Goal: Find specific page/section: Find specific page/section

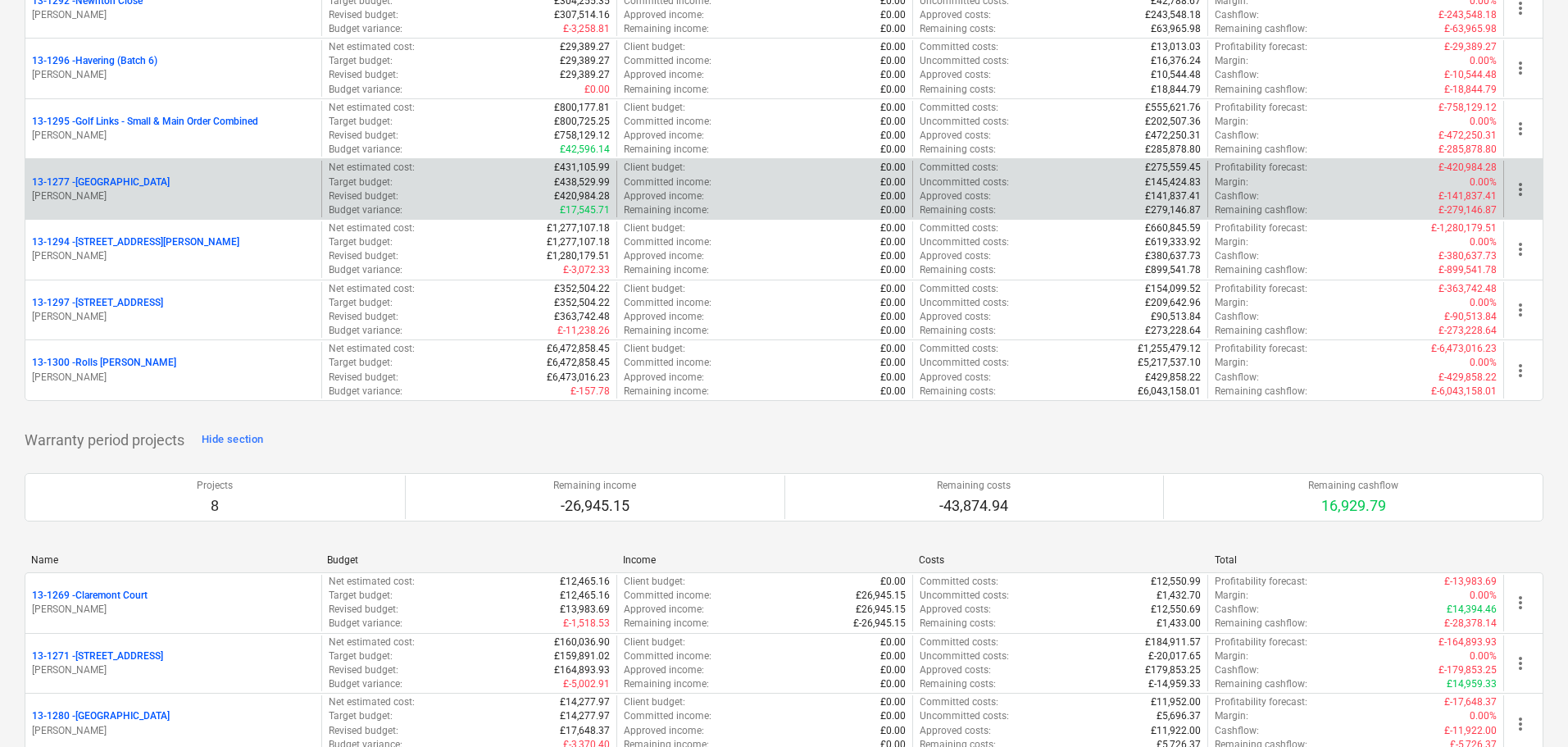
scroll to position [2131, 0]
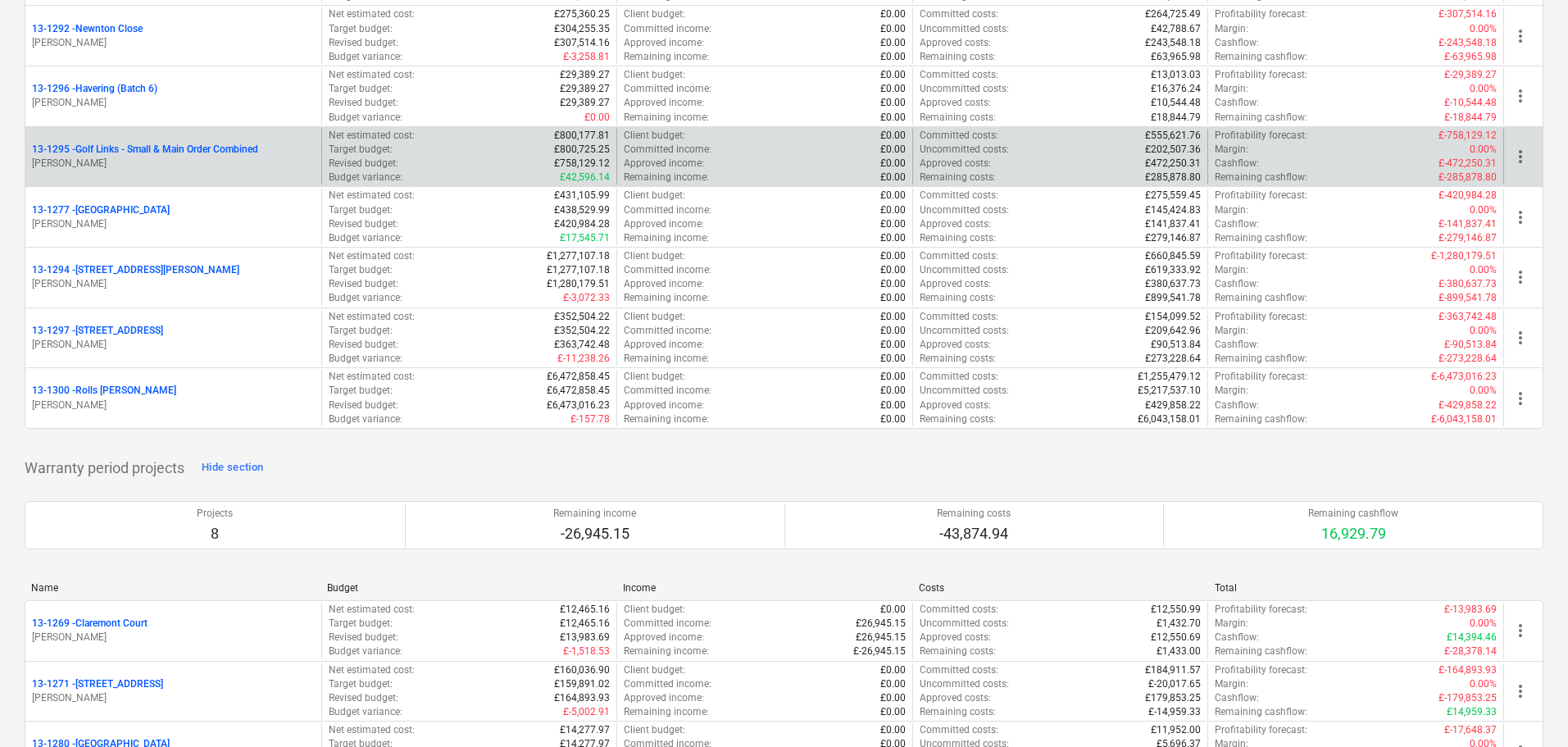
click at [215, 156] on p "13-1295 - Golf Links - Small & Main Order Combined" at bounding box center [145, 150] width 226 height 14
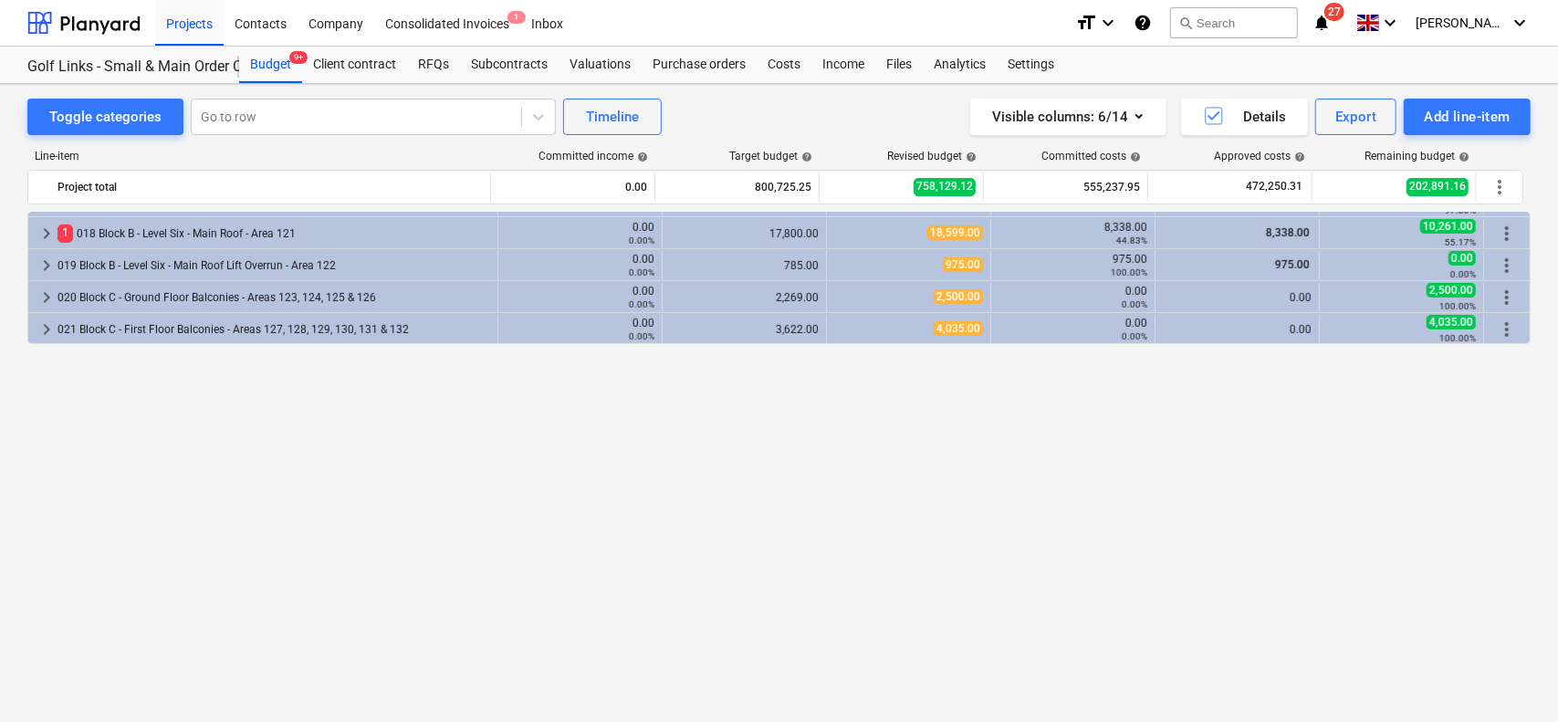
scroll to position [91, 0]
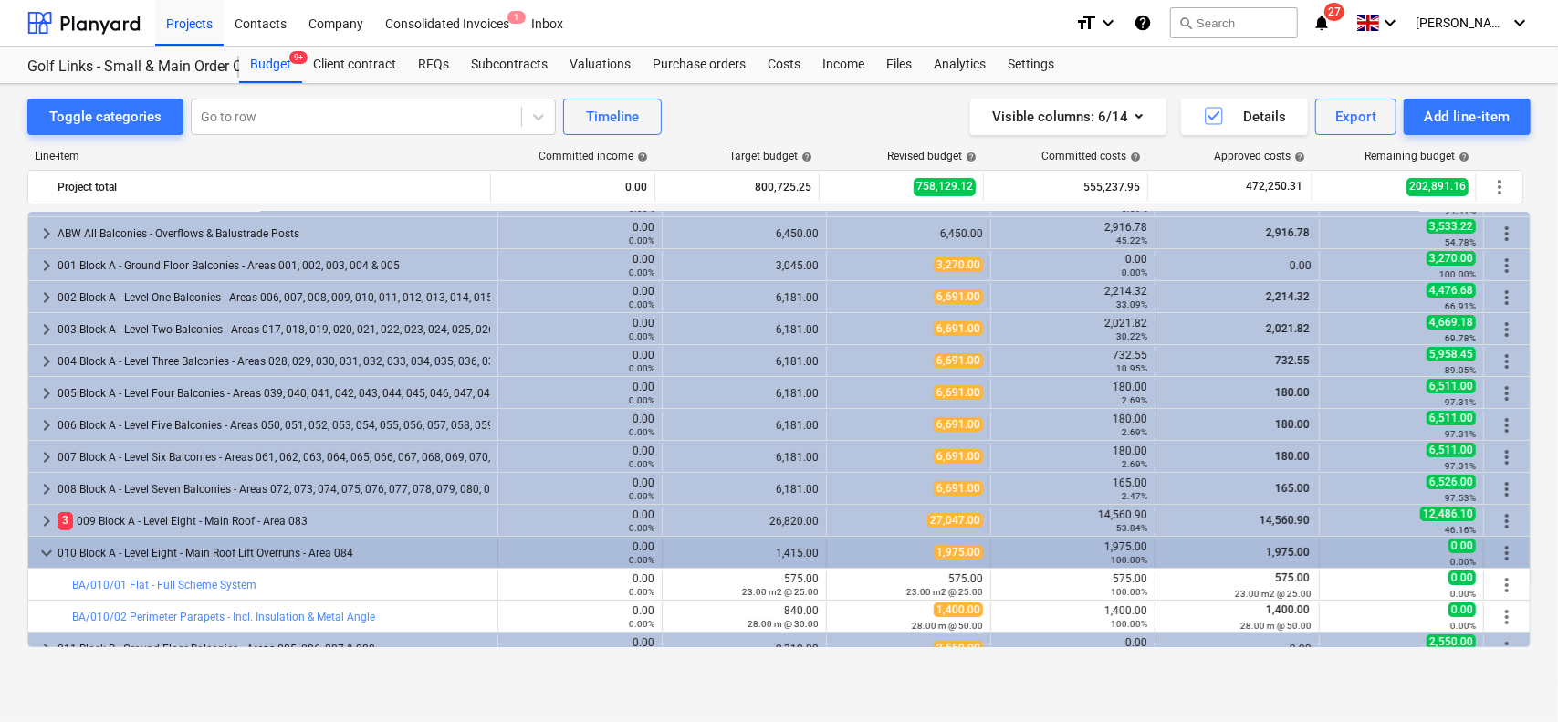
click at [192, 543] on div "010 Block A - Level Eight - Main Roof Lift Overruns - Area 084" at bounding box center [274, 553] width 433 height 29
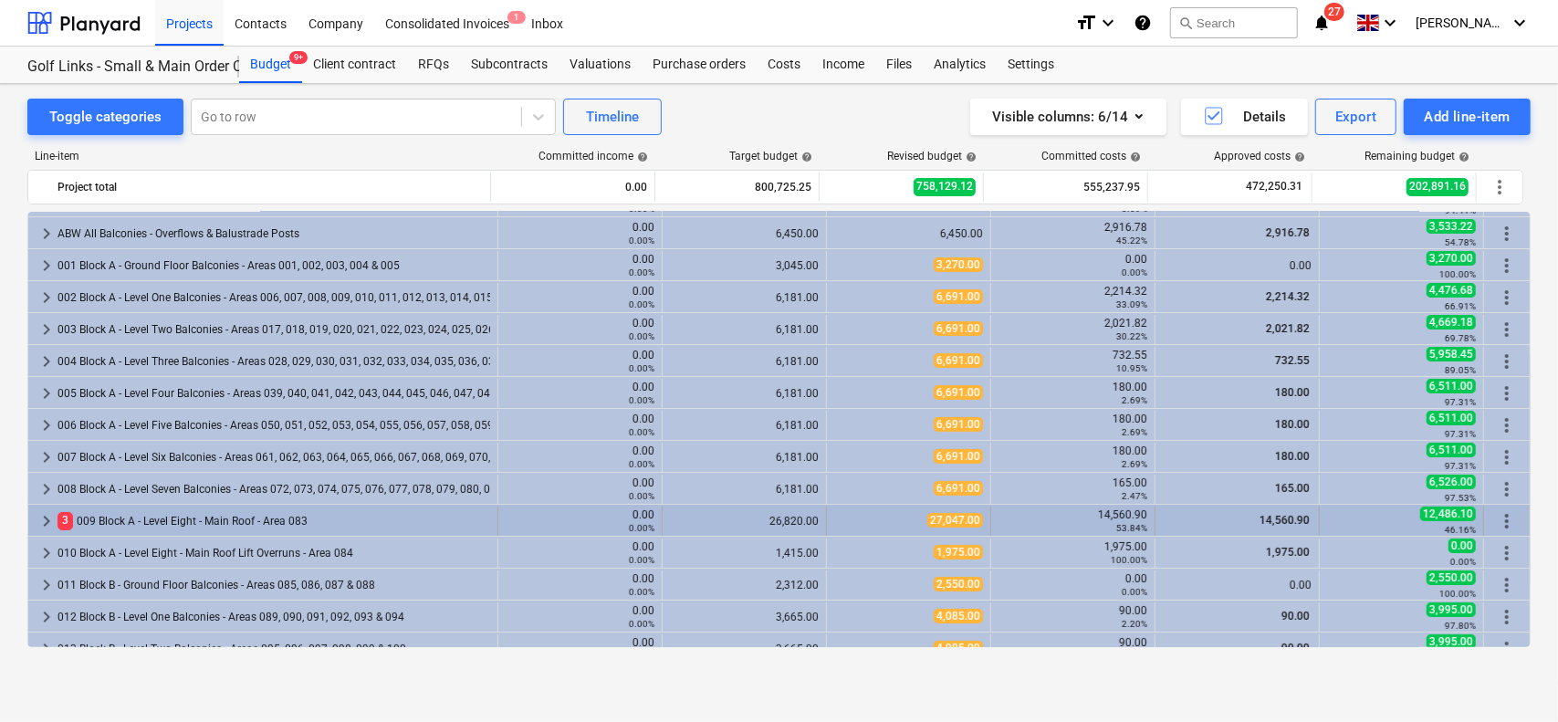
click at [235, 521] on div "3 009 Block A - Level Eight - Main Roof - Area 083" at bounding box center [274, 521] width 433 height 29
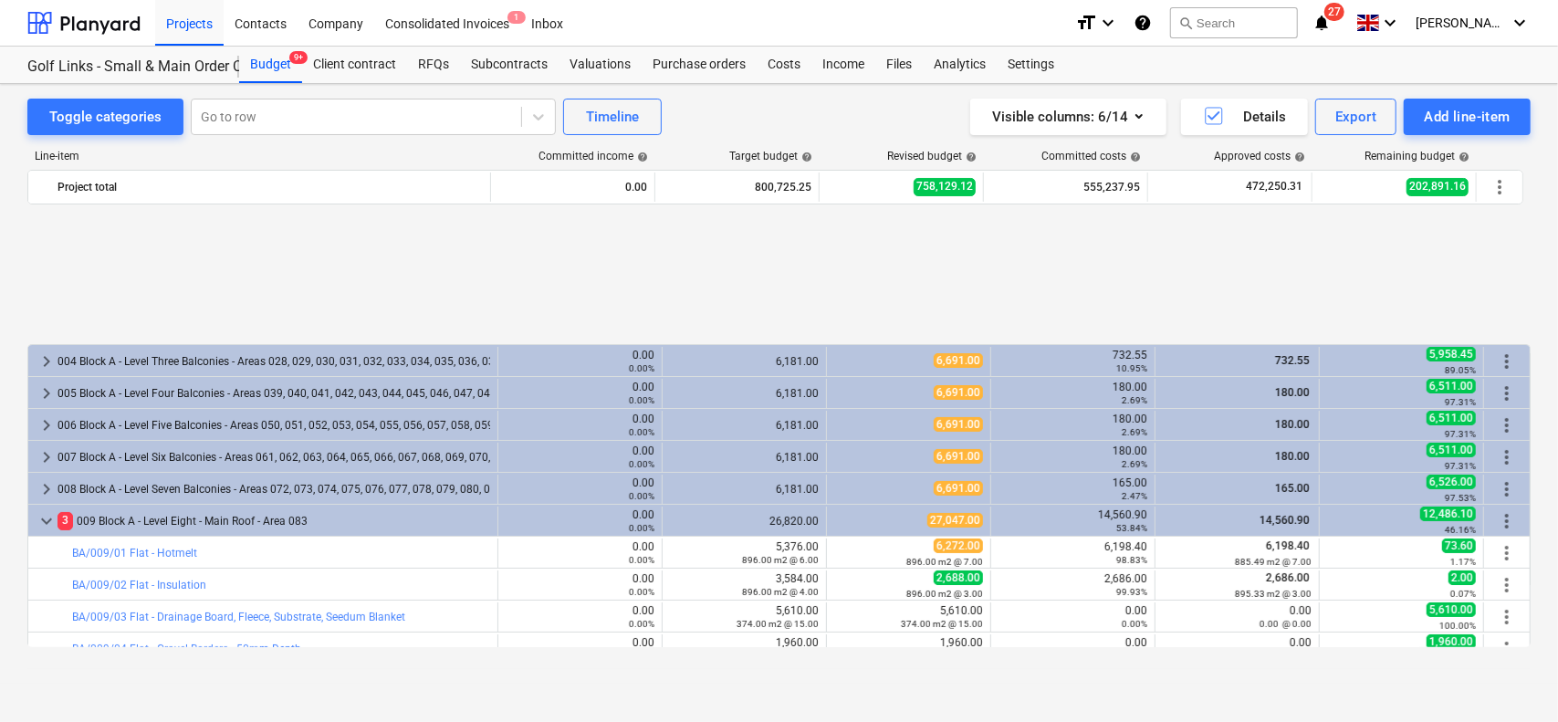
scroll to position [274, 0]
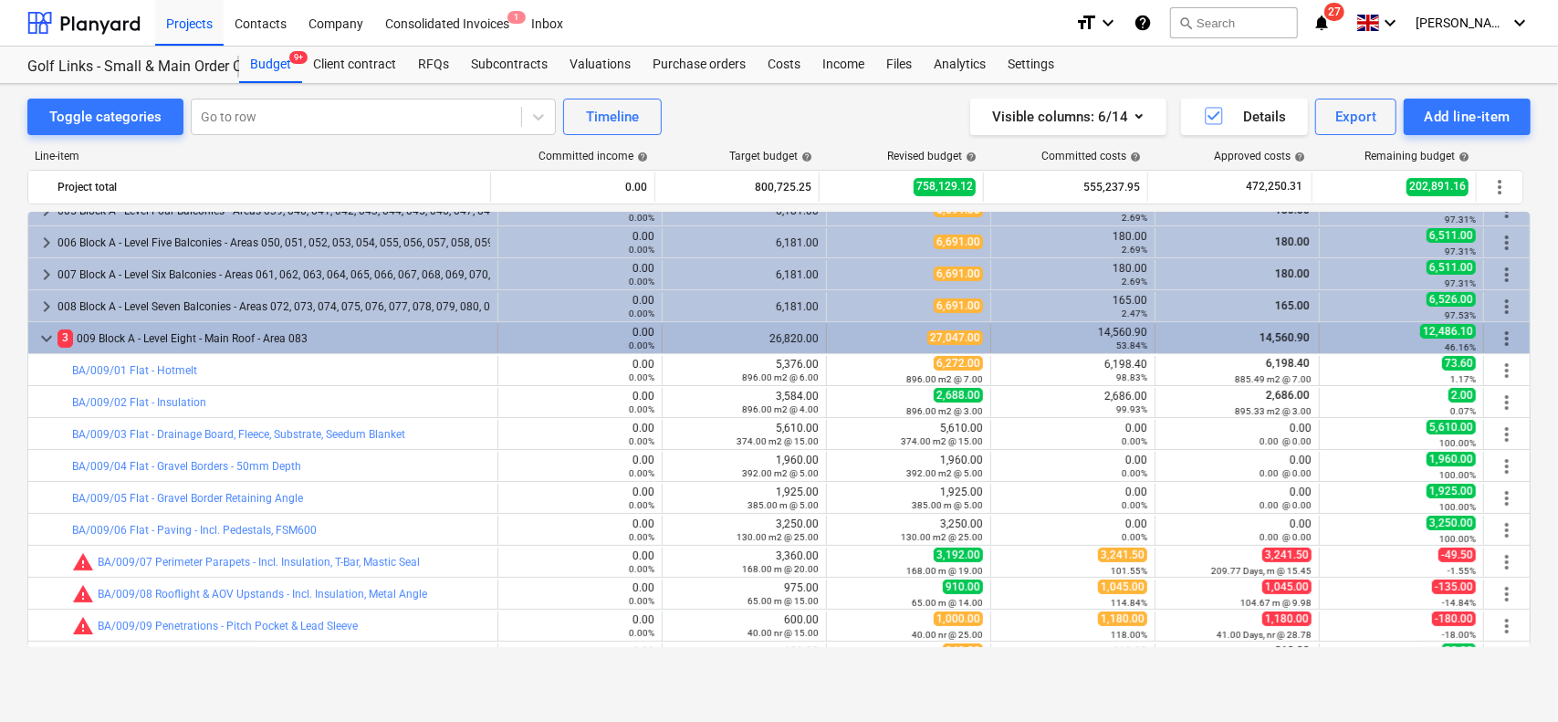
click at [272, 330] on div "3 009 Block A - Level Eight - Main Roof - Area 083" at bounding box center [274, 338] width 433 height 29
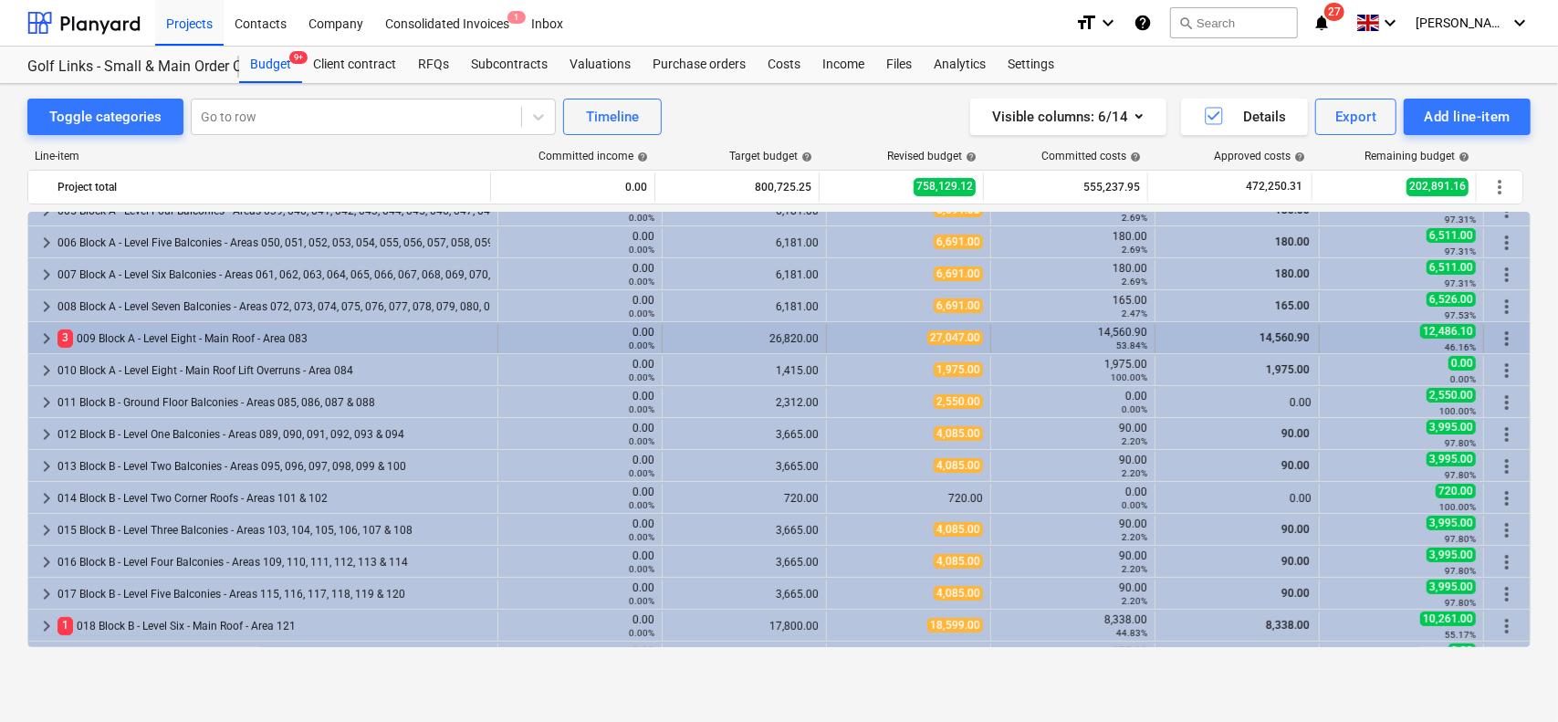
click at [278, 335] on div "3 009 Block A - Level Eight - Main Roof - Area 083" at bounding box center [274, 338] width 433 height 29
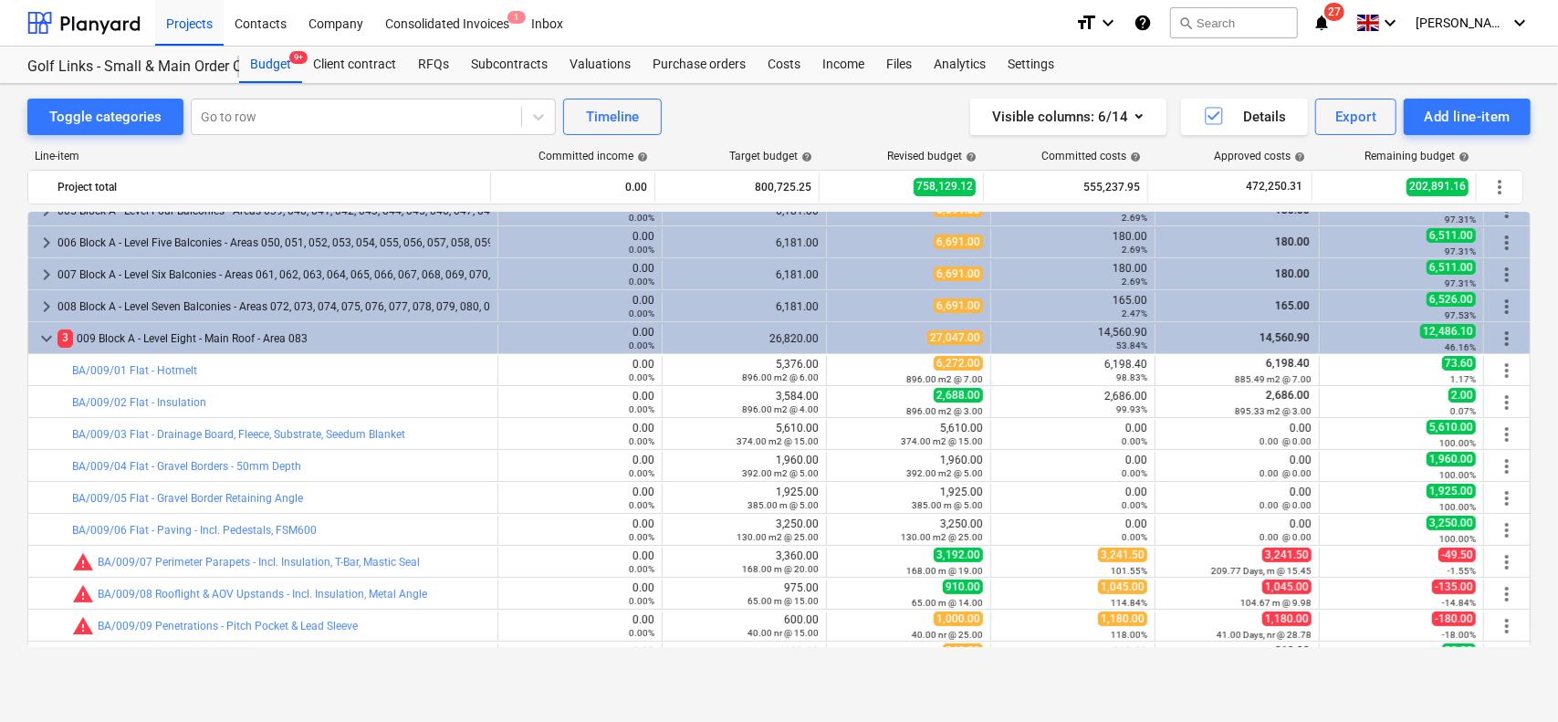
scroll to position [365, 0]
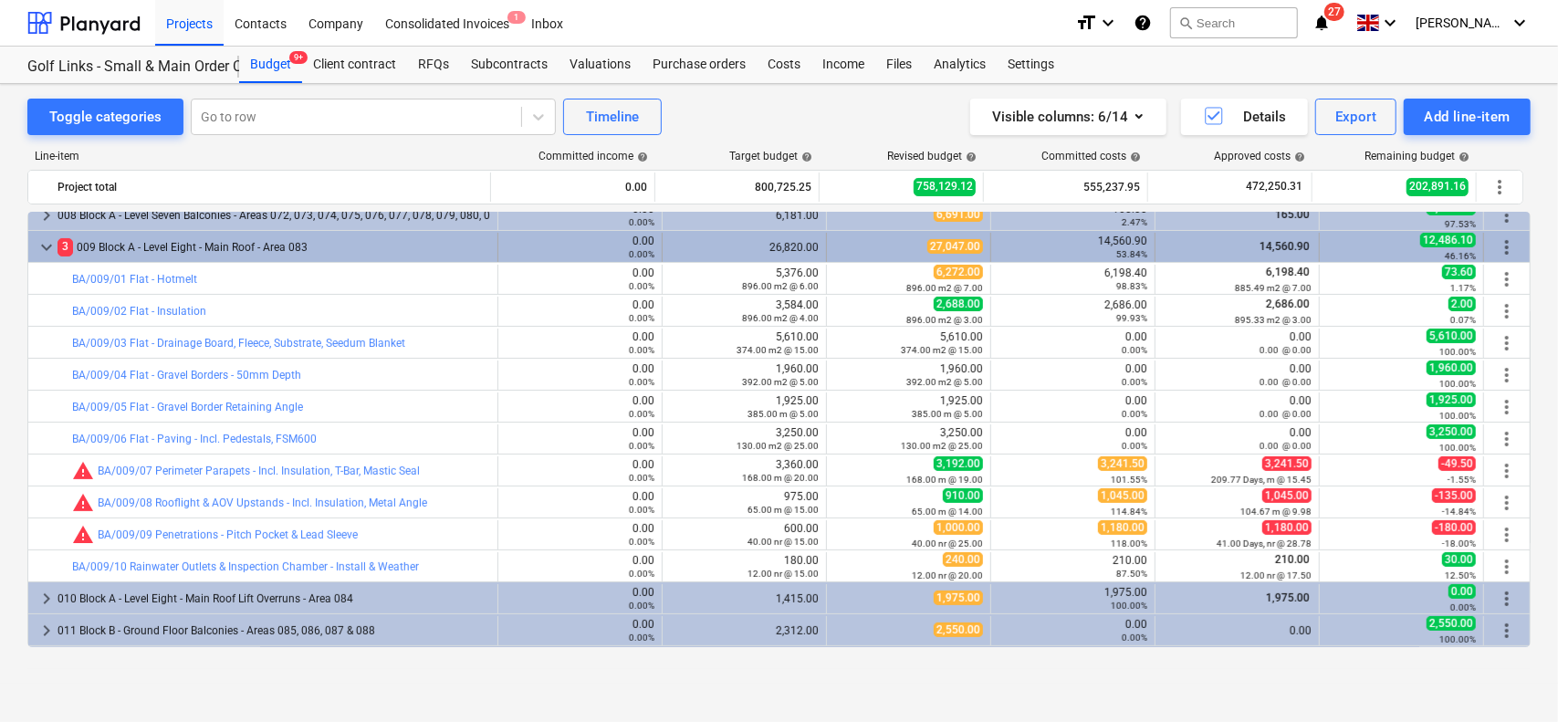
click at [238, 245] on div "3 009 Block A - Level Eight - Main Roof - Area 083" at bounding box center [274, 247] width 433 height 29
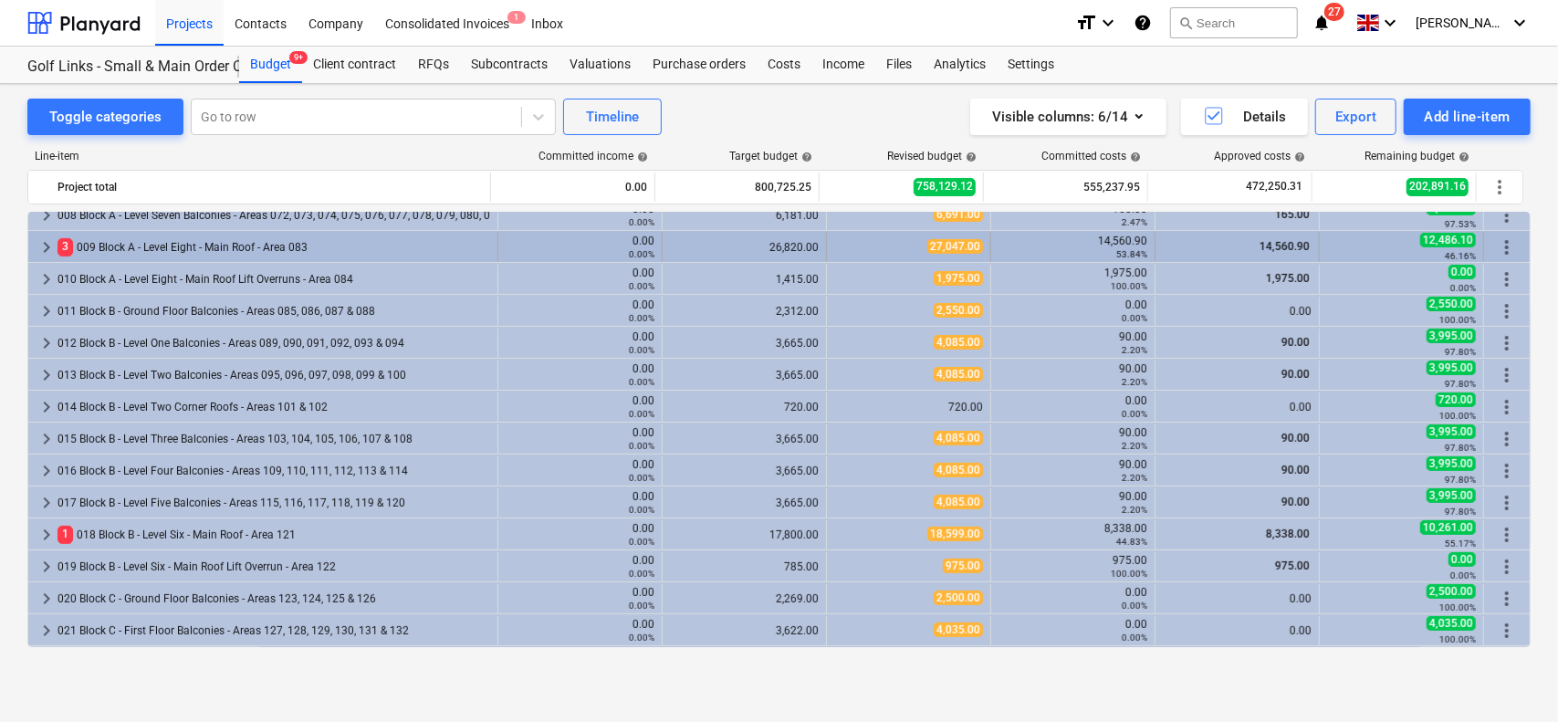
click at [244, 249] on div "3 009 Block A - Level Eight - Main Roof - Area 083" at bounding box center [274, 247] width 433 height 29
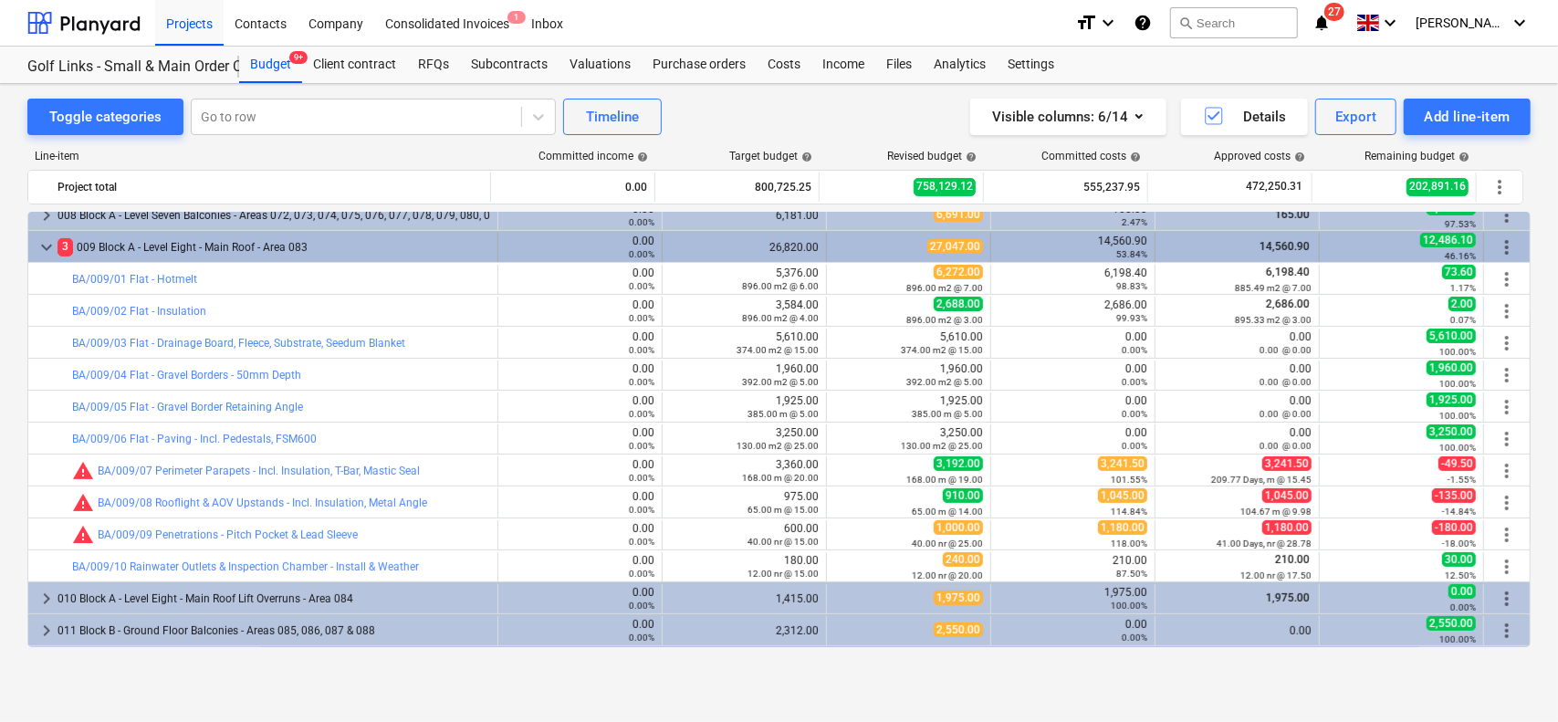
click at [248, 246] on div "3 009 Block A - Level Eight - Main Roof - Area 083" at bounding box center [274, 247] width 433 height 29
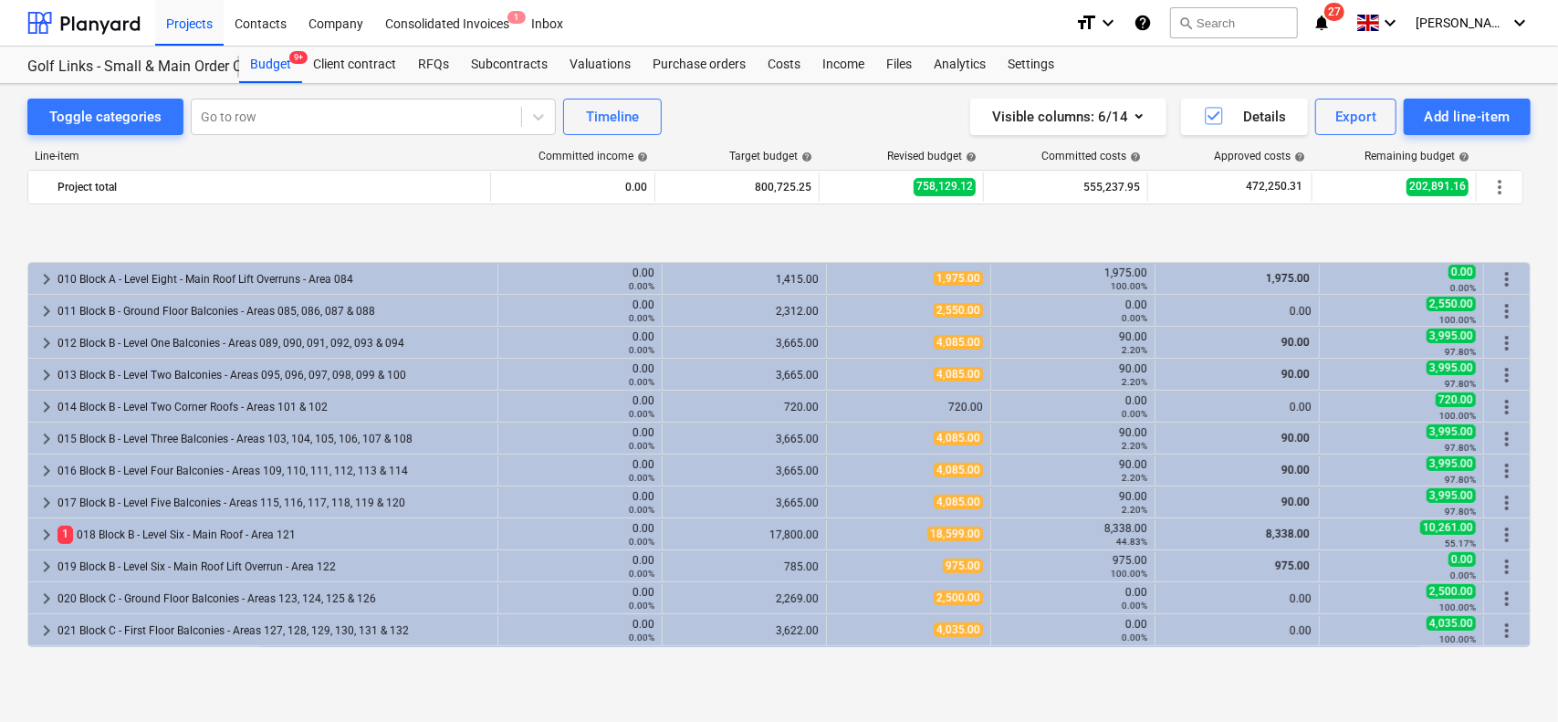
scroll to position [456, 0]
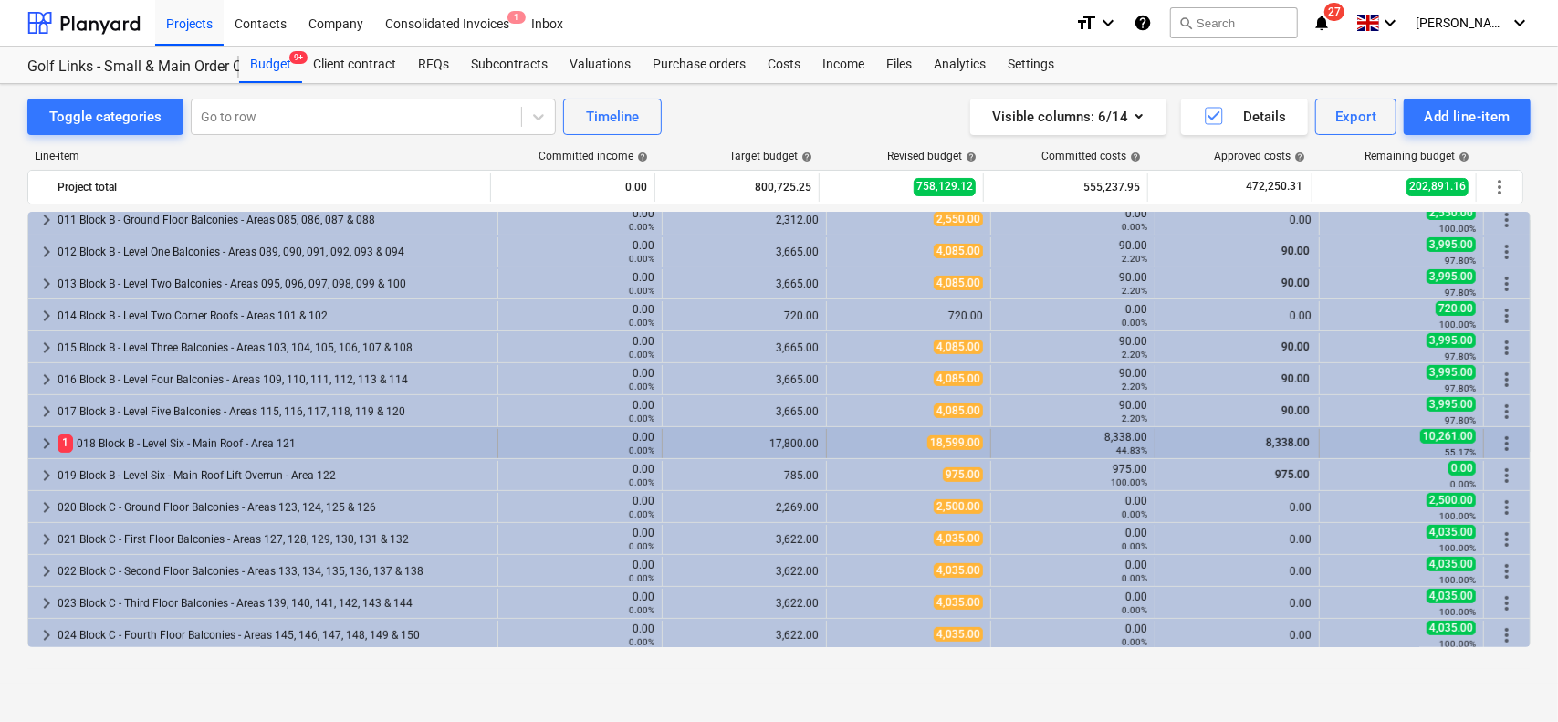
click at [233, 437] on div "1 018 Block B - Level Six - Main Roof - Area 121" at bounding box center [274, 443] width 433 height 29
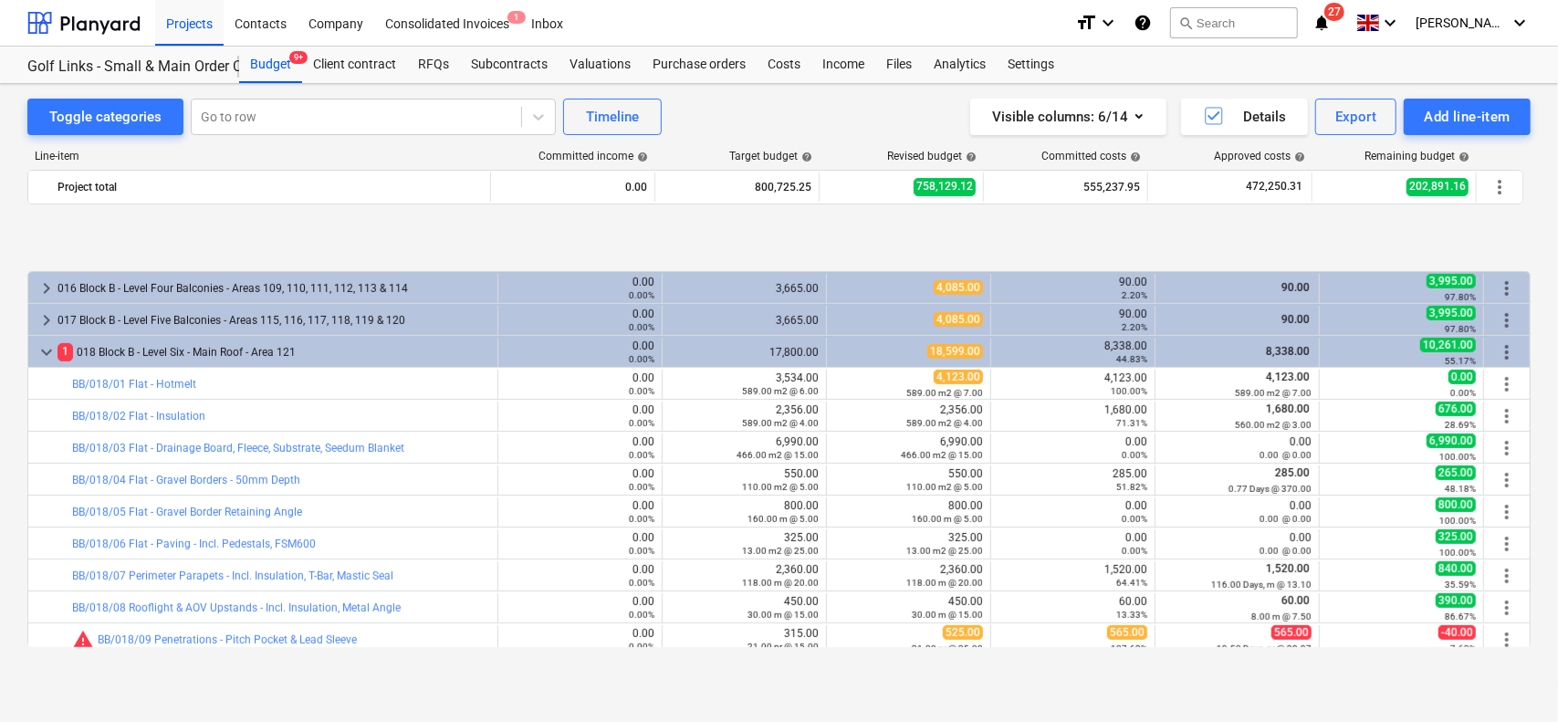
scroll to position [639, 0]
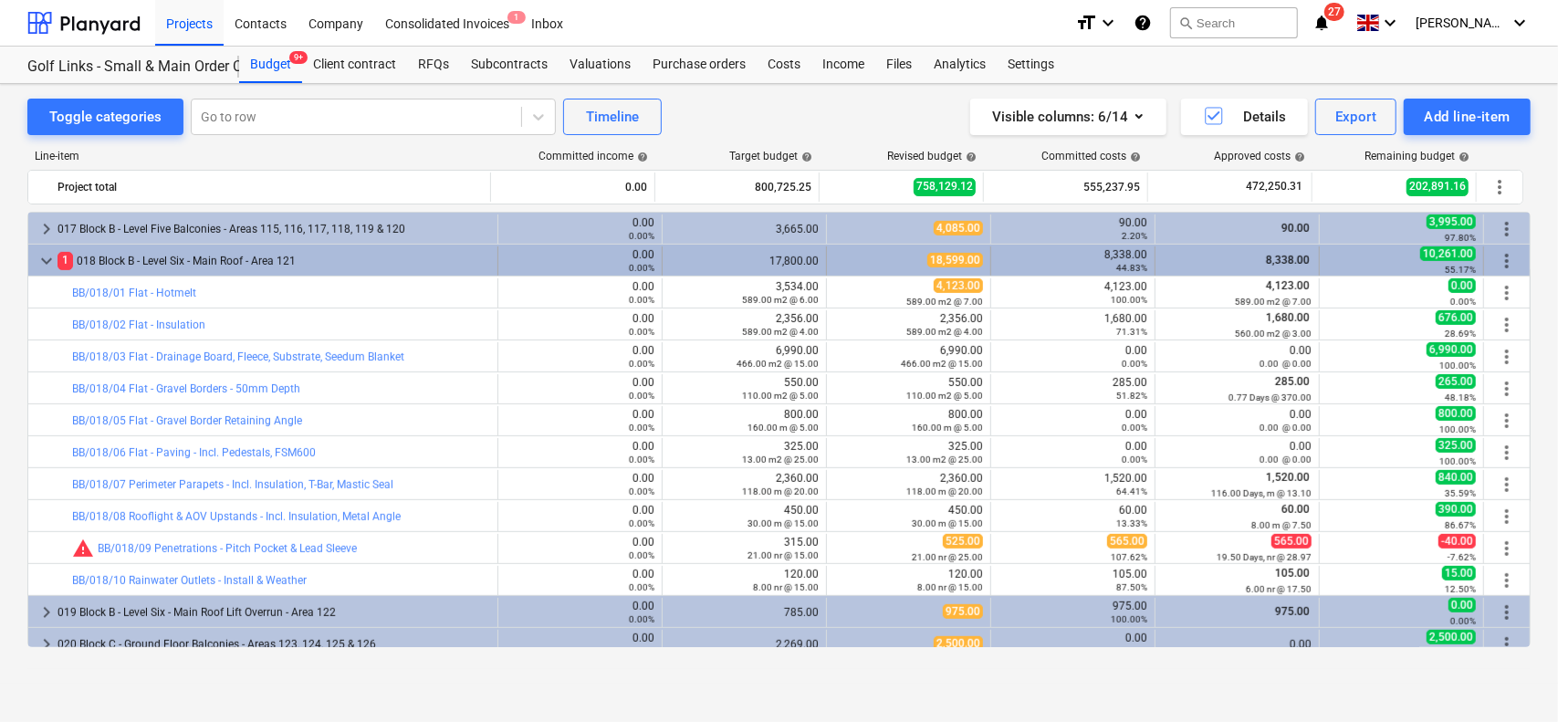
click at [275, 251] on div "1 018 Block B - Level Six - Main Roof - Area 121" at bounding box center [274, 260] width 433 height 29
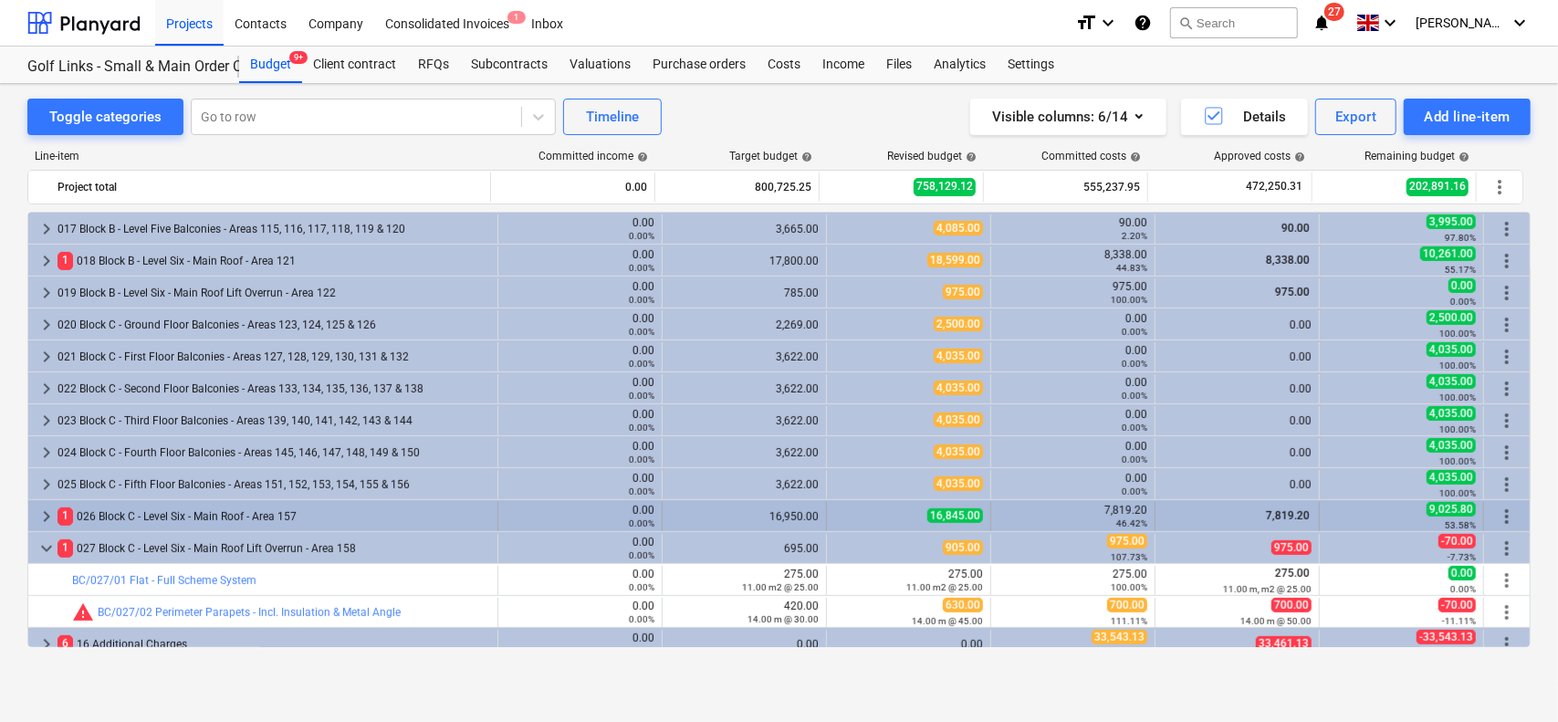
click at [228, 512] on div "1 026 Block C - Level Six - Main Roof - Area 157" at bounding box center [274, 516] width 433 height 29
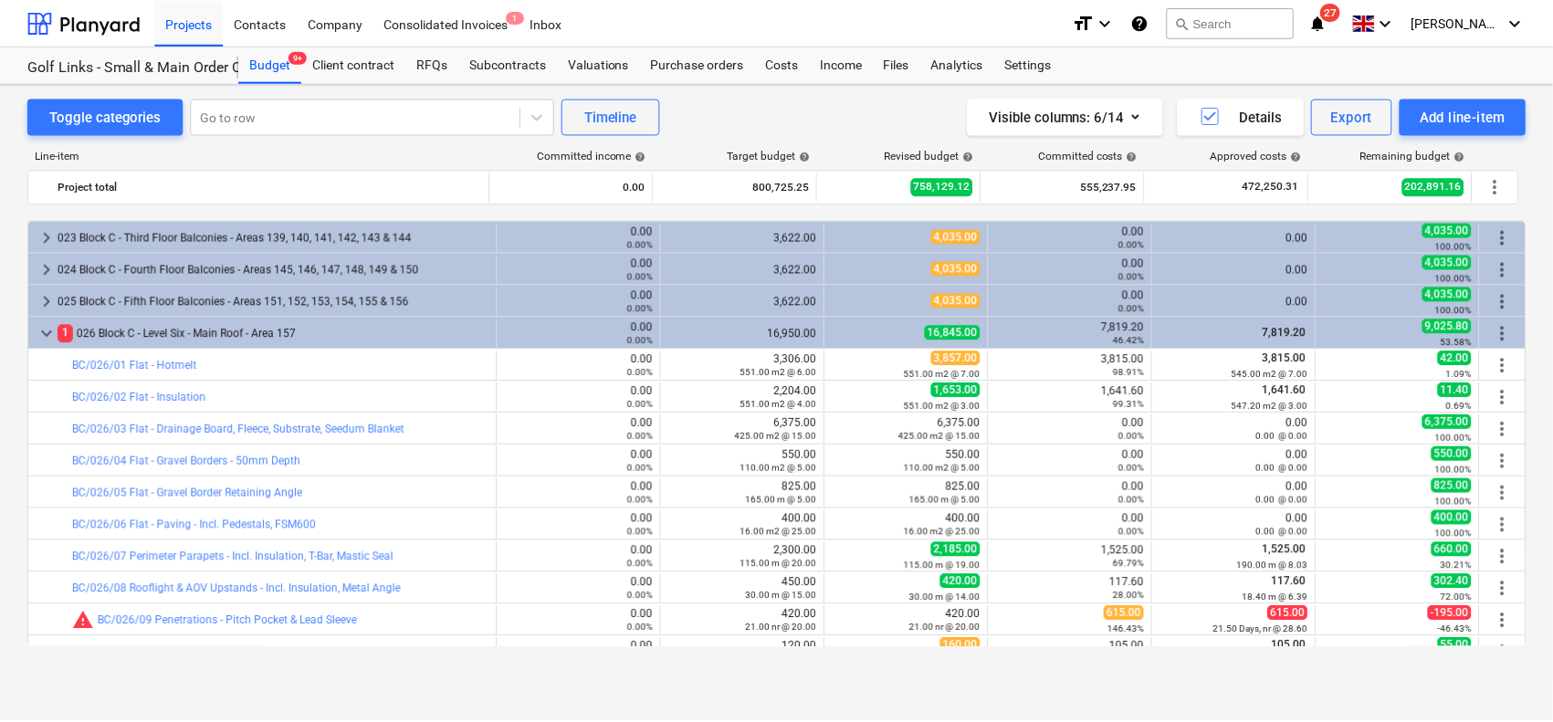
scroll to position [913, 0]
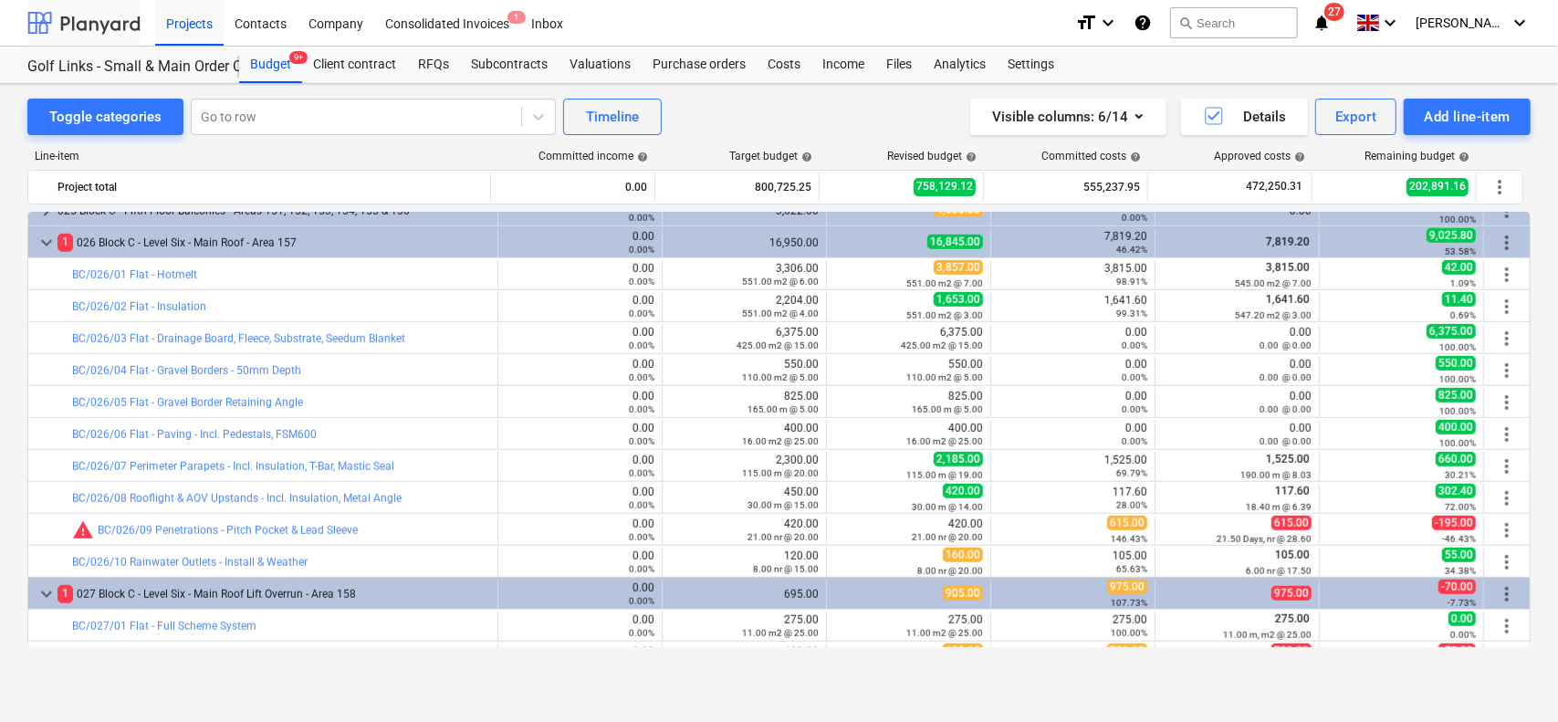
click at [117, 22] on div at bounding box center [83, 23] width 113 height 46
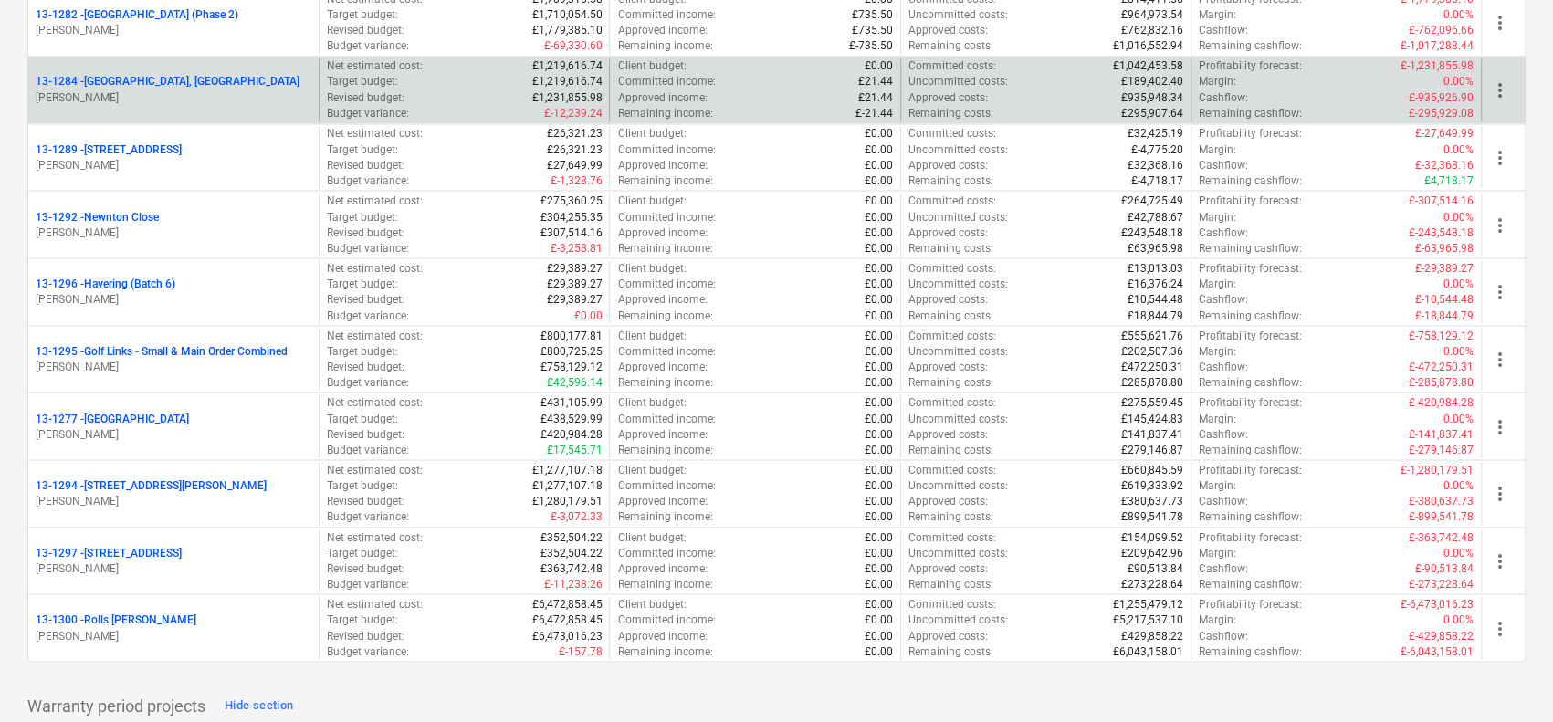
scroll to position [2191, 0]
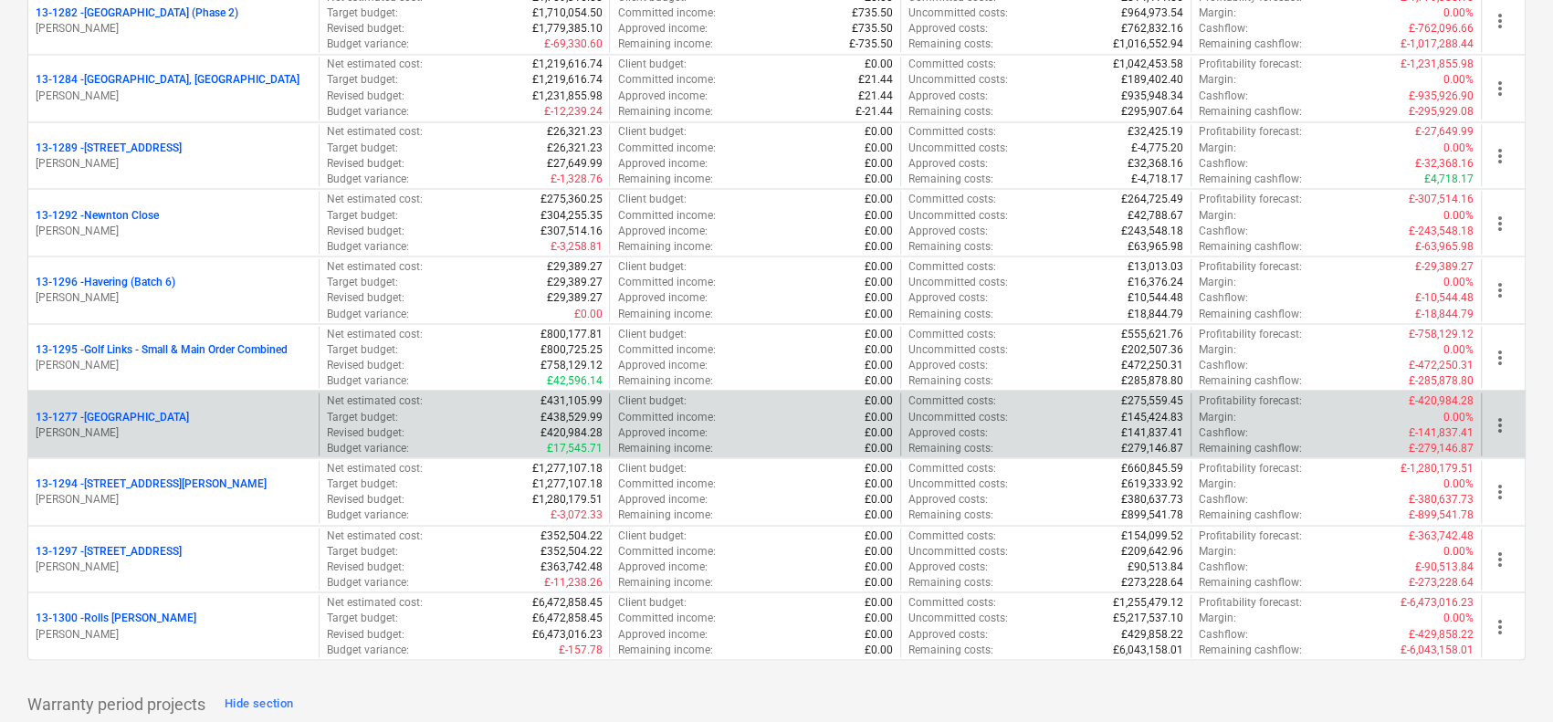
click at [192, 425] on p "[PERSON_NAME]" at bounding box center [174, 433] width 276 height 16
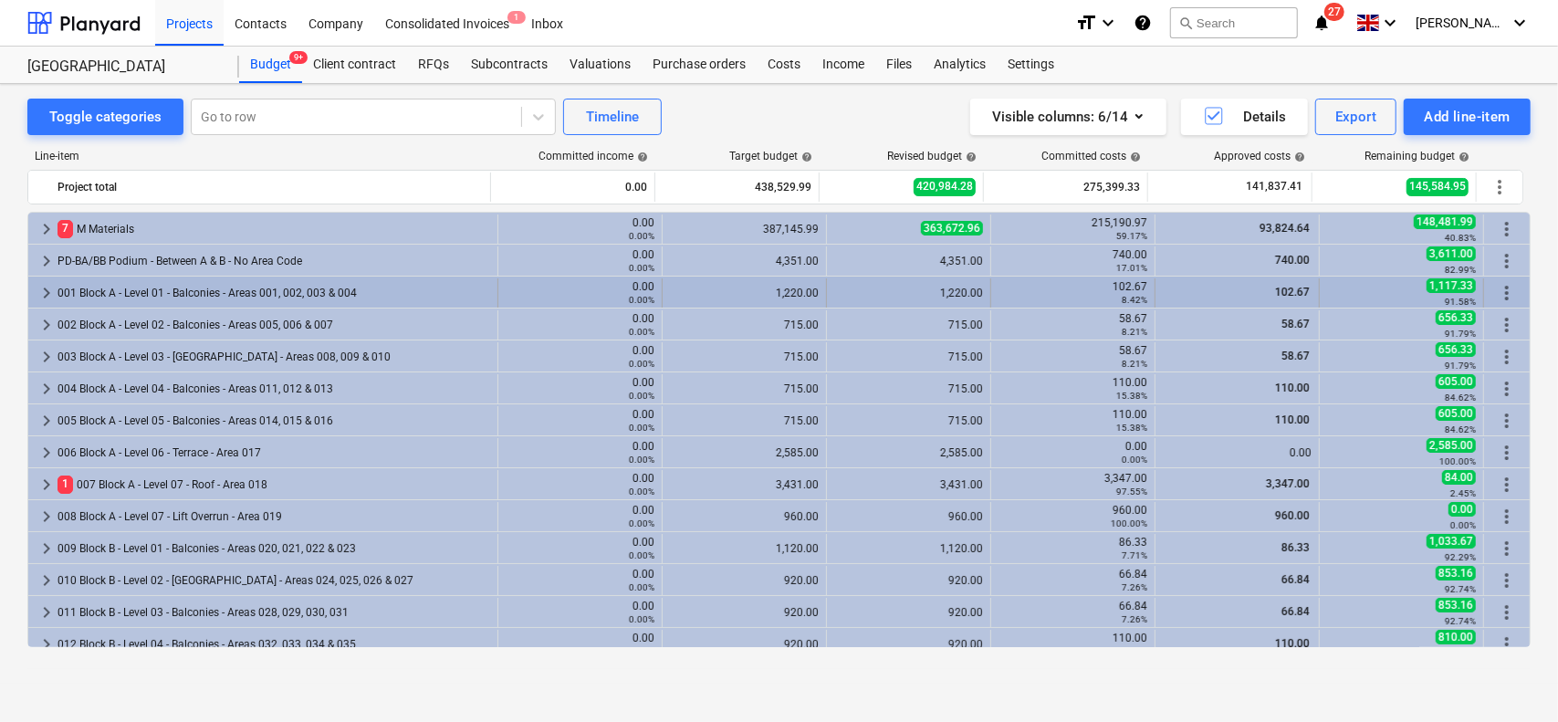
click at [194, 286] on div "001 Block A - Level 01 - Balconies - Areas 001, 002, 003 & 004" at bounding box center [274, 292] width 433 height 29
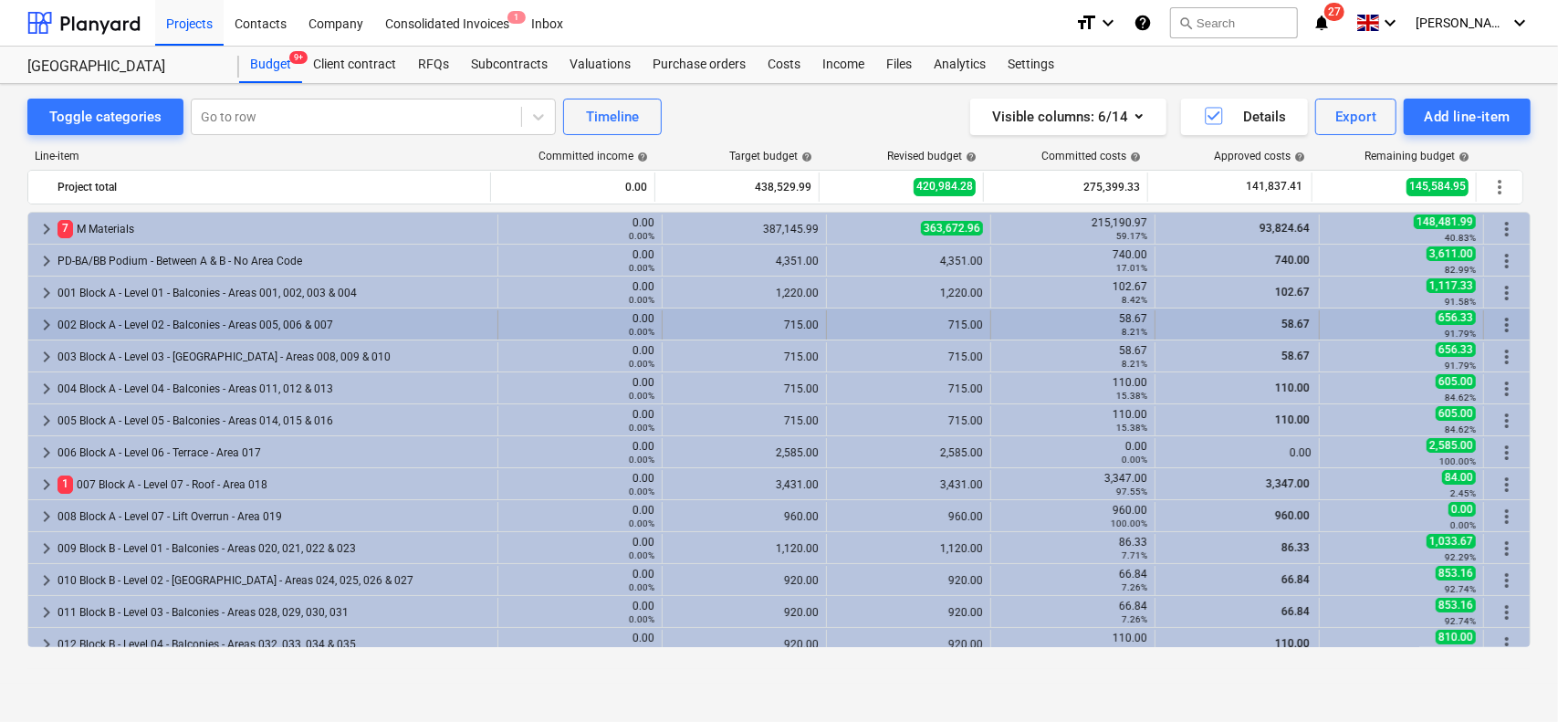
click at [221, 319] on div "002 Block A - Level 02 - Balconies - Areas 005, 006 & 007" at bounding box center [274, 324] width 433 height 29
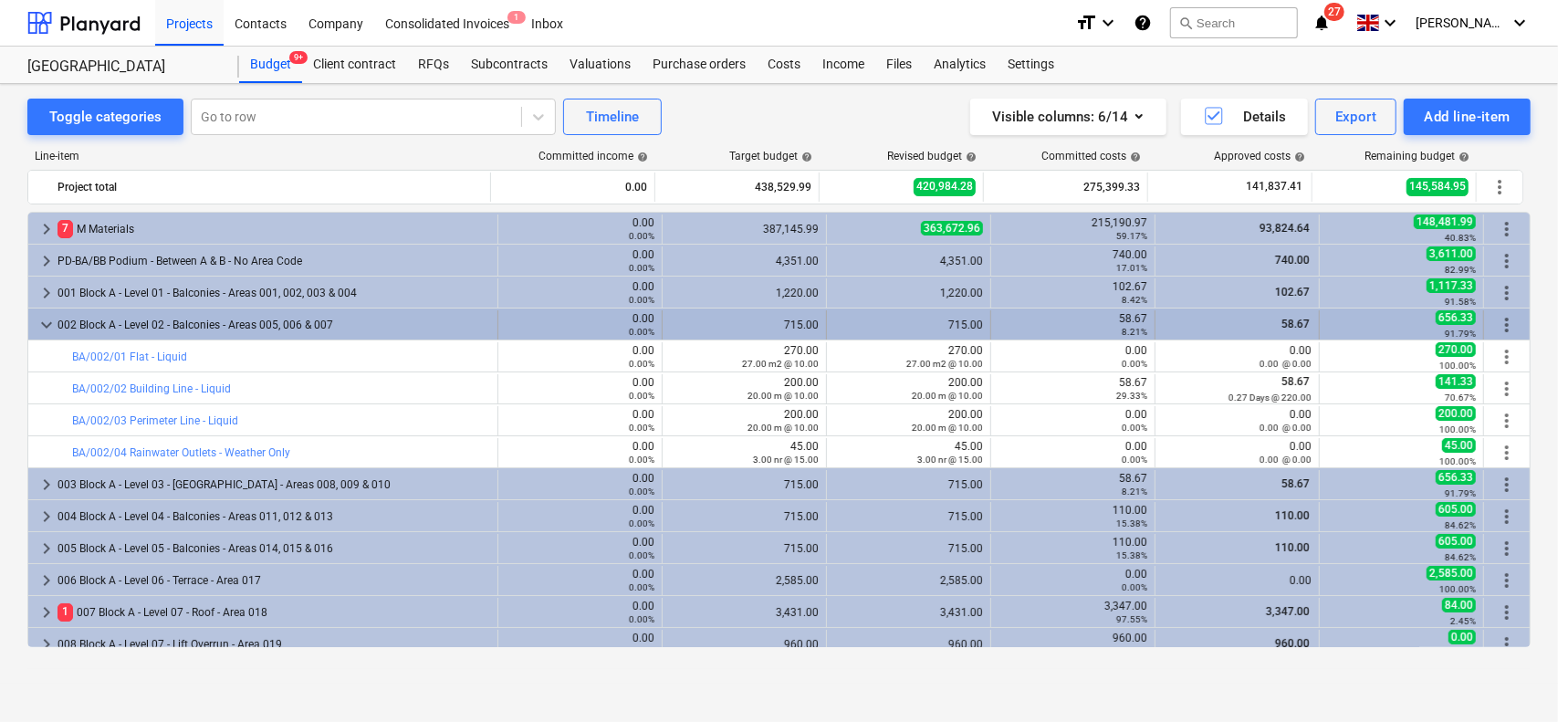
click at [215, 322] on div "002 Block A - Level 02 - Balconies - Areas 005, 006 & 007" at bounding box center [274, 324] width 433 height 29
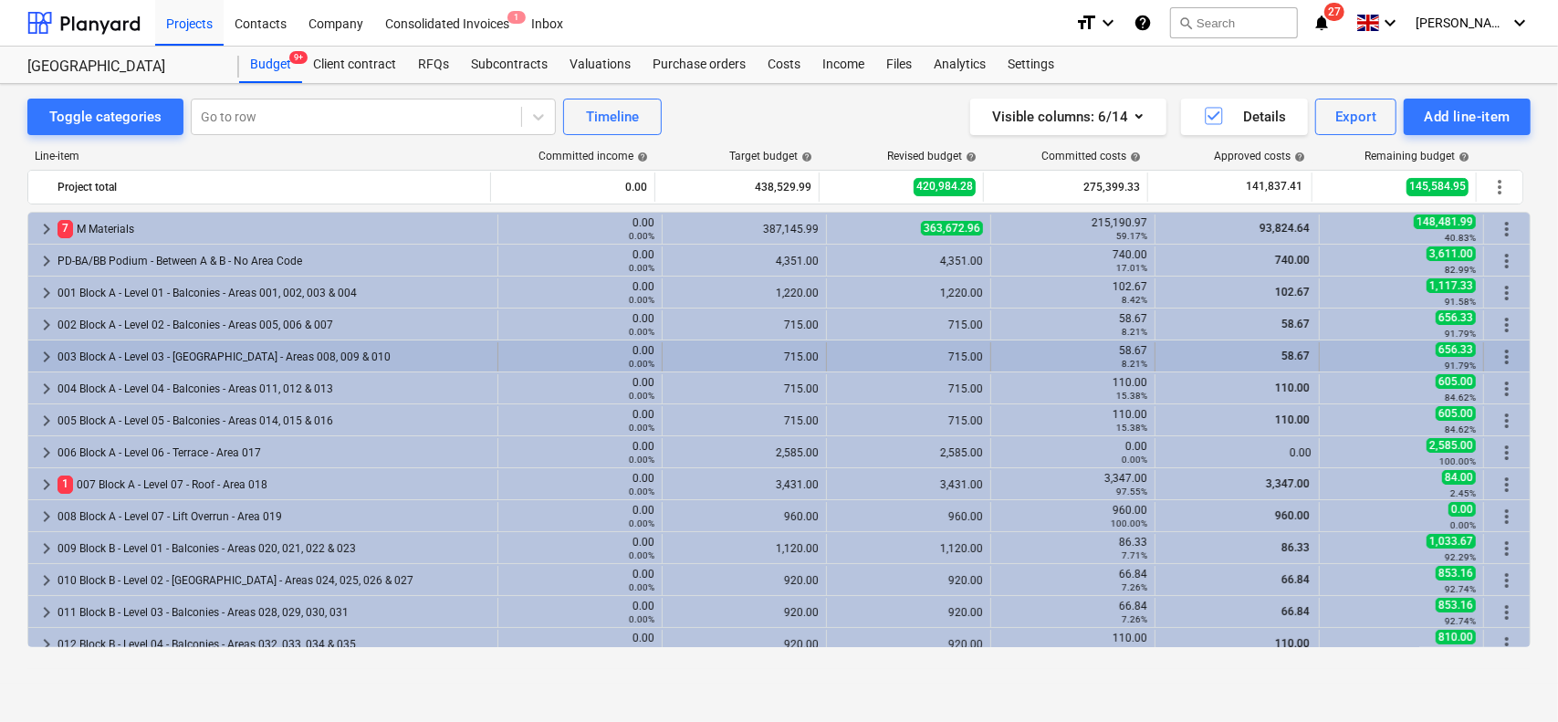
click at [209, 351] on div "003 Block A - Level 03 - [GEOGRAPHIC_DATA] - Areas 008, 009 & 010" at bounding box center [274, 356] width 433 height 29
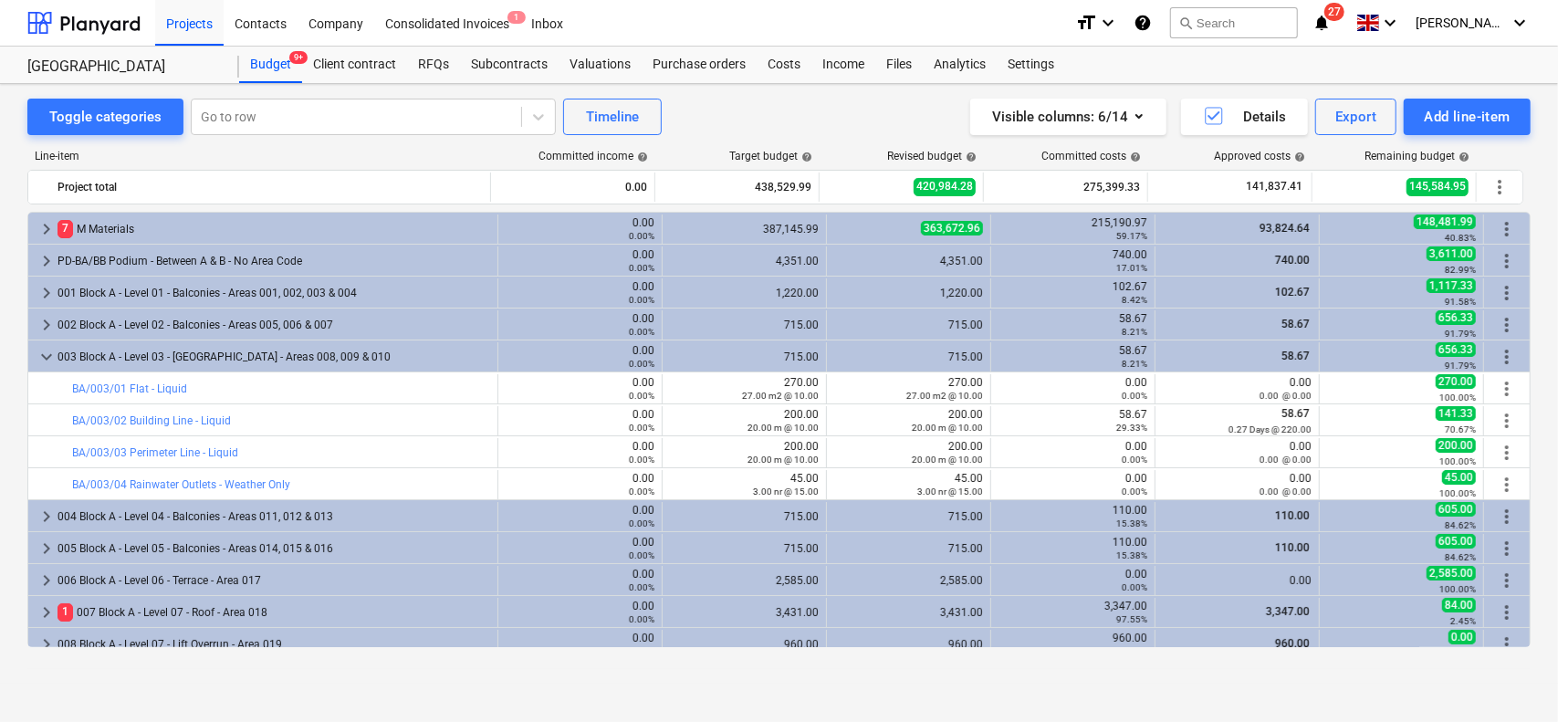
click at [195, 352] on div "003 Block A - Level 03 - [GEOGRAPHIC_DATA] - Areas 008, 009 & 010" at bounding box center [274, 356] width 433 height 29
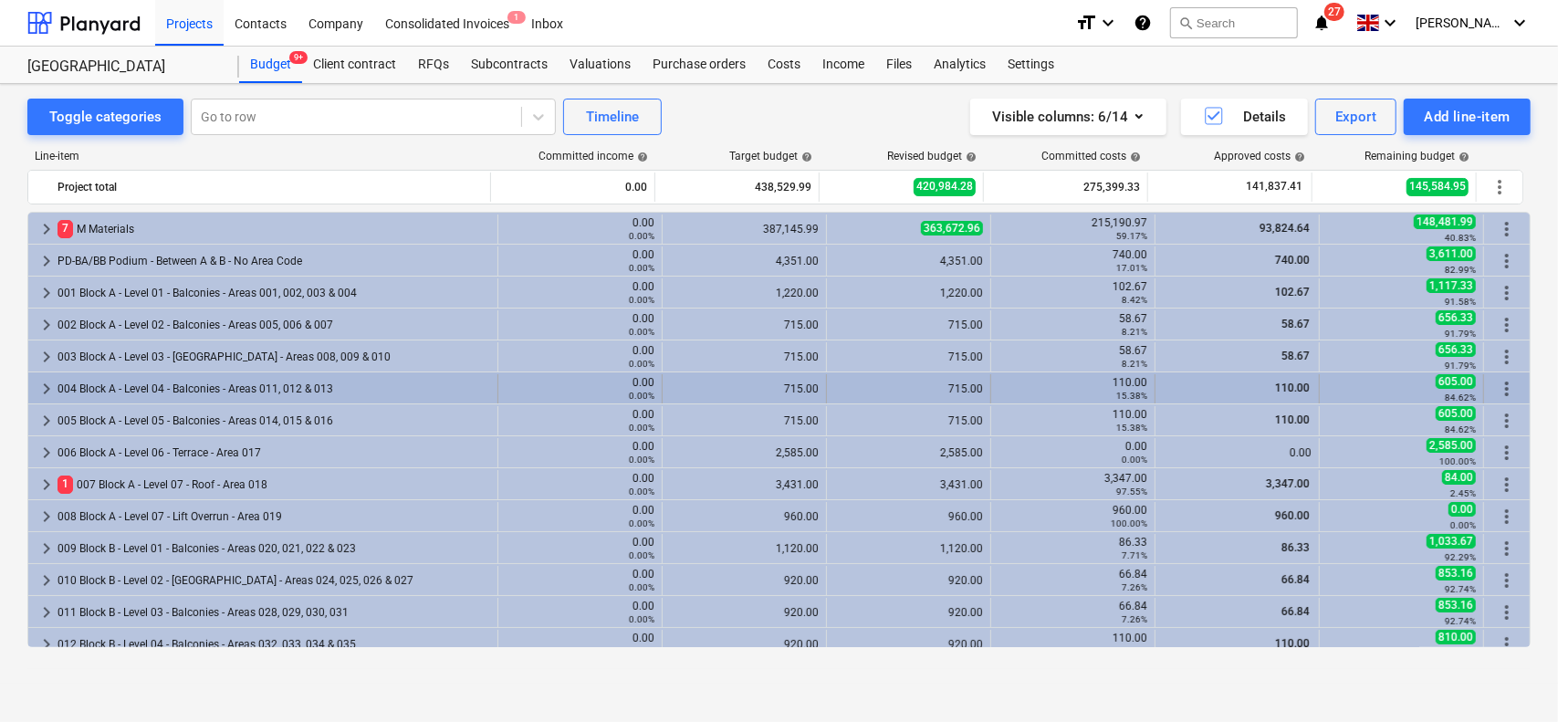
click at [190, 384] on div "004 Block A - Level 04 - Balconies - Areas 011, 012 & 013" at bounding box center [274, 388] width 433 height 29
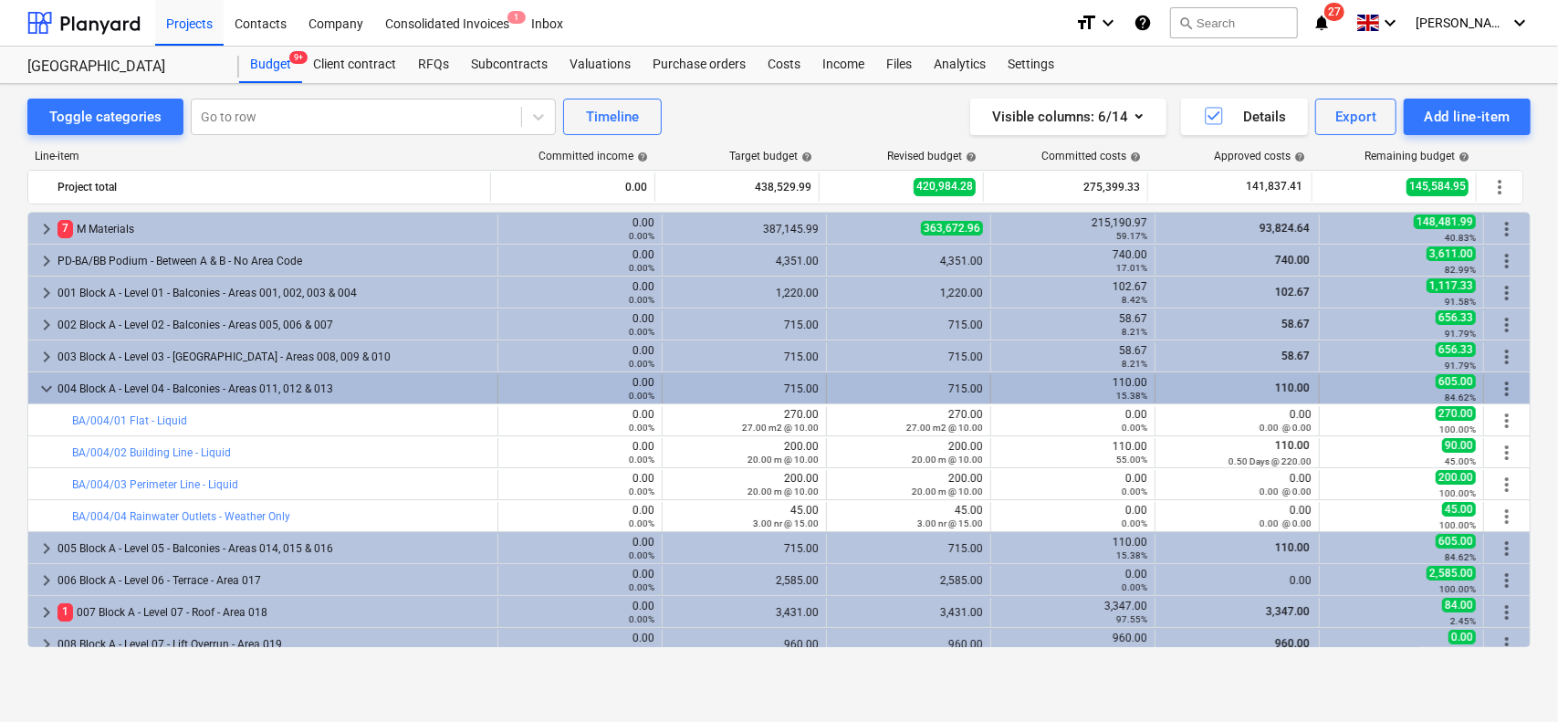
click at [181, 386] on div "004 Block A - Level 04 - Balconies - Areas 011, 012 & 013" at bounding box center [274, 388] width 433 height 29
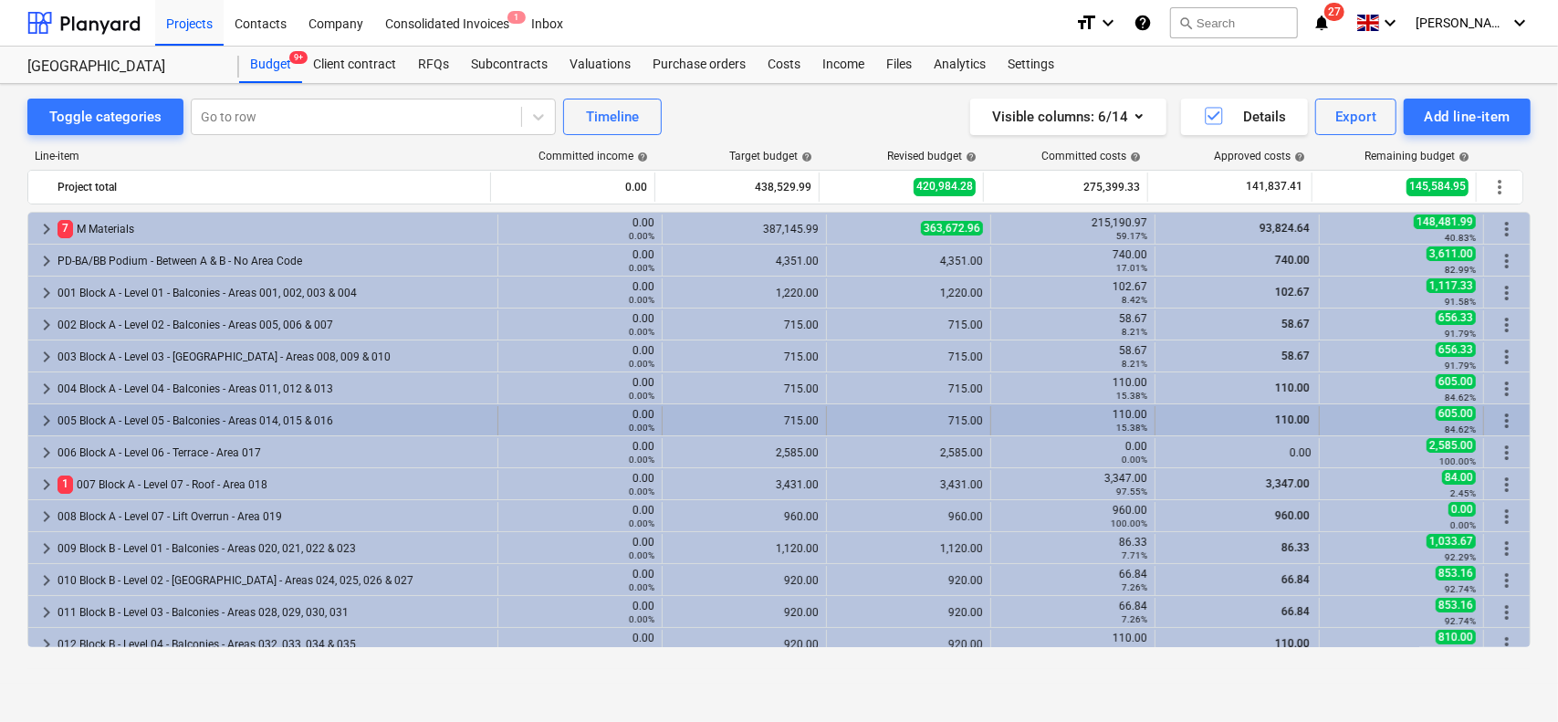
click at [175, 406] on div "005 Block A - Level 05 - Balconies - Areas 014, 015 & 016" at bounding box center [274, 420] width 433 height 29
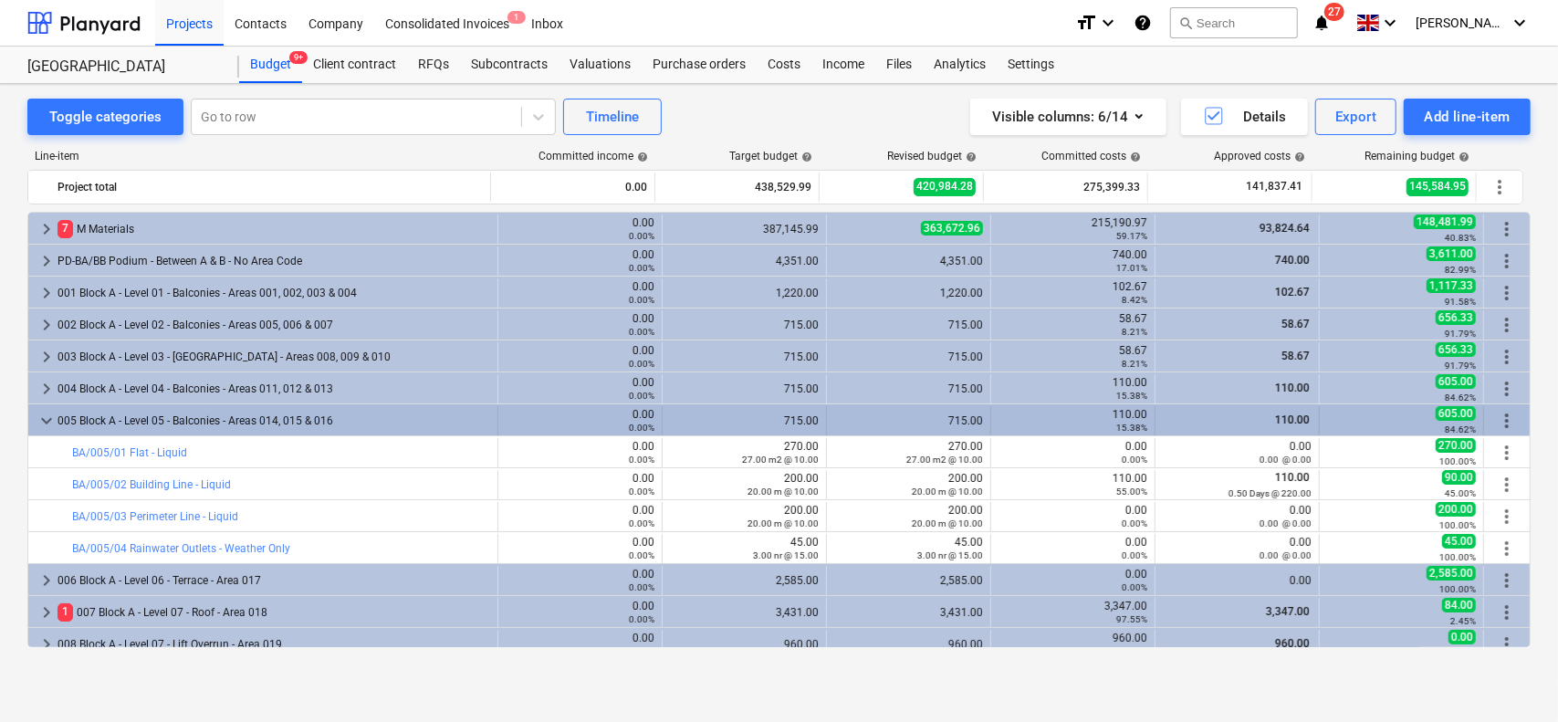
click at [137, 420] on div "005 Block A - Level 05 - Balconies - Areas 014, 015 & 016" at bounding box center [274, 420] width 433 height 29
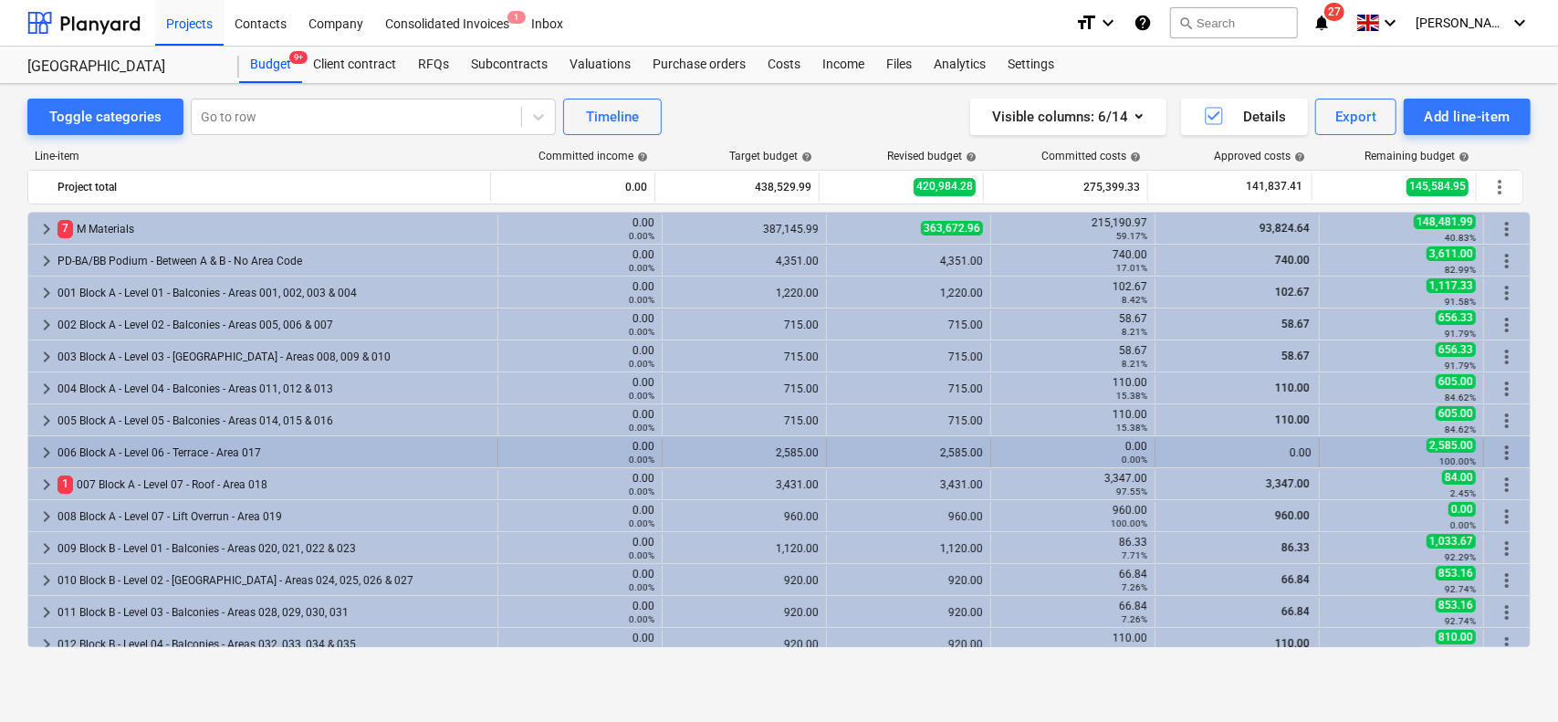
click at [142, 439] on div "006 Block A - Level 06 - Terrace - Area 017" at bounding box center [274, 452] width 433 height 29
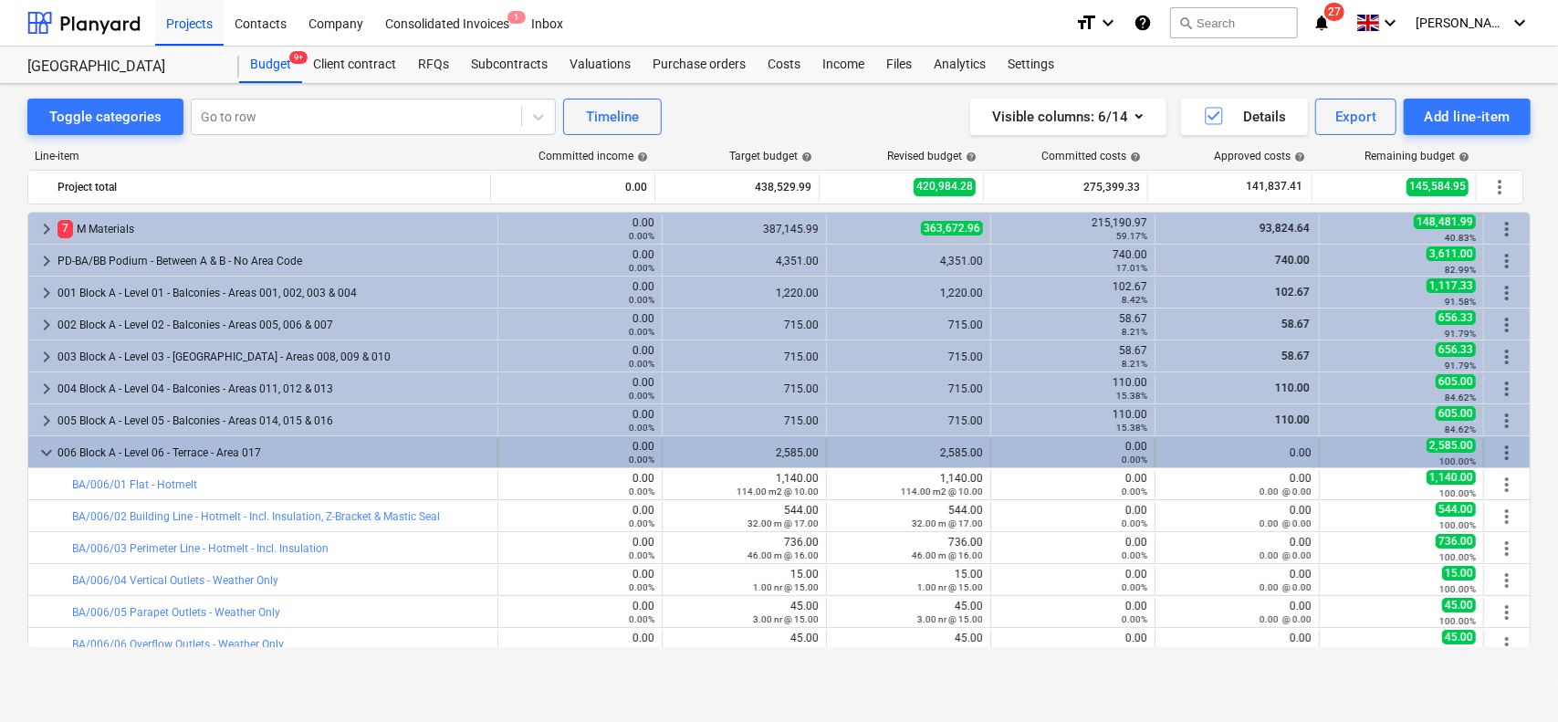
click at [139, 450] on div "006 Block A - Level 06 - Terrace - Area 017" at bounding box center [274, 452] width 433 height 29
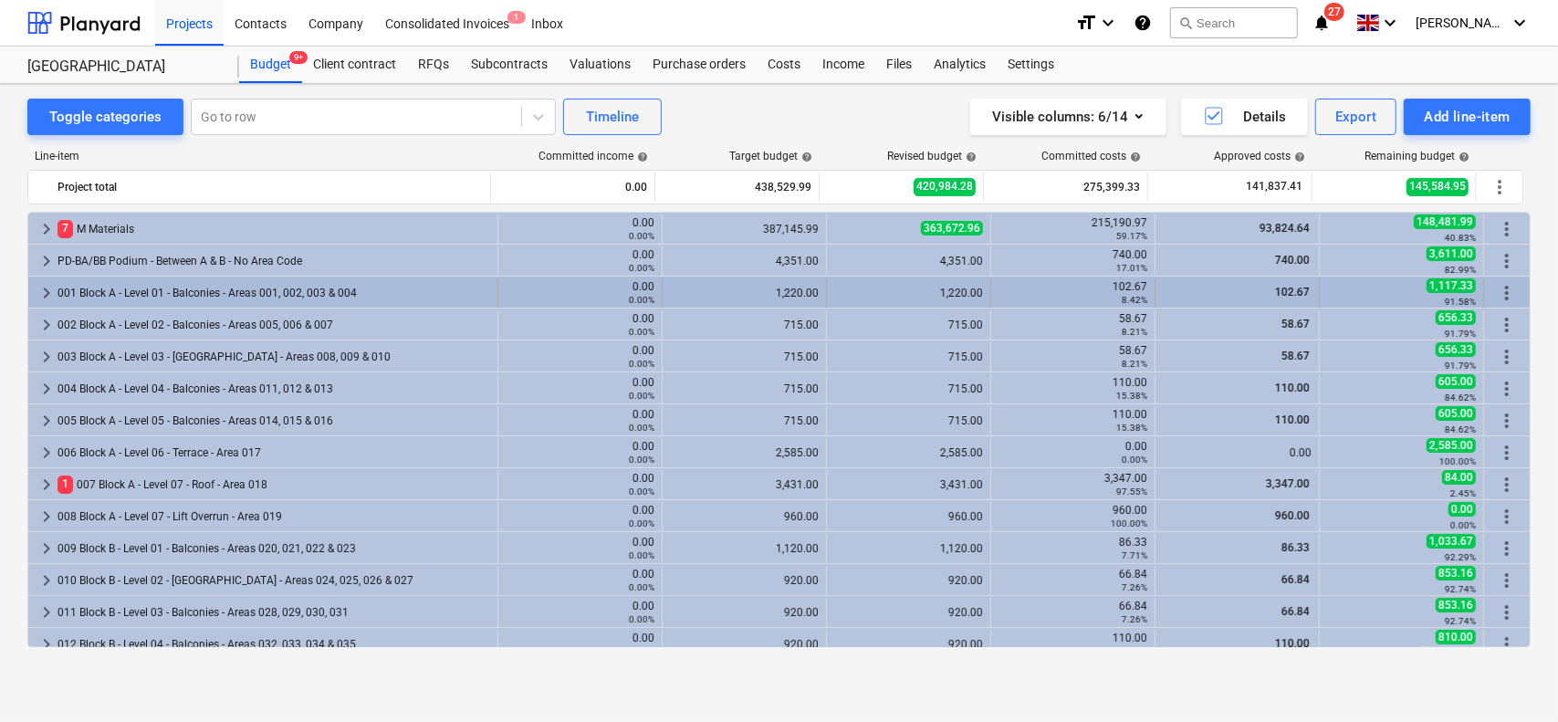
click at [188, 292] on div "001 Block A - Level 01 - Balconies - Areas 001, 002, 003 & 004" at bounding box center [274, 292] width 433 height 29
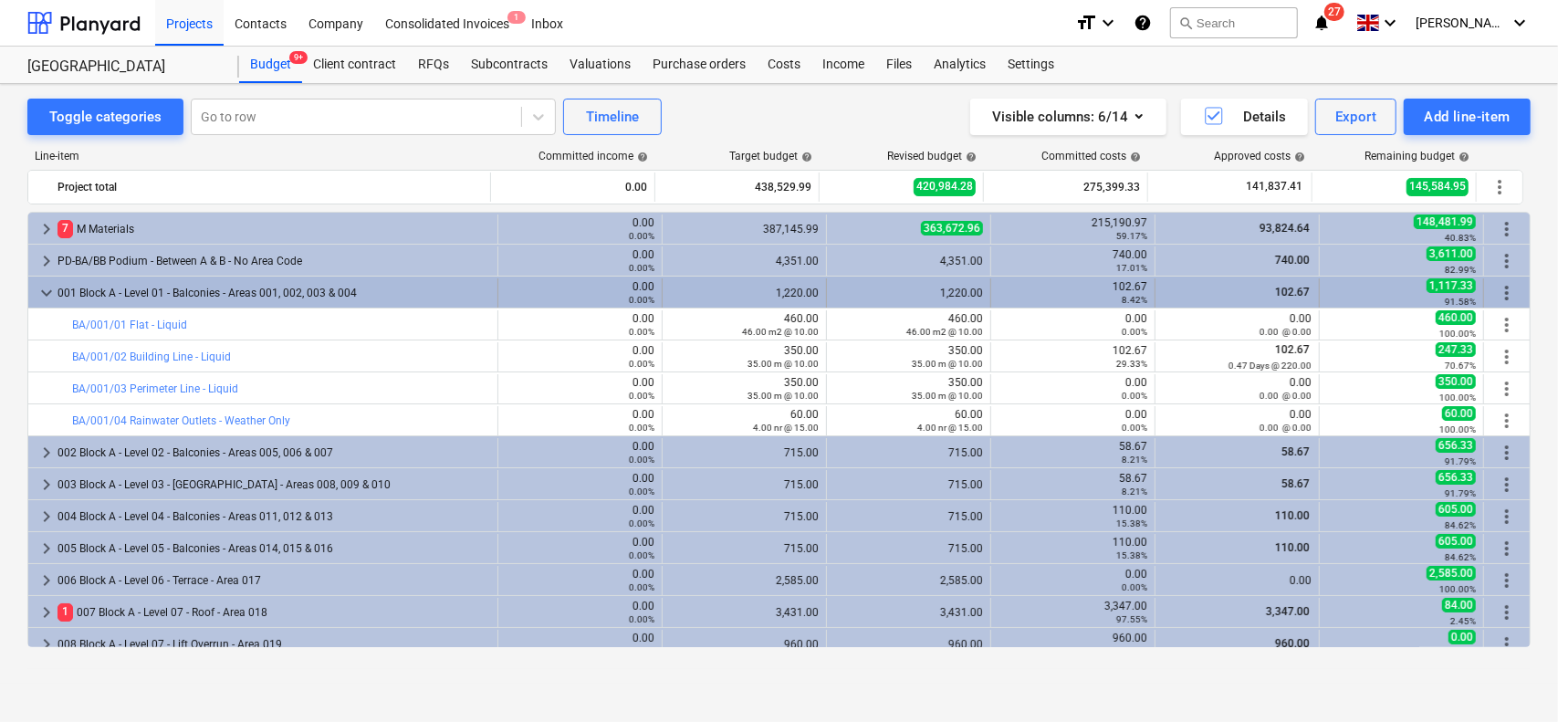
click at [219, 291] on div "001 Block A - Level 01 - Balconies - Areas 001, 002, 003 & 004" at bounding box center [274, 292] width 433 height 29
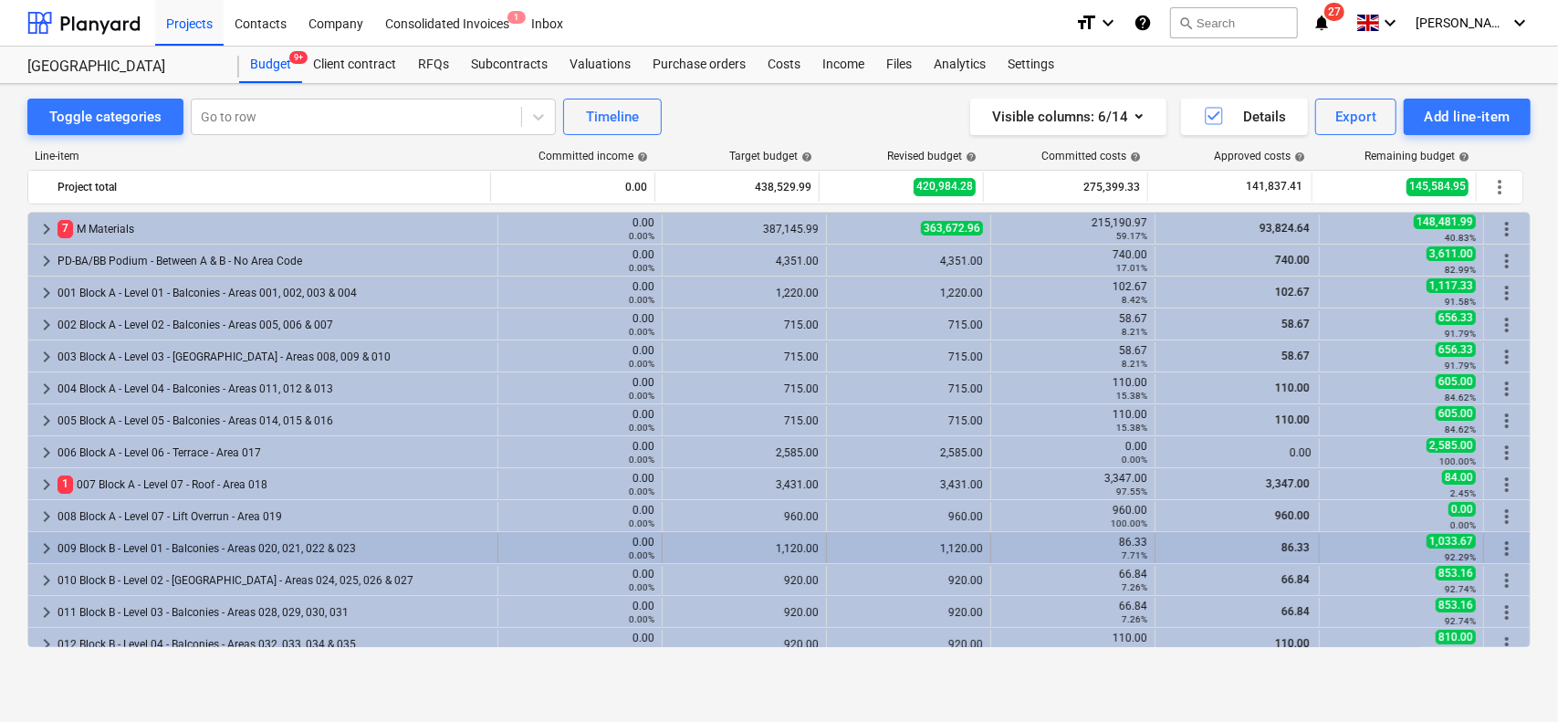
click at [205, 548] on div "009 Block B - Level 01 - Balconies - Areas 020, 021, 022 & 023" at bounding box center [274, 548] width 433 height 29
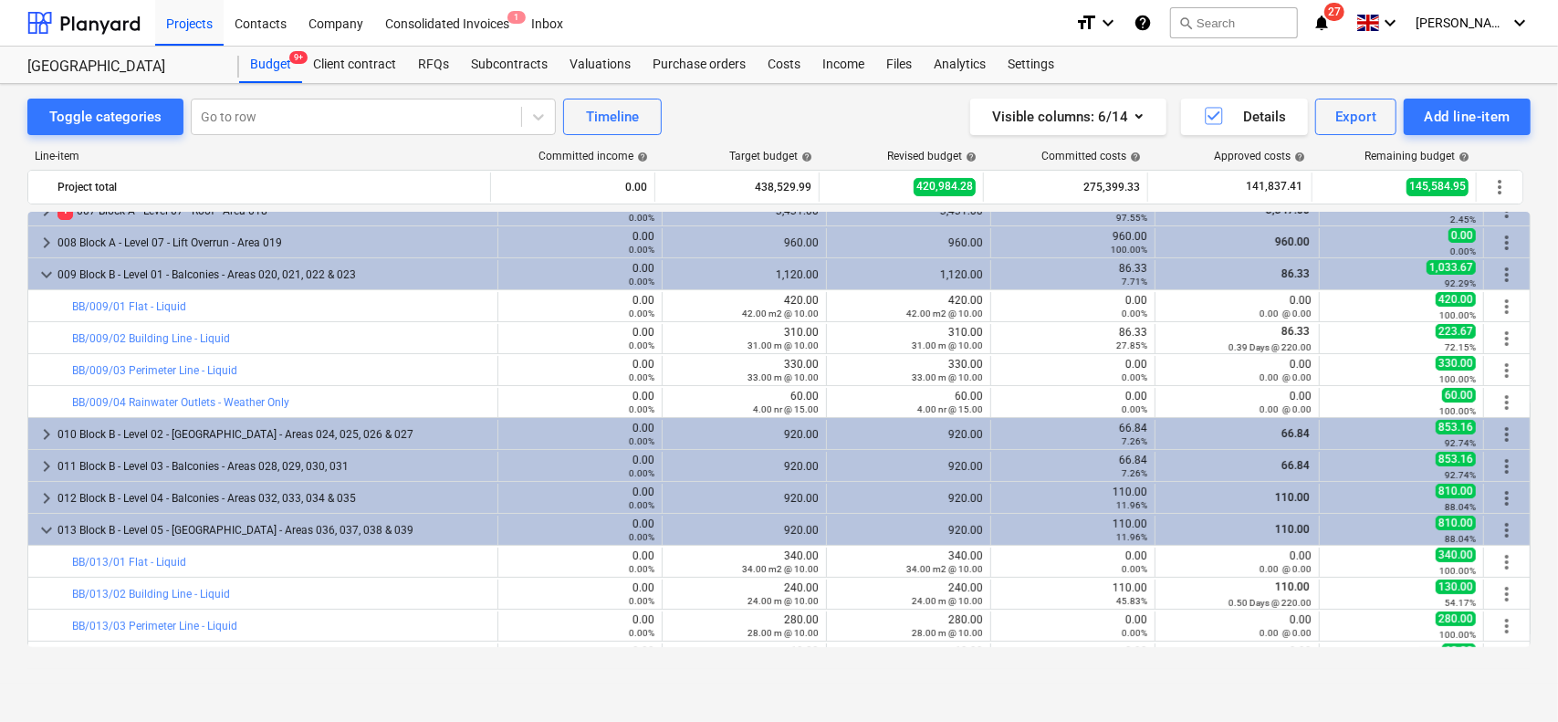
scroll to position [365, 0]
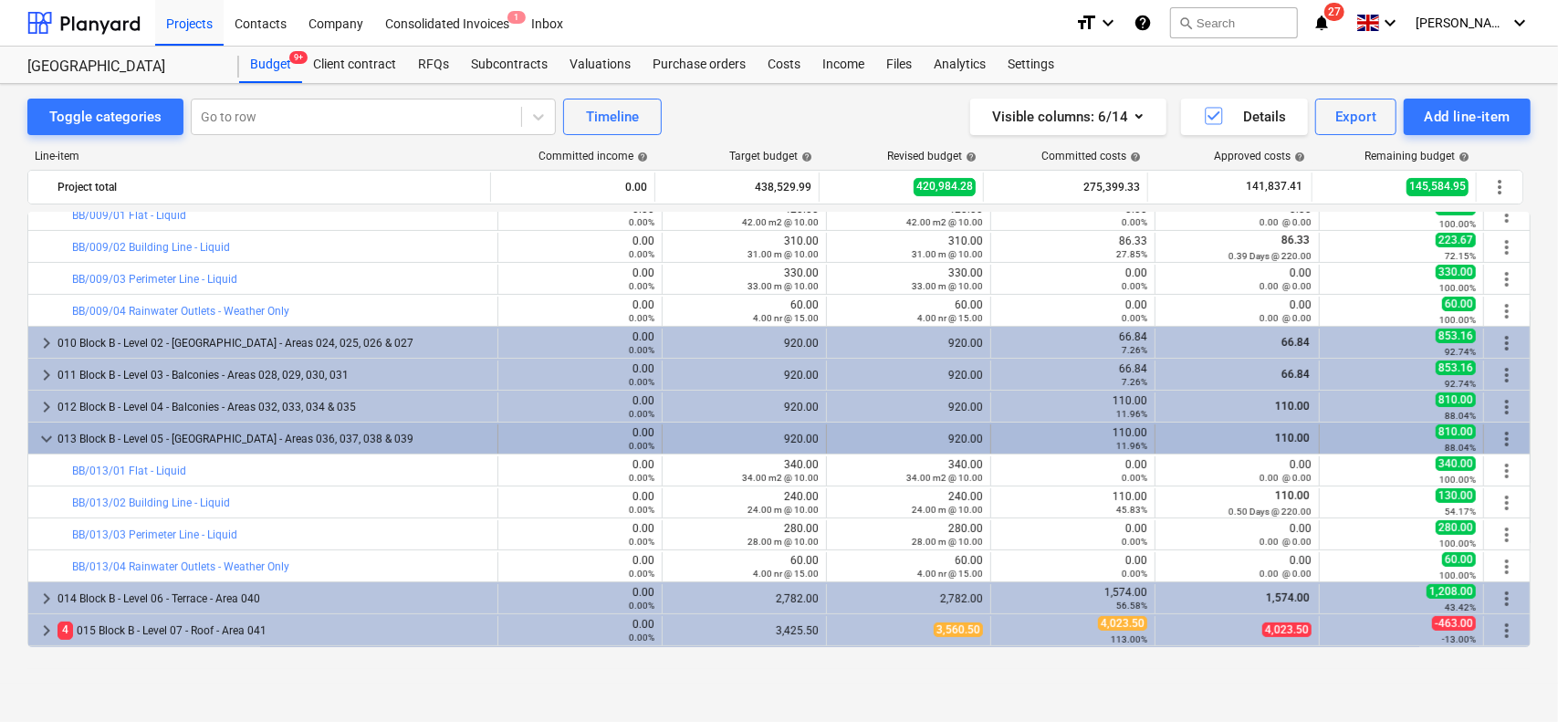
click at [402, 437] on div "013 Block B - Level 05 - [GEOGRAPHIC_DATA] - Areas 036, 037, 038 & 039" at bounding box center [274, 439] width 433 height 29
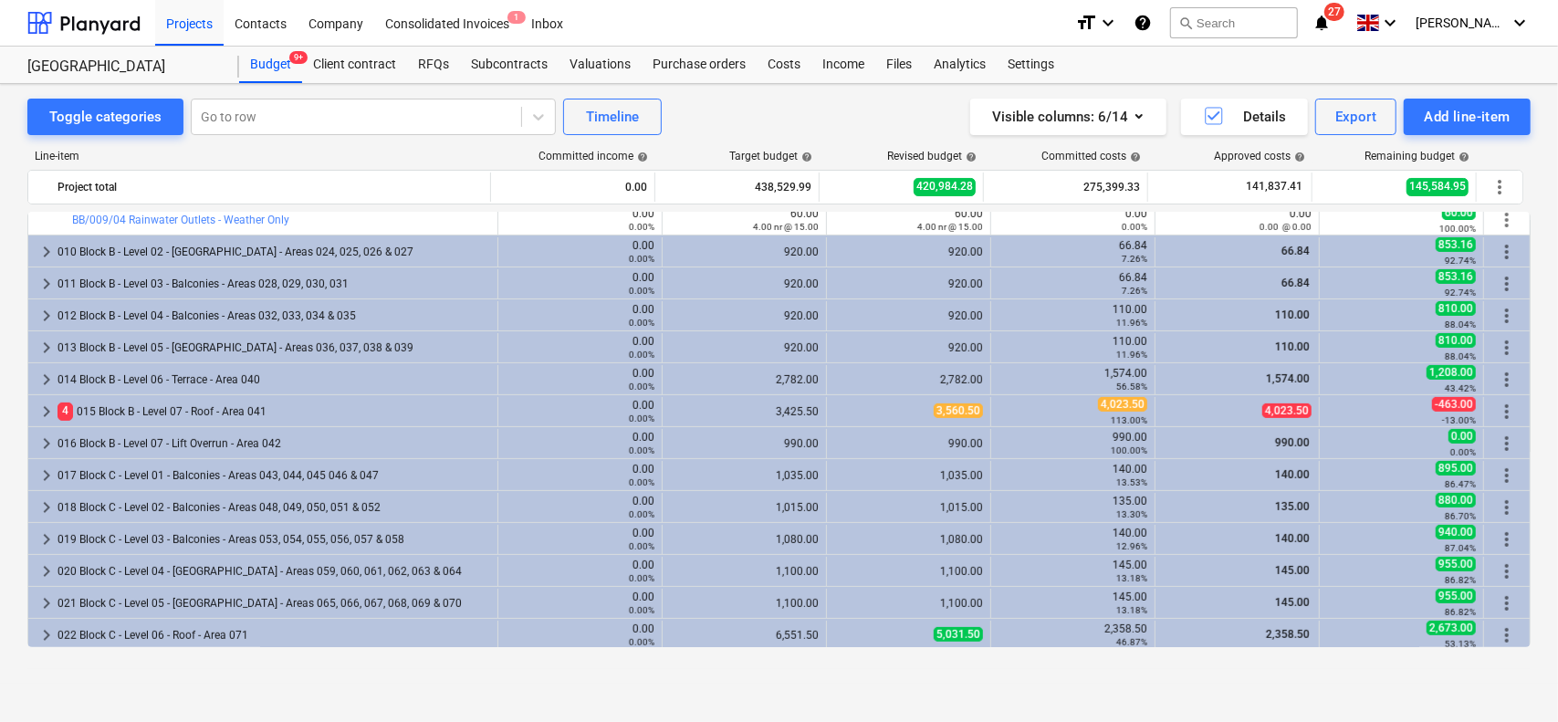
scroll to position [548, 0]
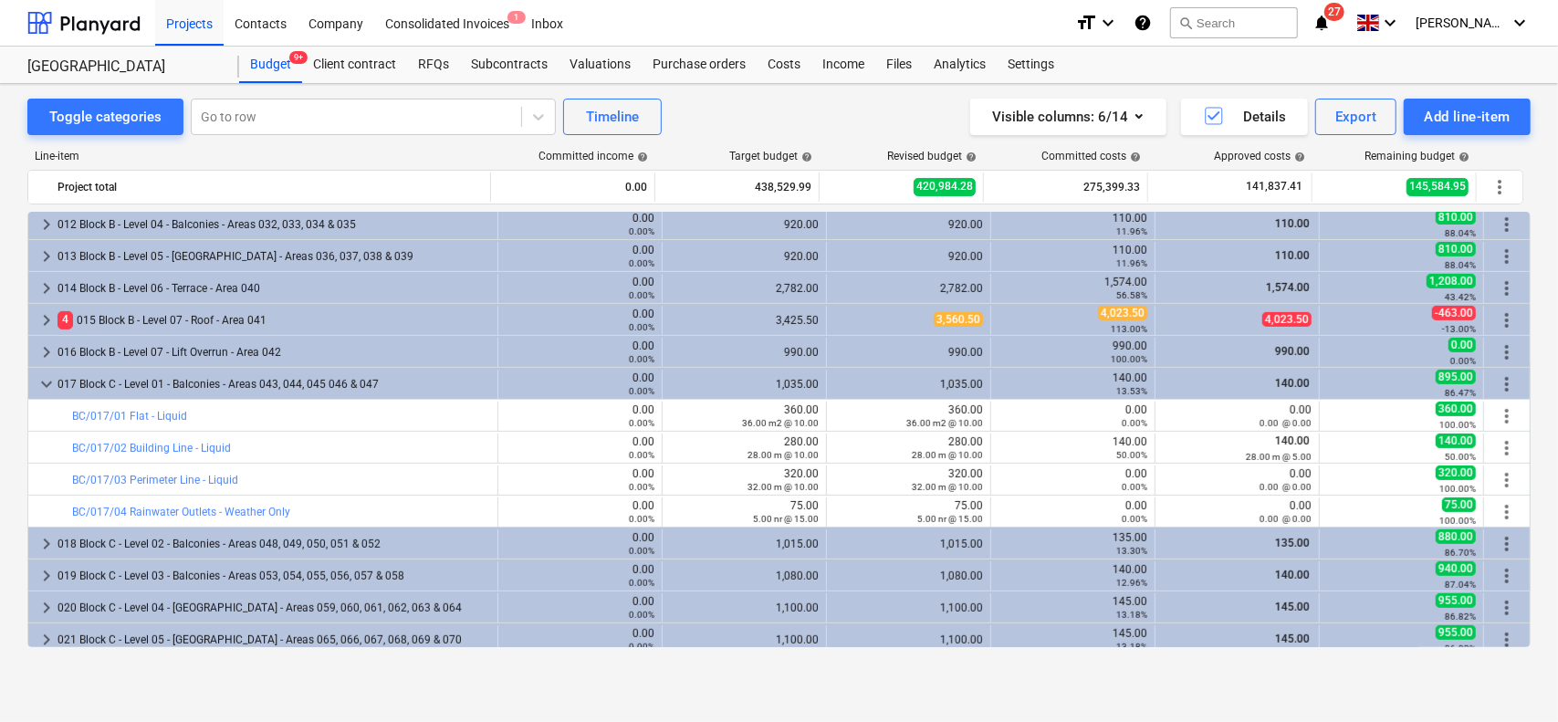
click at [361, 383] on div "017 Block C - Level 01 - Balconies - Areas 043, 044, 045 046 & 047" at bounding box center [274, 384] width 433 height 29
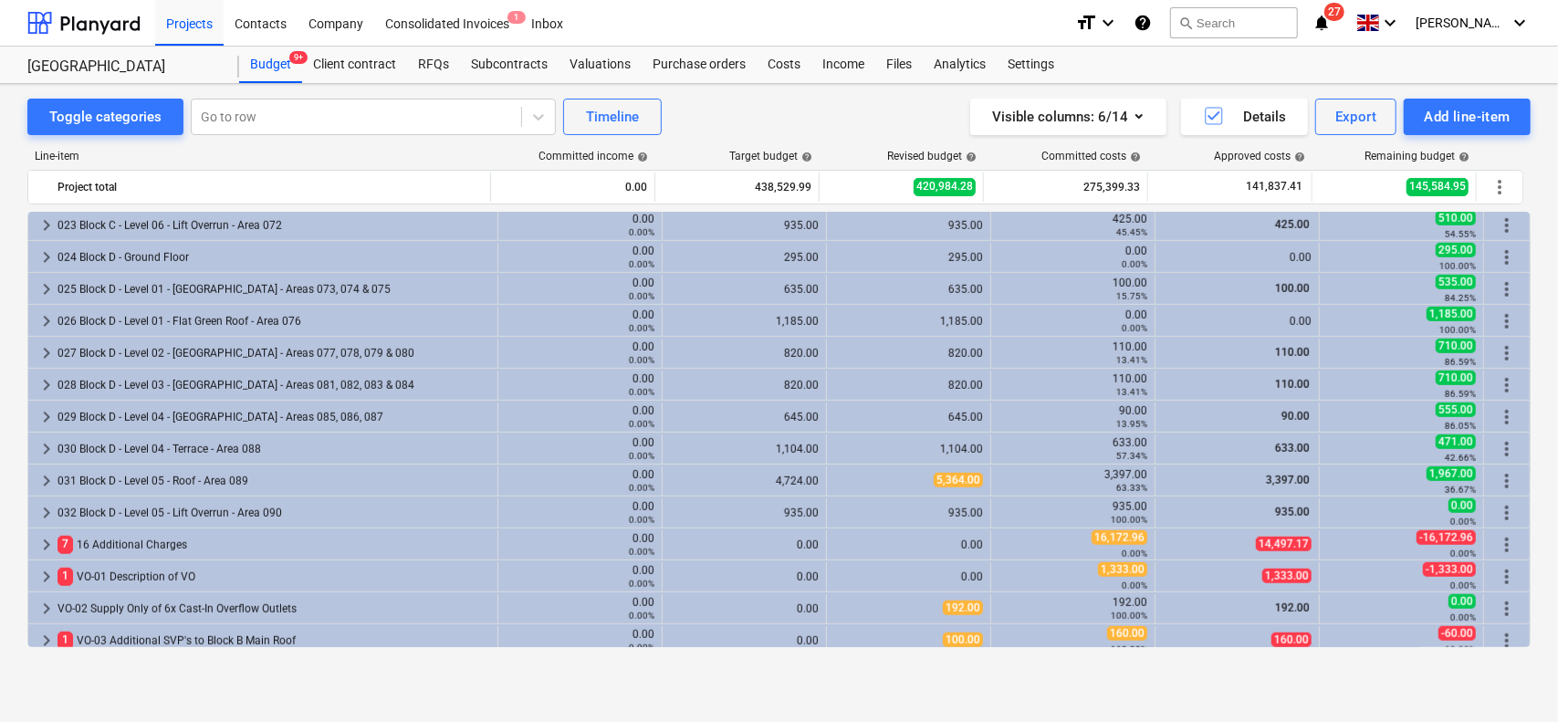
scroll to position [913, 0]
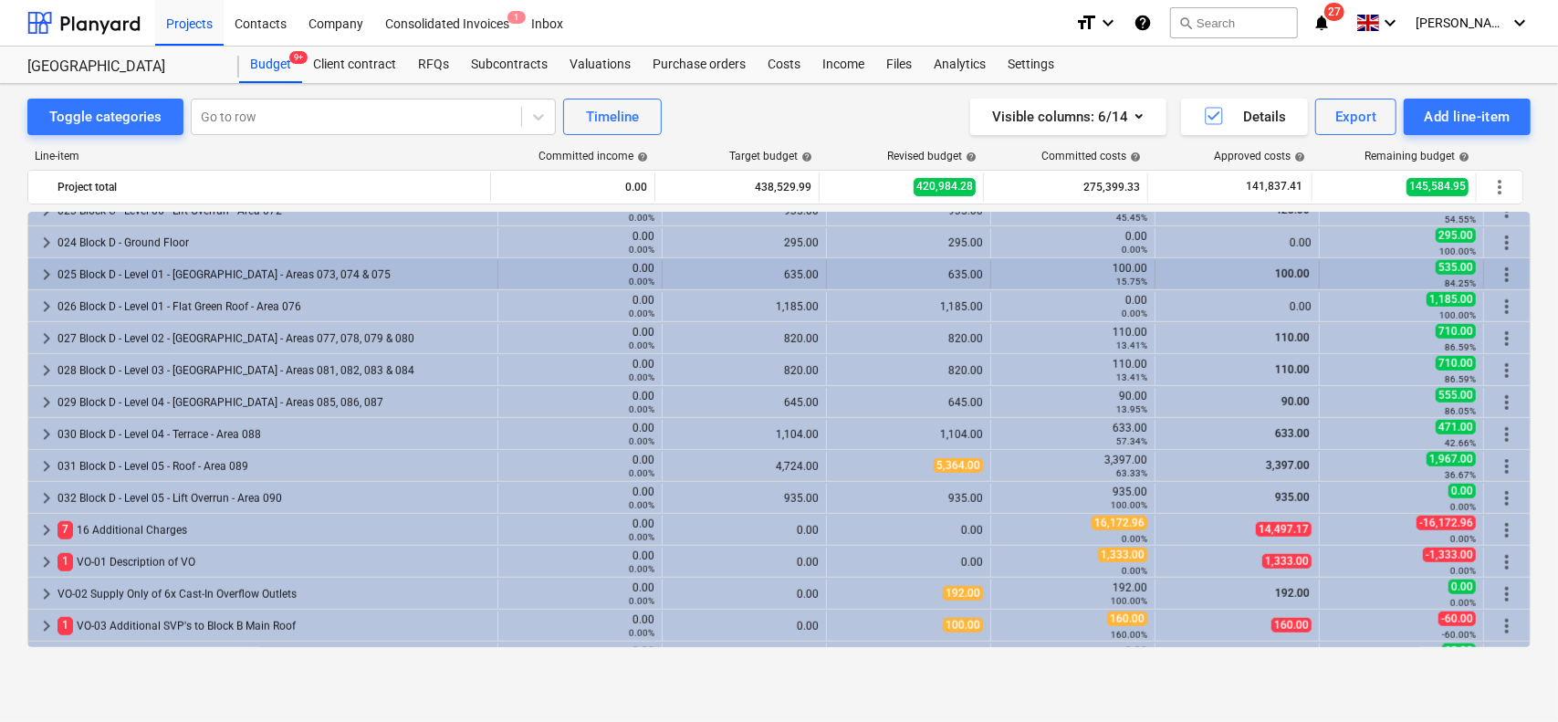
click at [226, 267] on div "025 Block D - Level 01 - [GEOGRAPHIC_DATA] - Areas 073, 074 & 075" at bounding box center [274, 274] width 433 height 29
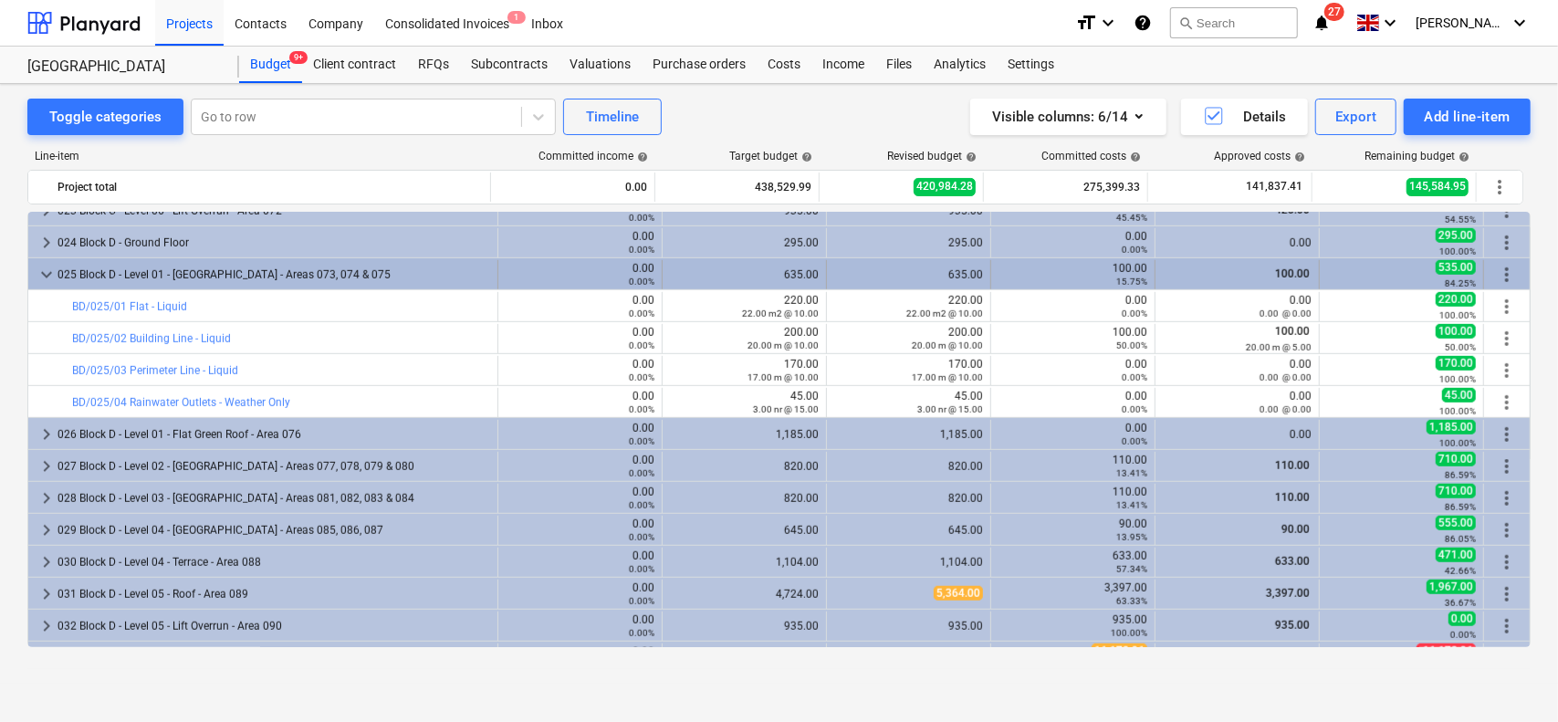
click at [205, 271] on div "025 Block D - Level 01 - [GEOGRAPHIC_DATA] - Areas 073, 074 & 075" at bounding box center [274, 274] width 433 height 29
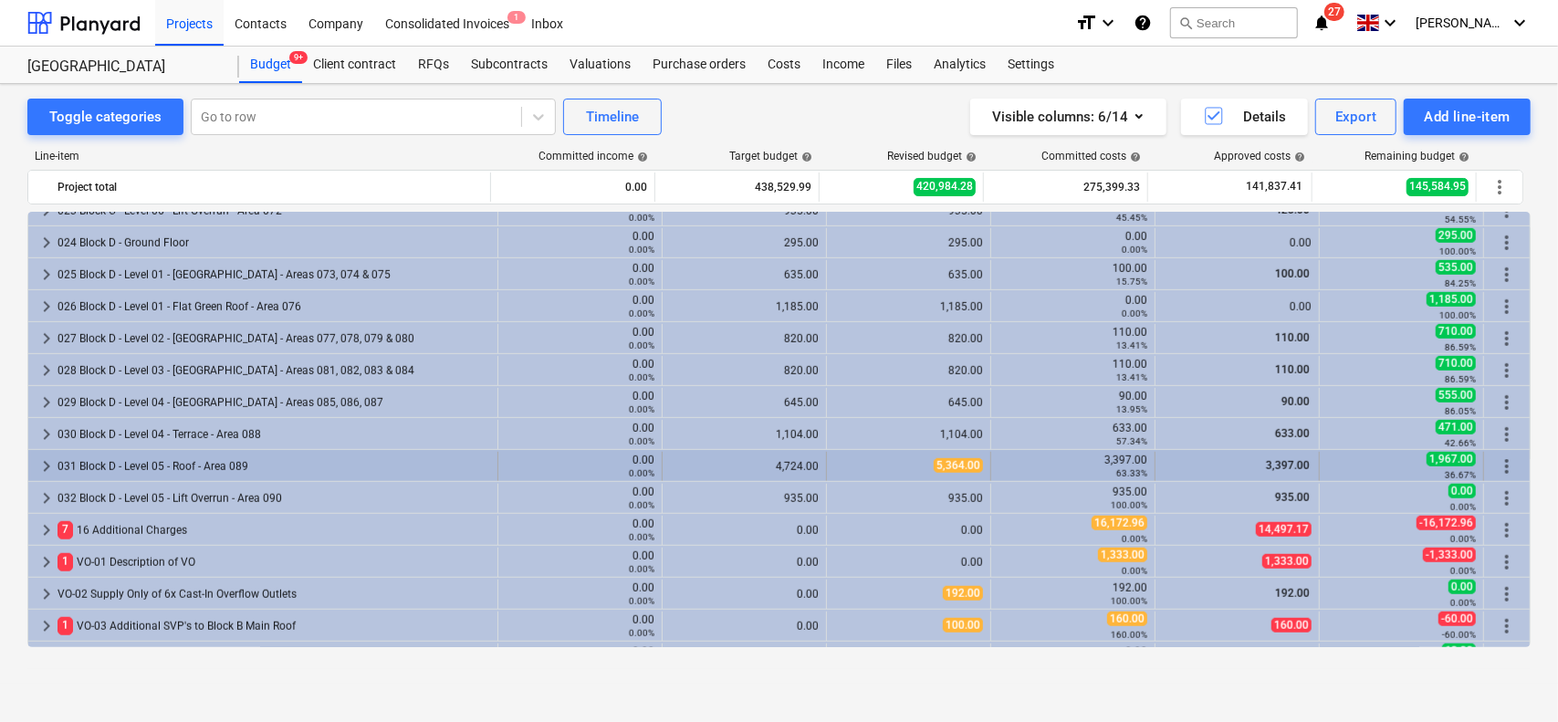
click at [223, 457] on div "031 Block D - Level 05 - Roof - Area 089" at bounding box center [274, 466] width 433 height 29
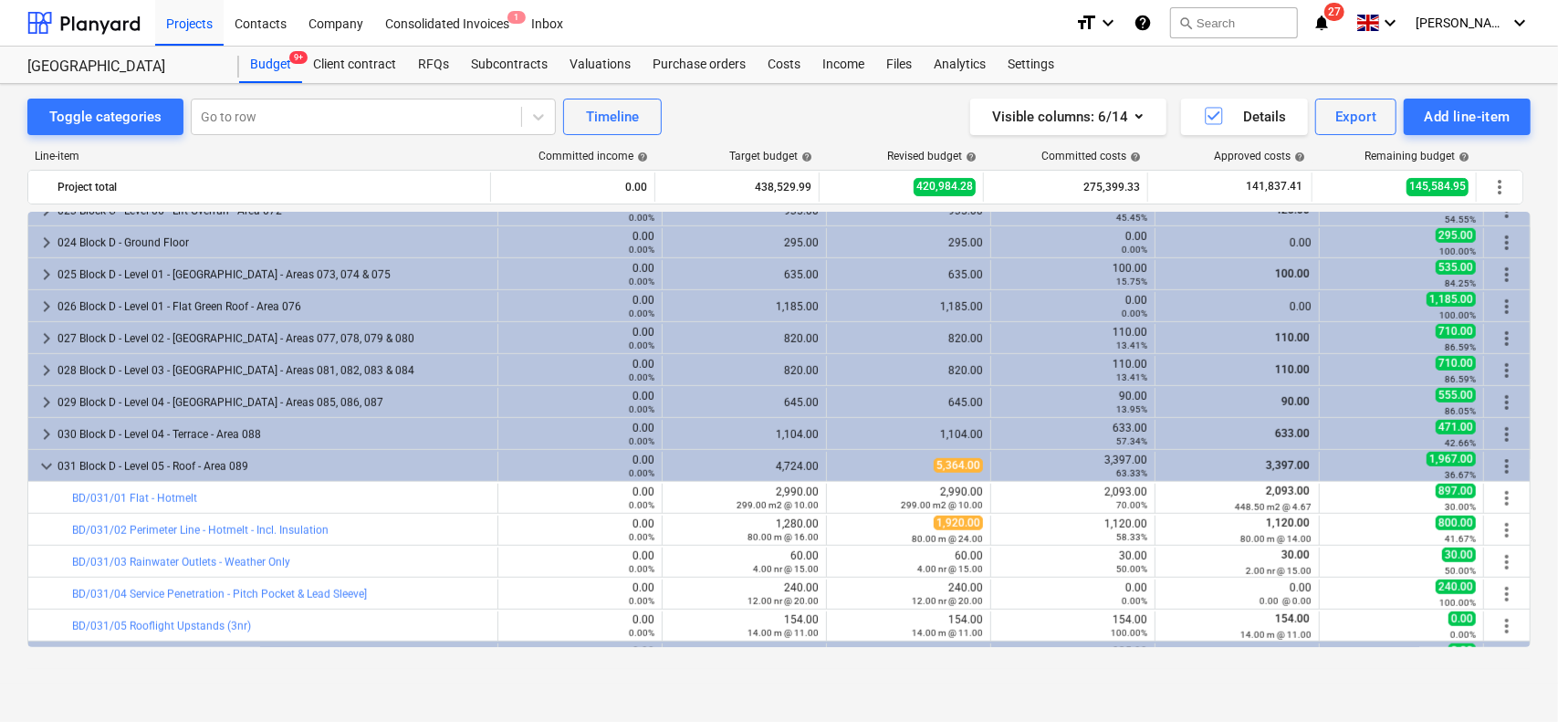
scroll to position [1004, 0]
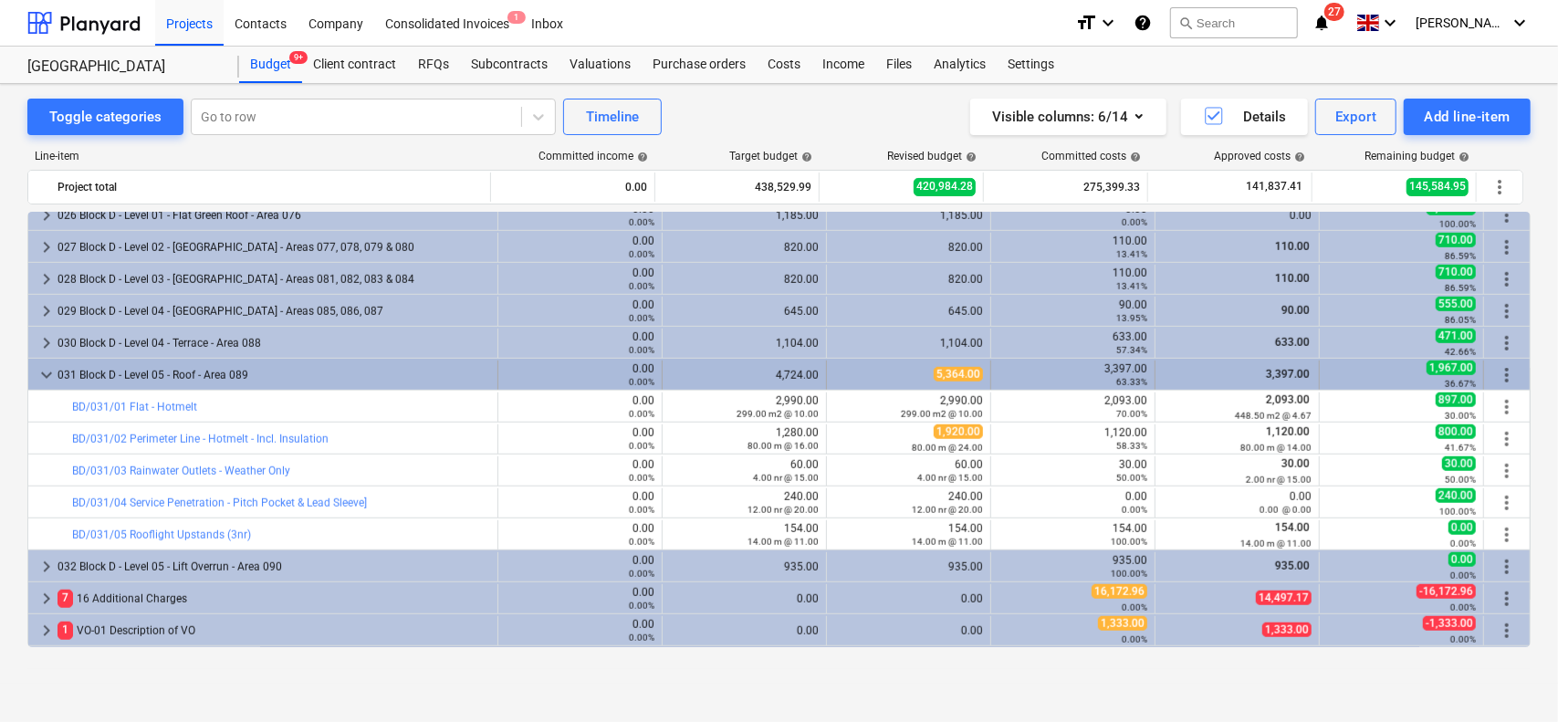
click at [261, 372] on div "031 Block D - Level 05 - Roof - Area 089" at bounding box center [274, 375] width 433 height 29
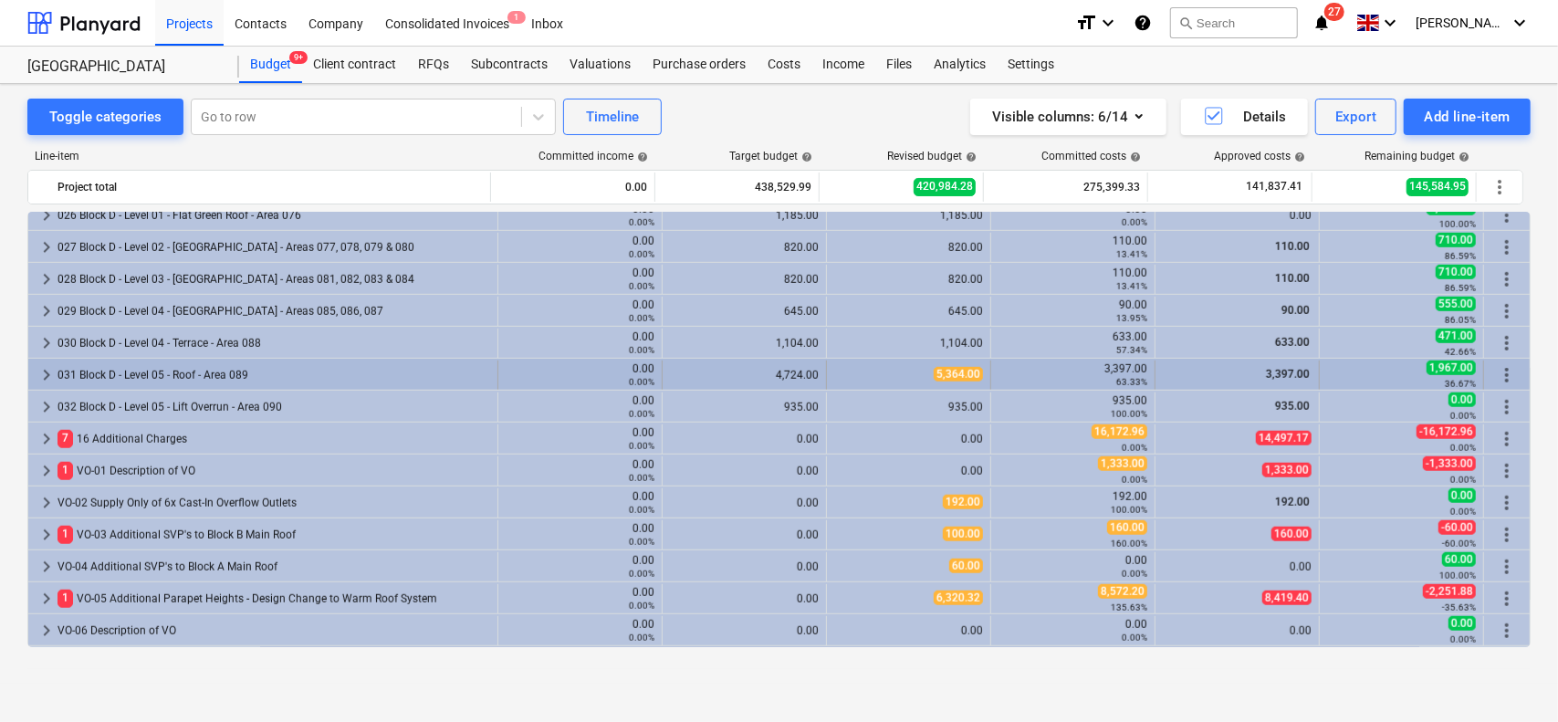
click at [257, 375] on div "031 Block D - Level 05 - Roof - Area 089" at bounding box center [274, 375] width 433 height 29
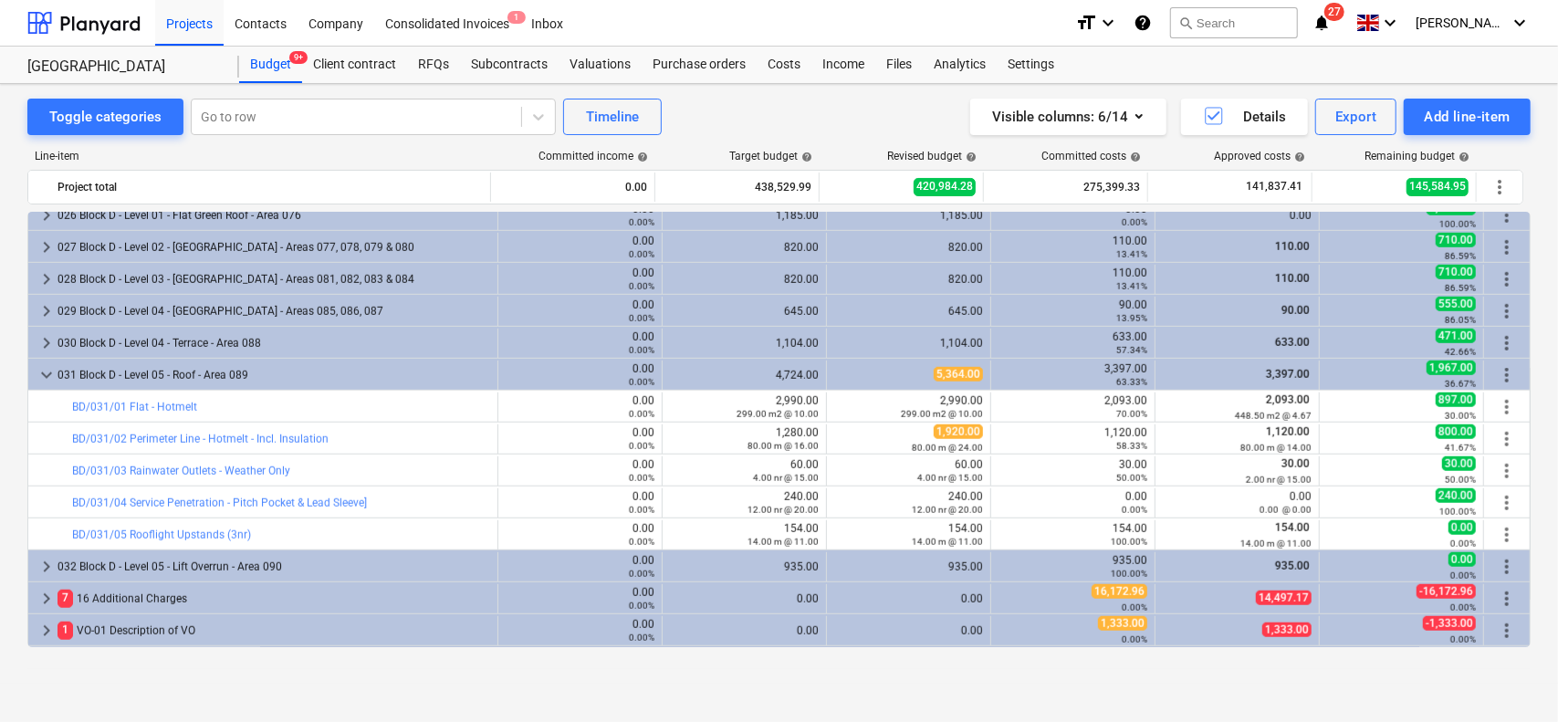
click at [257, 375] on div "031 Block D - Level 05 - Roof - Area 089" at bounding box center [274, 375] width 433 height 29
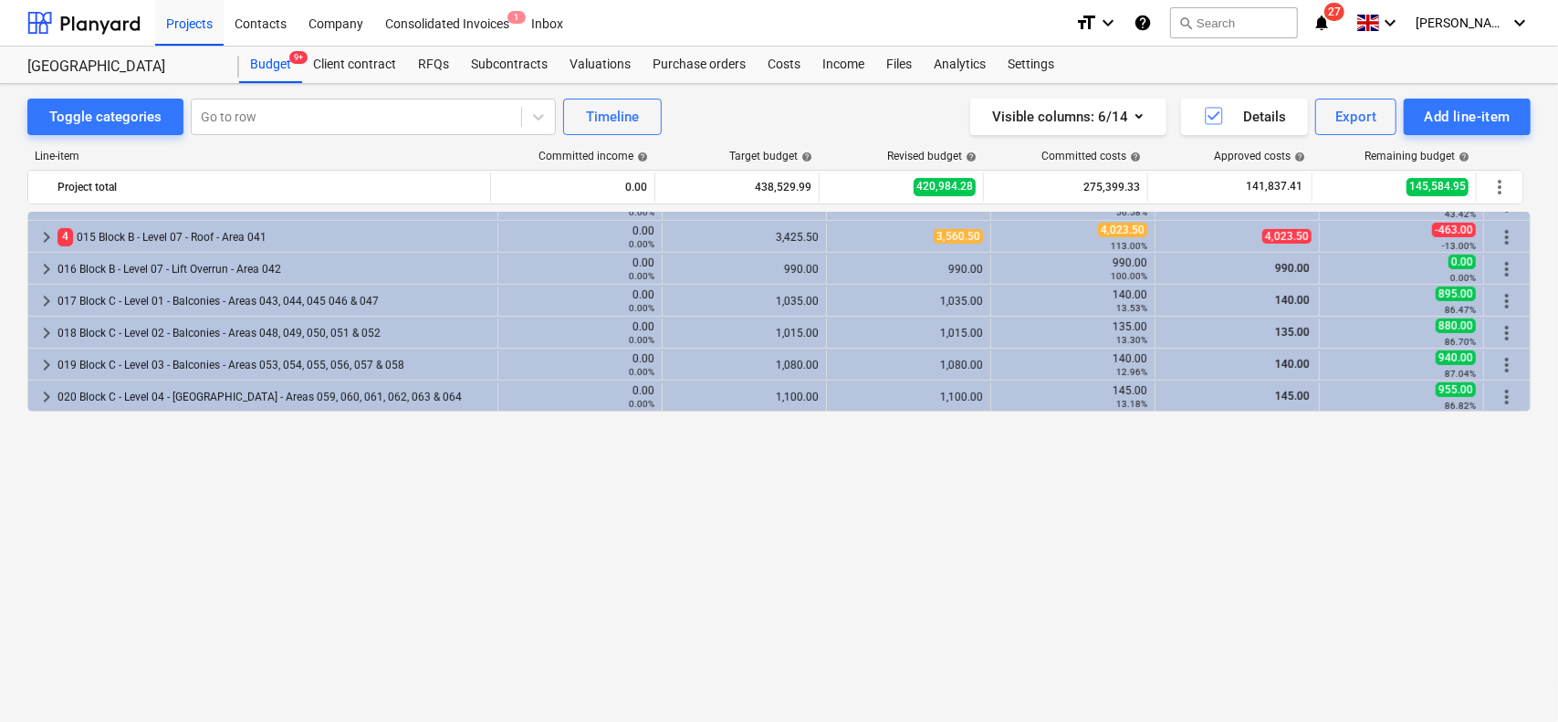
scroll to position [274, 0]
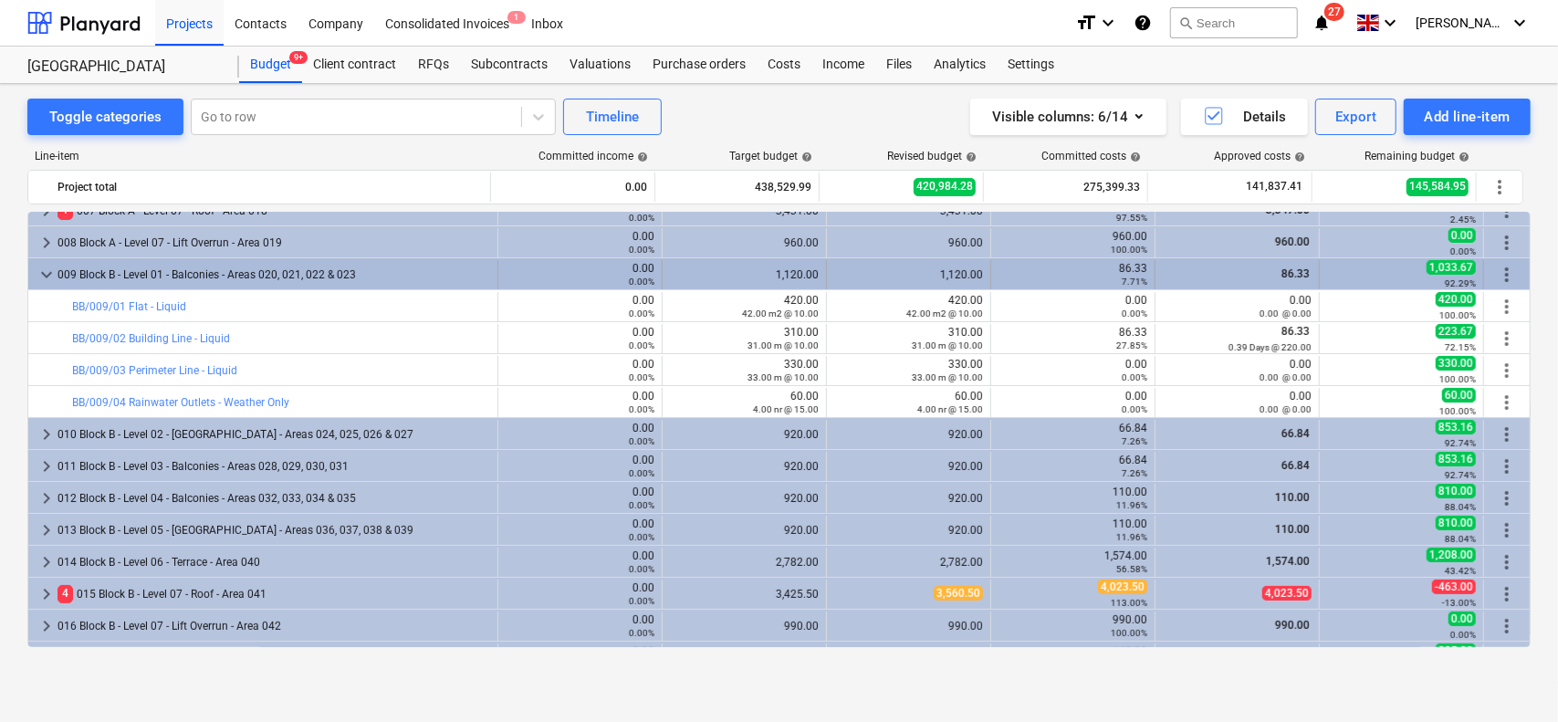
click at [201, 271] on div "009 Block B - Level 01 - Balconies - Areas 020, 021, 022 & 023" at bounding box center [274, 274] width 433 height 29
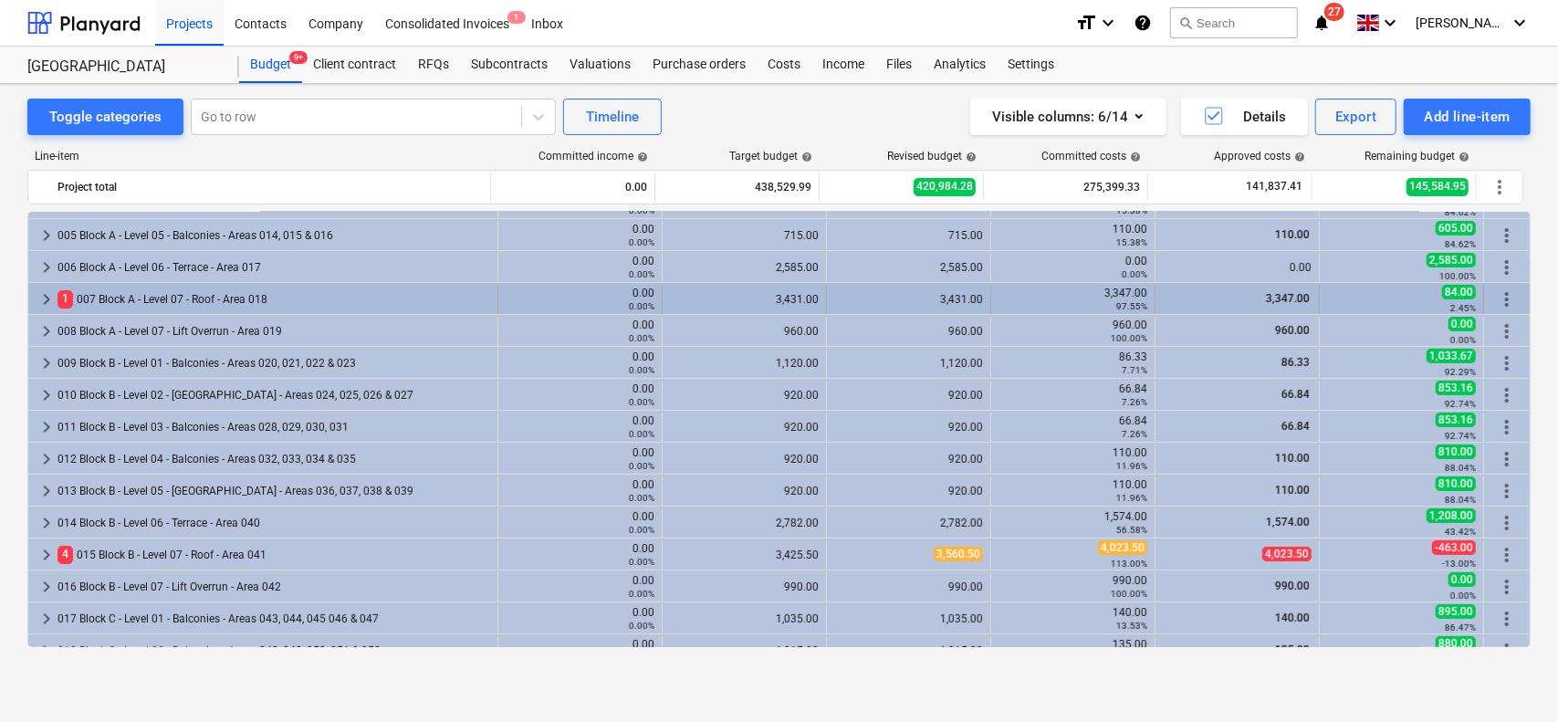
scroll to position [183, 0]
click at [215, 301] on div "1 007 Block A - Level 07 - Roof - Area 018" at bounding box center [274, 302] width 433 height 29
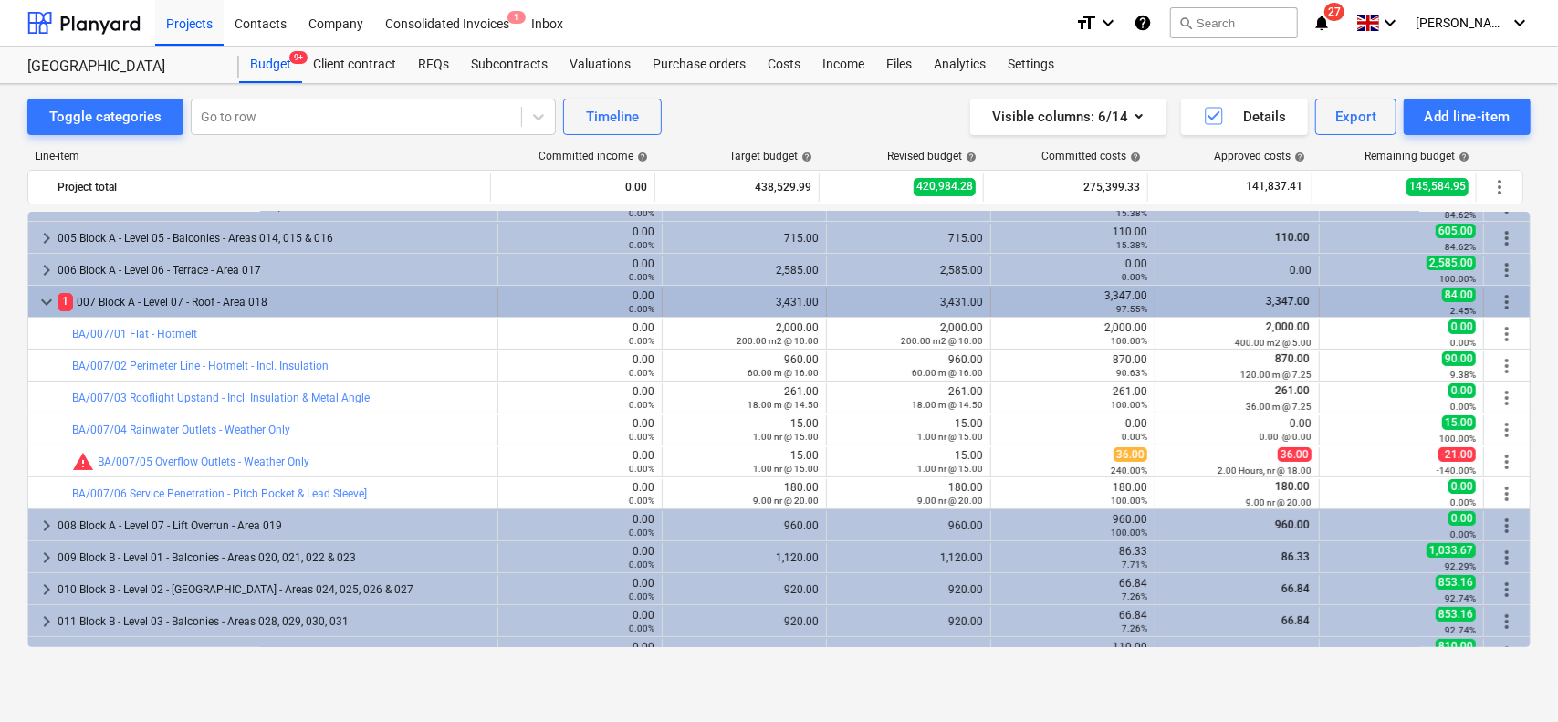
click at [487, 309] on div "keyboard_arrow_down 1 007 Block A - Level 07 - Roof - Area 018" at bounding box center [263, 302] width 470 height 29
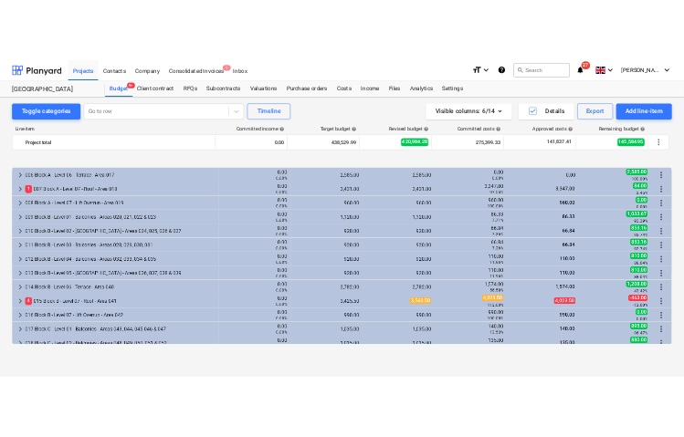
scroll to position [274, 0]
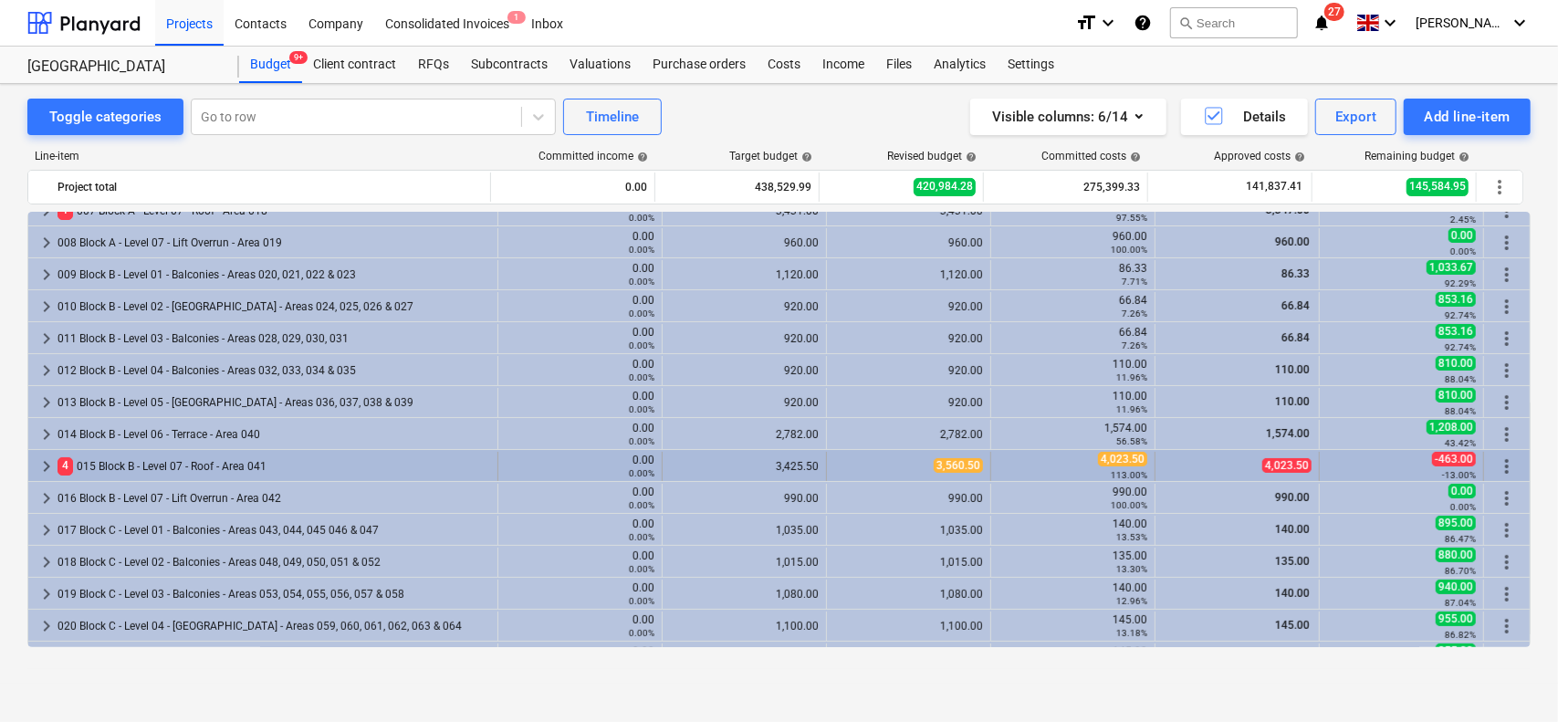
click at [284, 456] on div "4 015 Block B - Level 07 - Roof - Area 041" at bounding box center [274, 466] width 433 height 29
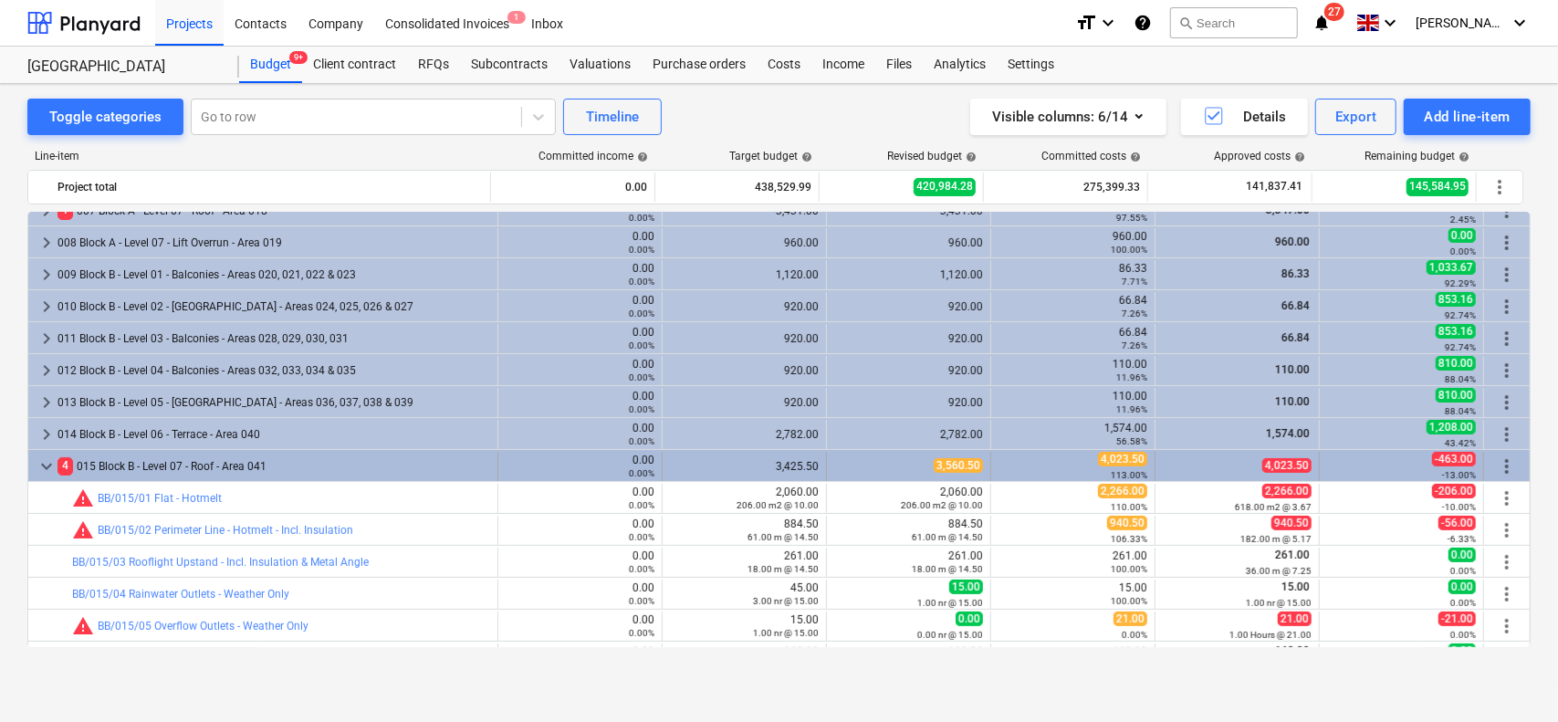
click at [291, 467] on div "4 015 Block B - Level 07 - Roof - Area 041" at bounding box center [274, 466] width 433 height 29
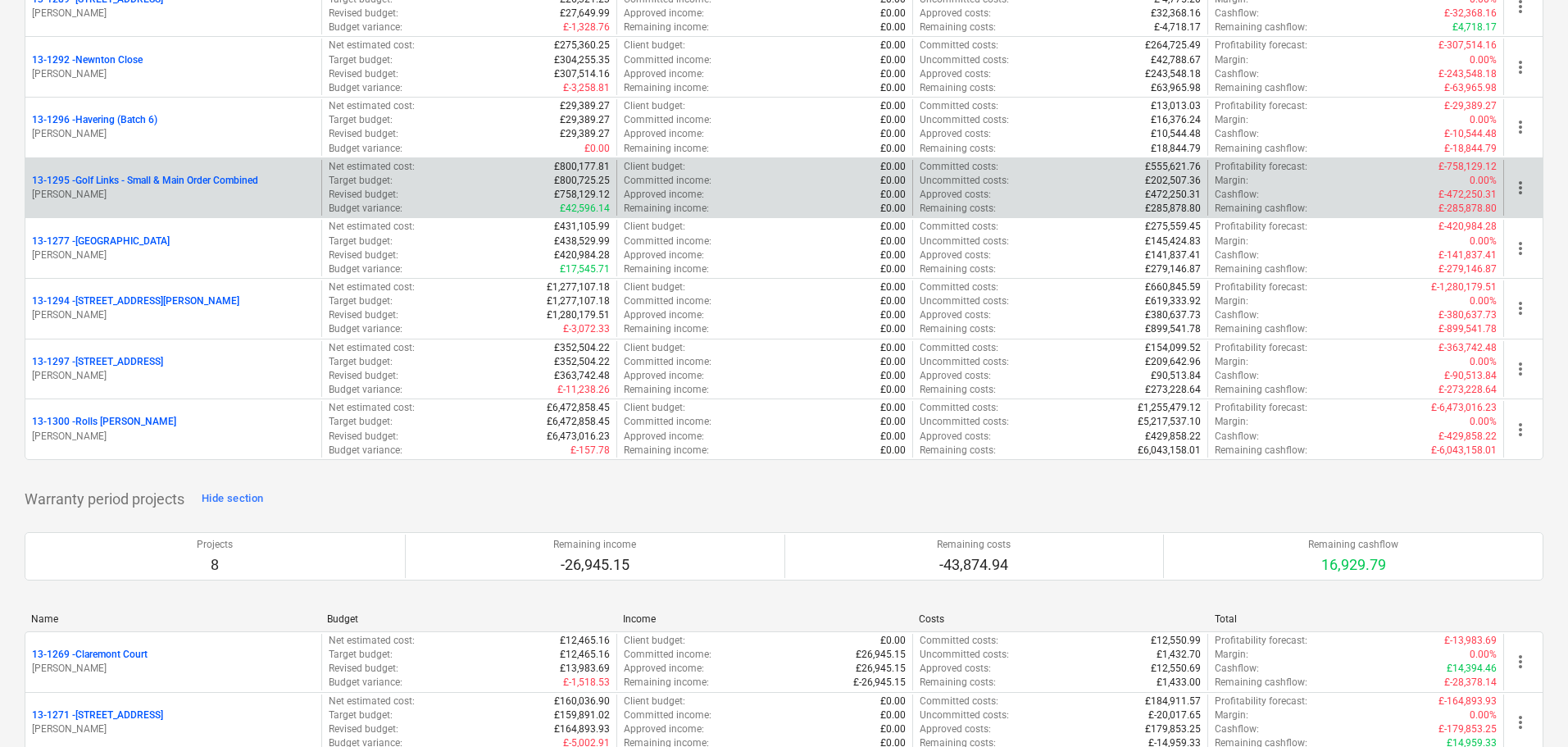
scroll to position [2131, 0]
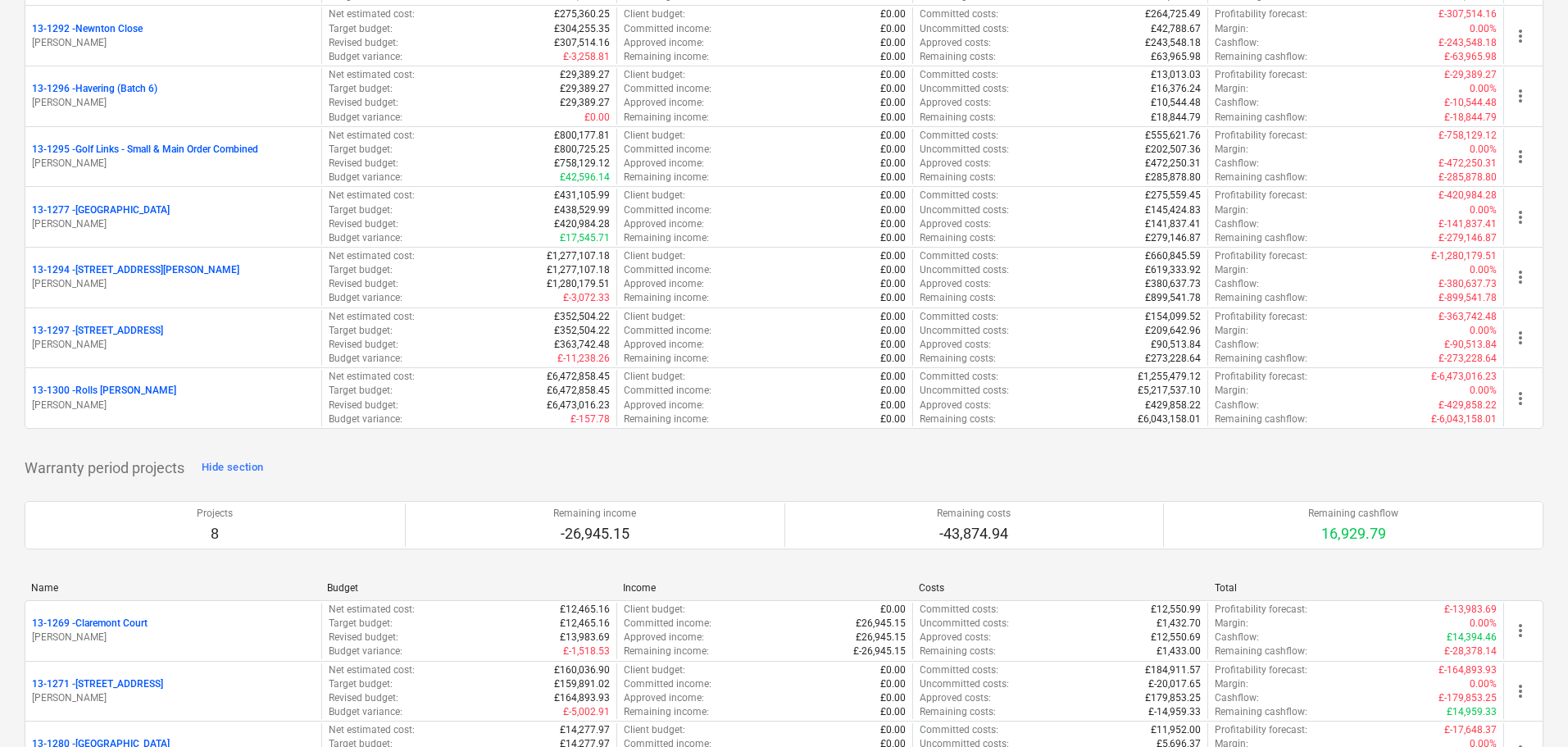
click at [164, 153] on p "13-1295 - Golf Links - Small & Main Order Combined" at bounding box center [145, 150] width 226 height 14
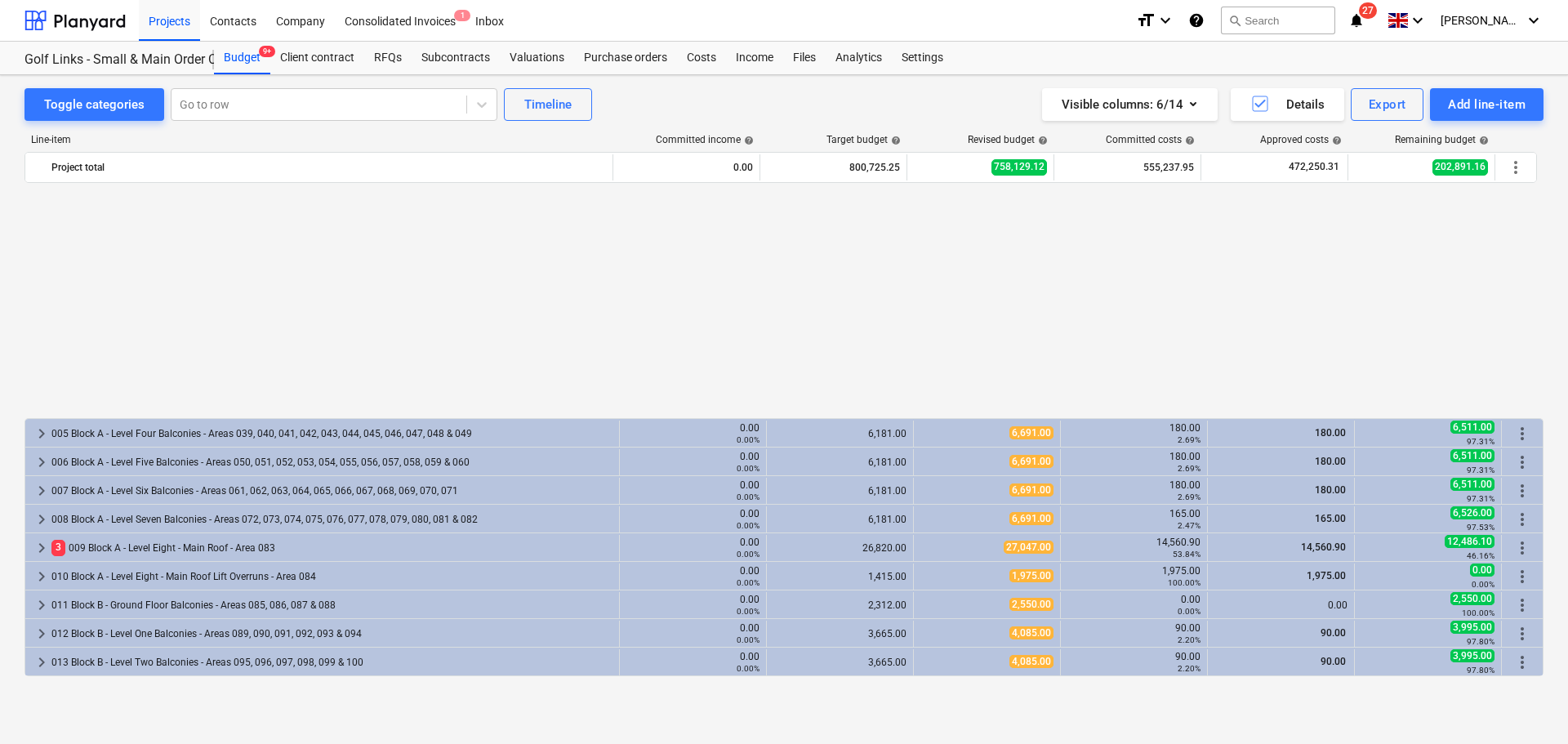
scroll to position [816, 0]
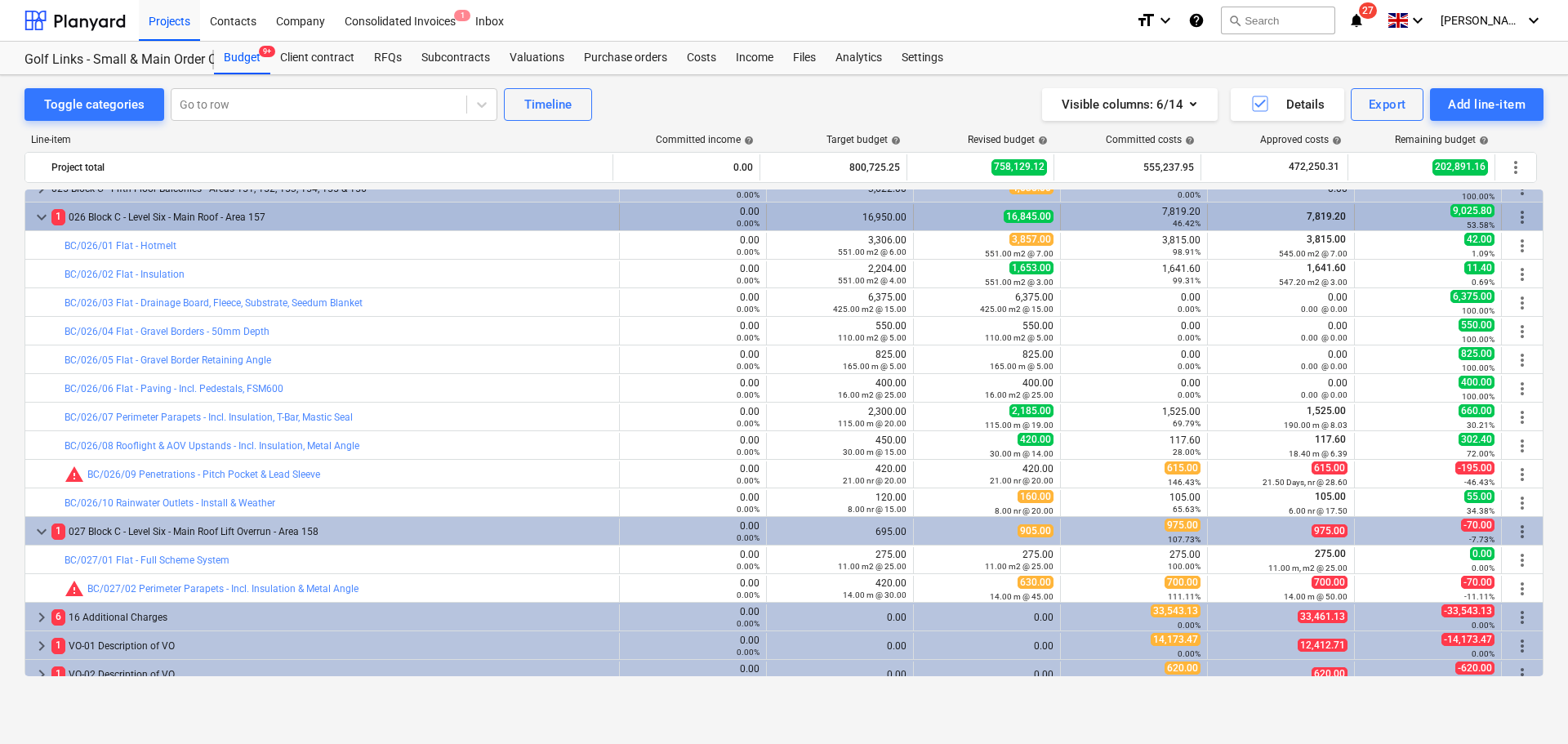
click at [89, 217] on div "1 026 Block C - Level Six - Main Roof - Area 157" at bounding box center [332, 216] width 561 height 26
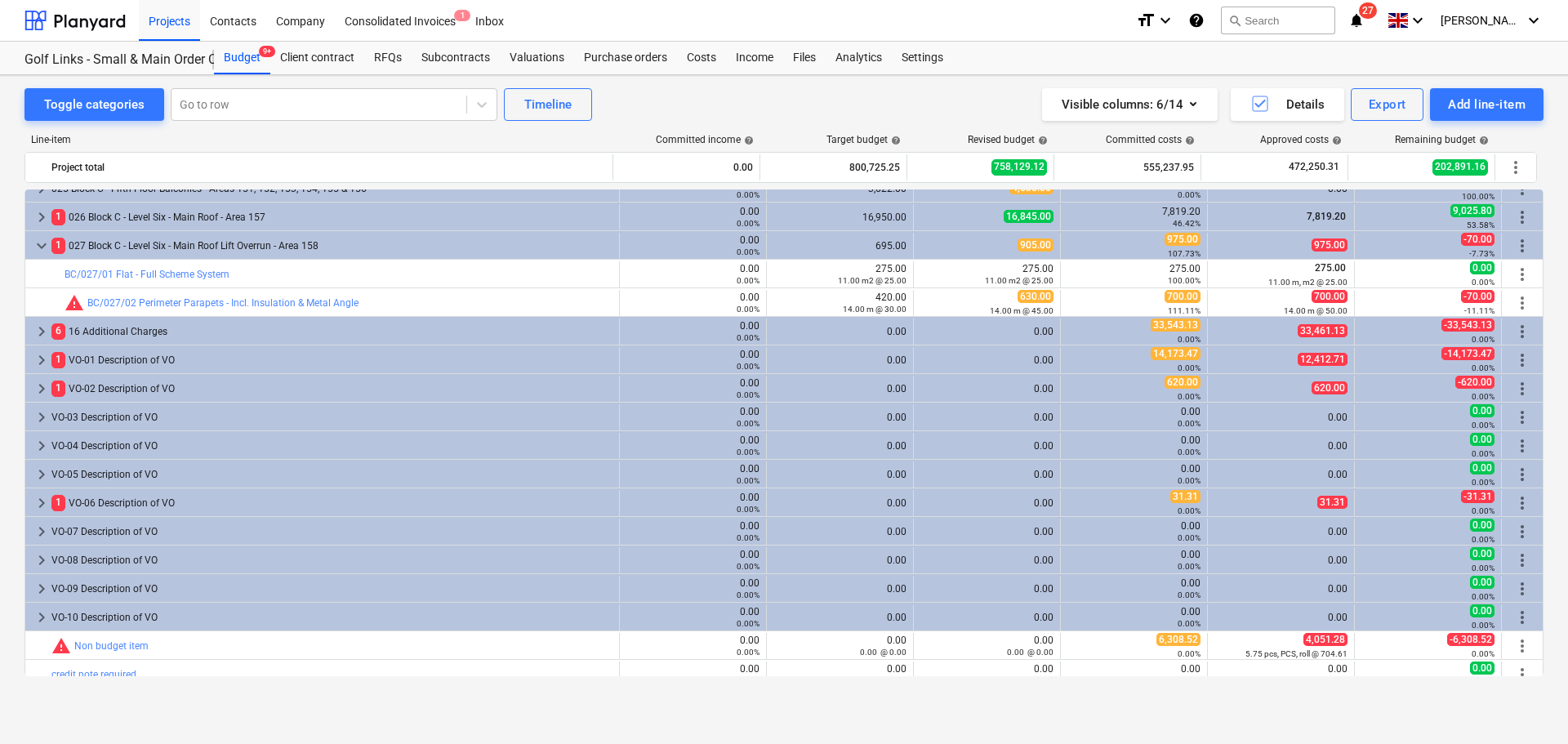
click at [152, 245] on div "1 027 Block C - Level Six - Main Roof Lift Overrun - Area 158" at bounding box center [332, 245] width 561 height 26
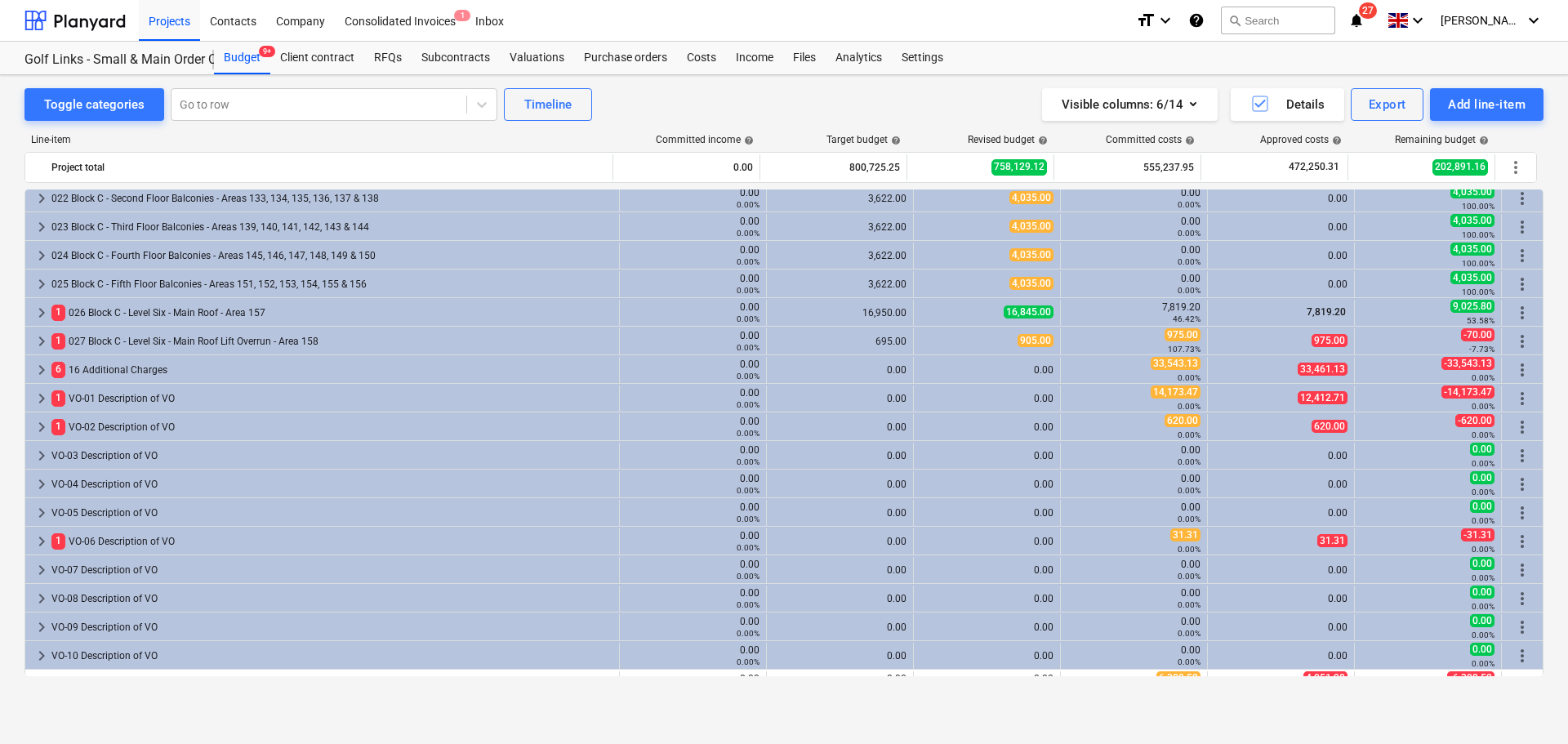
scroll to position [717, 0]
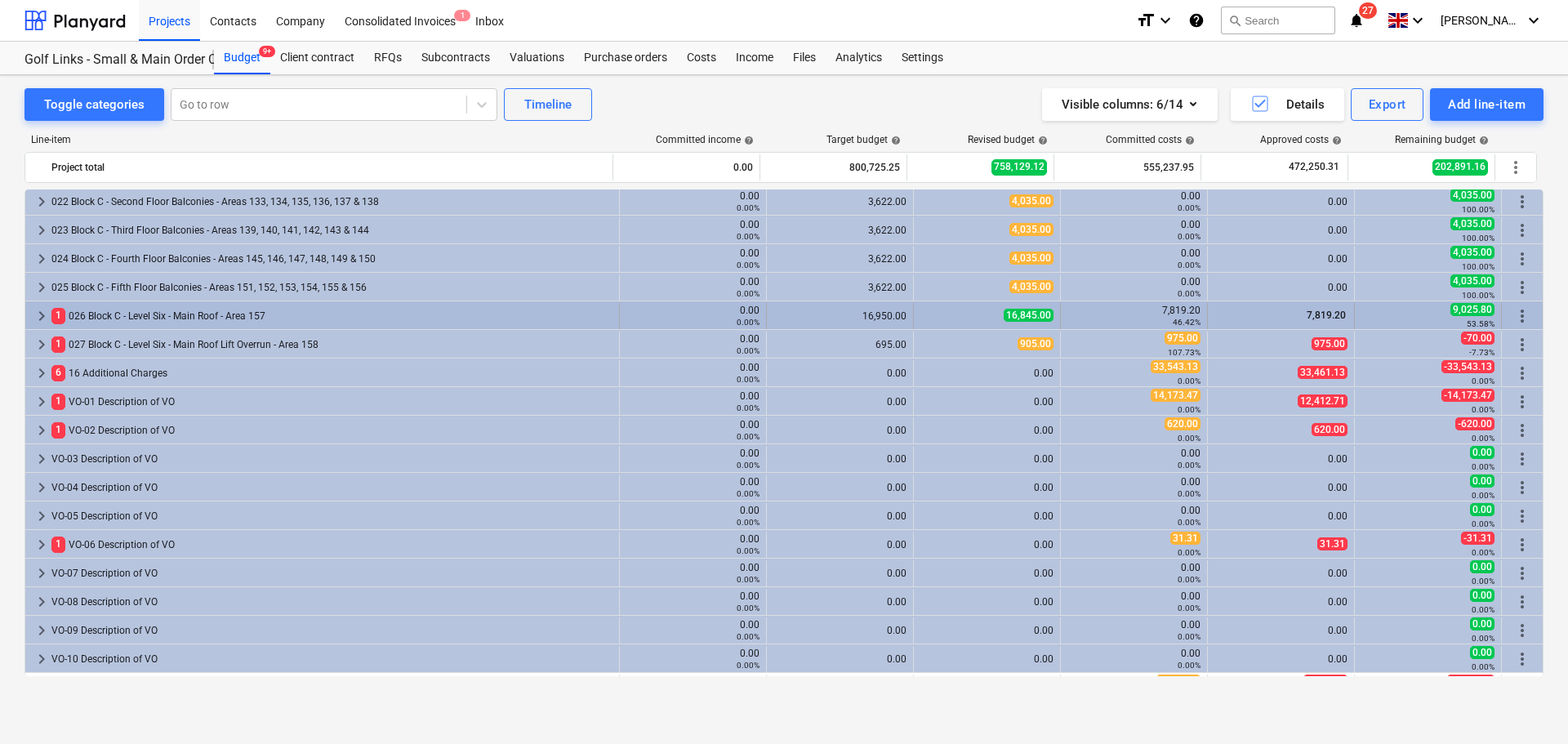
click at [161, 316] on div "1 026 Block C - Level Six - Main Roof - Area 157" at bounding box center [332, 316] width 561 height 26
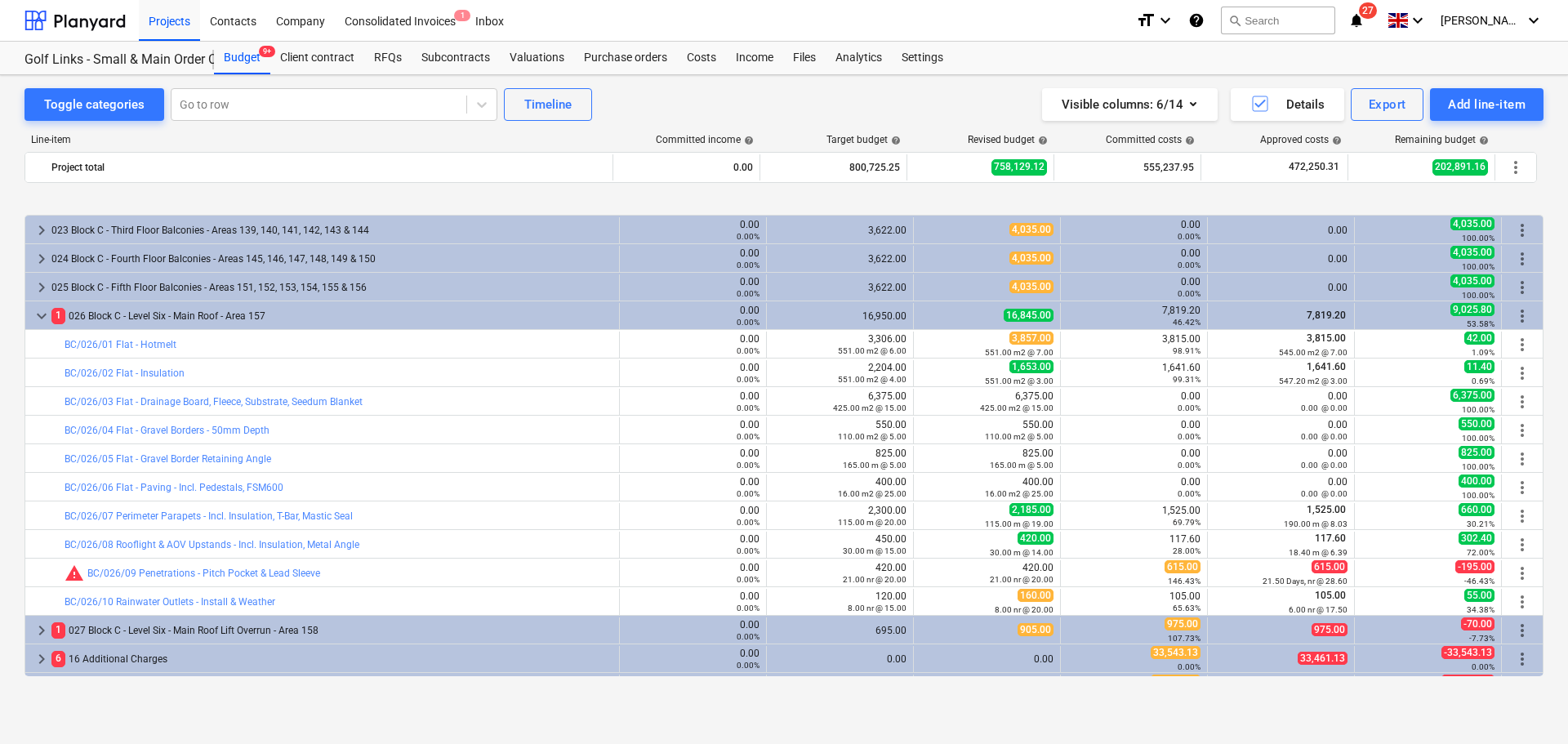
scroll to position [799, 0]
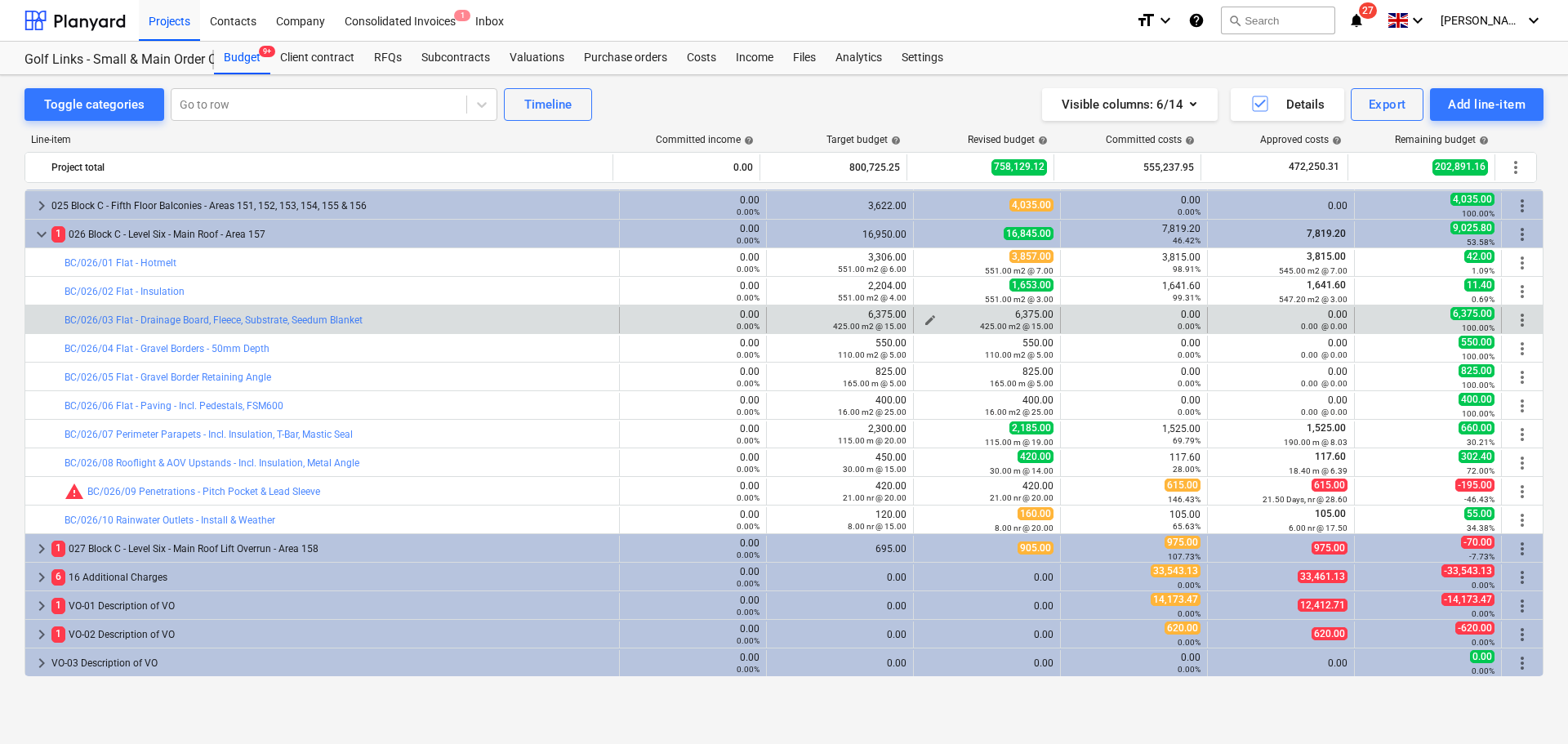
click at [973, 313] on div "6,375.00 425.00 m2 @ 15.00" at bounding box center [987, 320] width 133 height 23
drag, startPoint x: 973, startPoint y: 313, endPoint x: 978, endPoint y: 321, distance: 9.4
click at [978, 321] on div "6,375.00 425.00 m2 @ 15.00" at bounding box center [987, 320] width 133 height 23
click at [980, 322] on small "425.00 m2 @ 15.00" at bounding box center [1017, 326] width 73 height 9
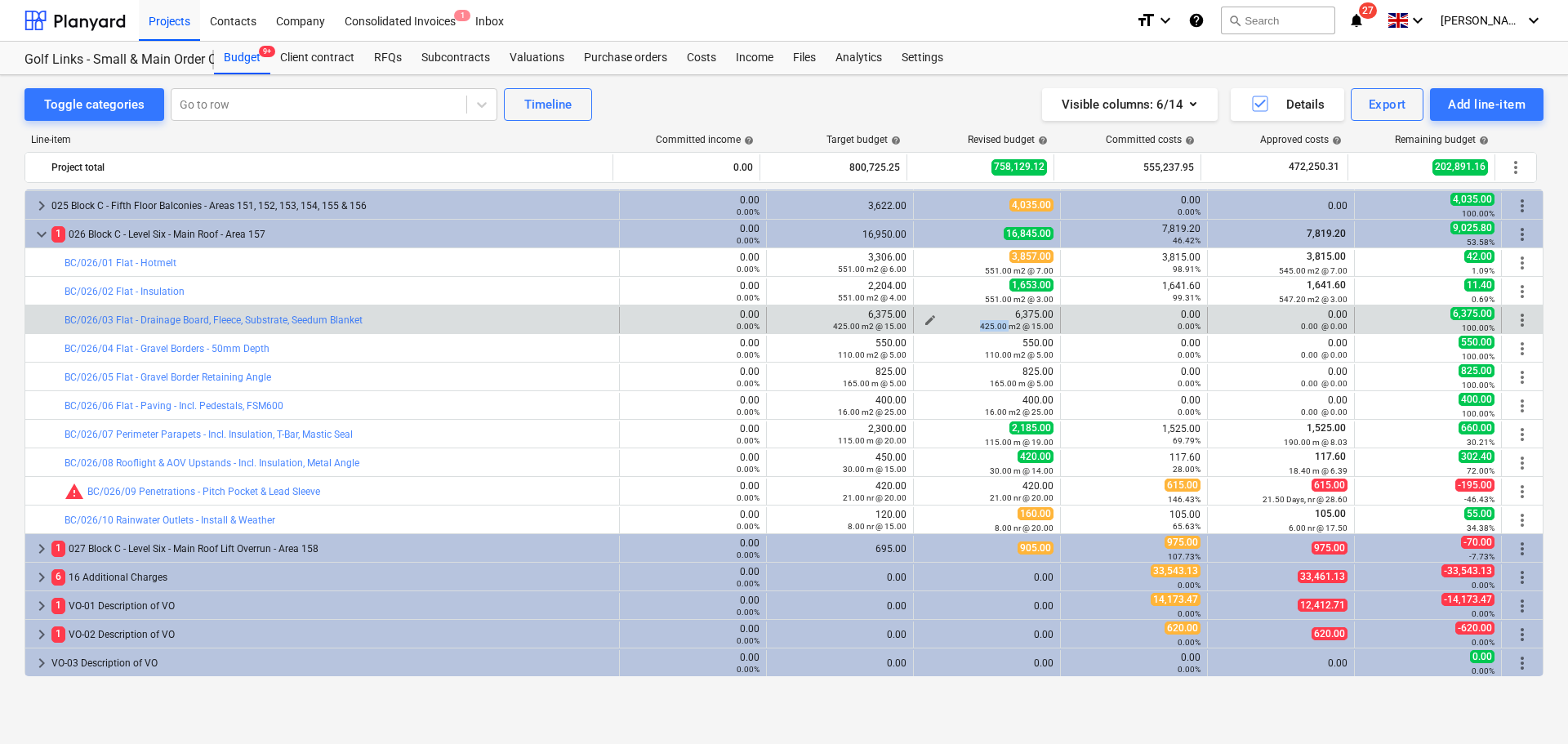
click at [980, 322] on small "425.00 m2 @ 15.00" at bounding box center [1017, 326] width 73 height 9
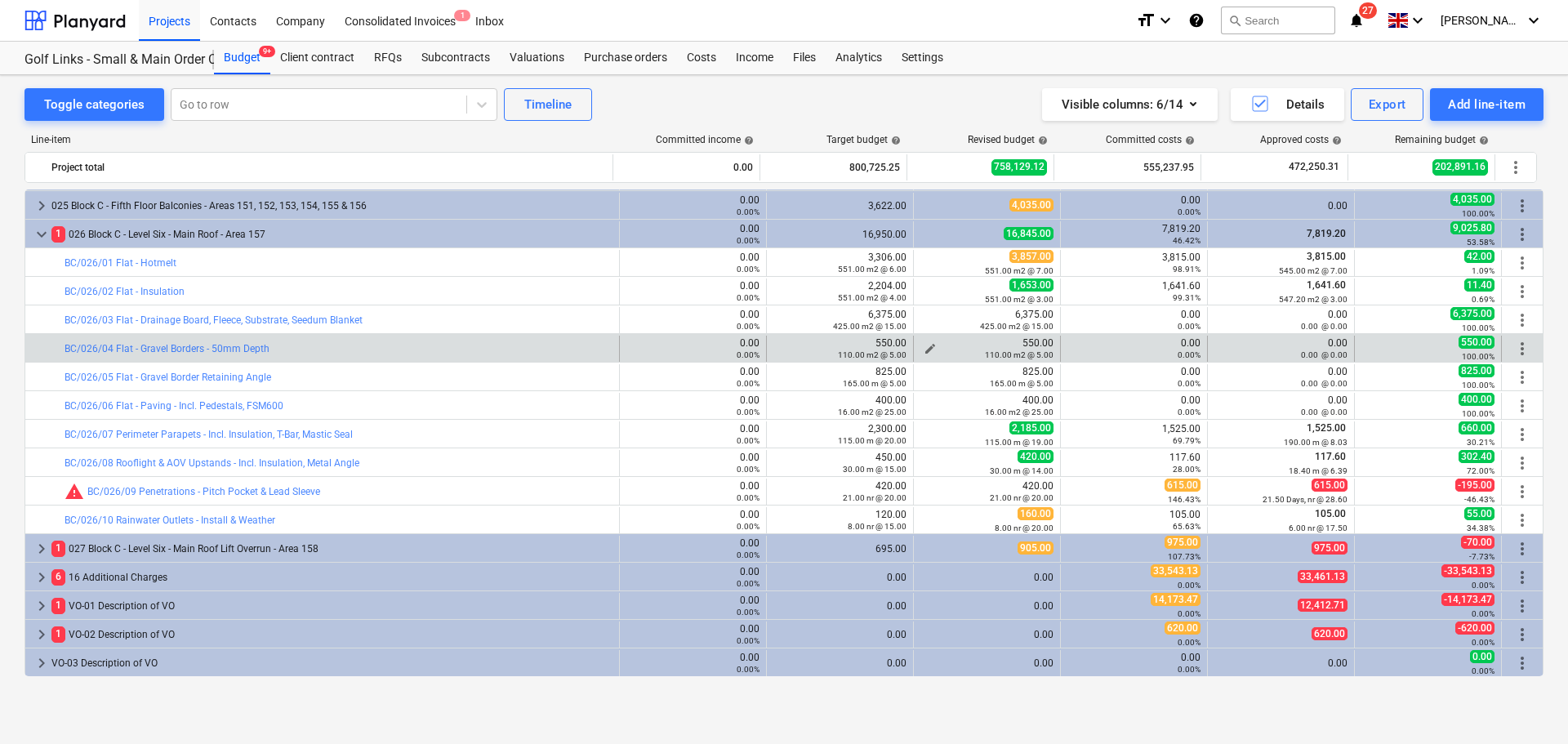
click at [985, 351] on small "110.00 m2 @ 5.00" at bounding box center [1019, 355] width 69 height 9
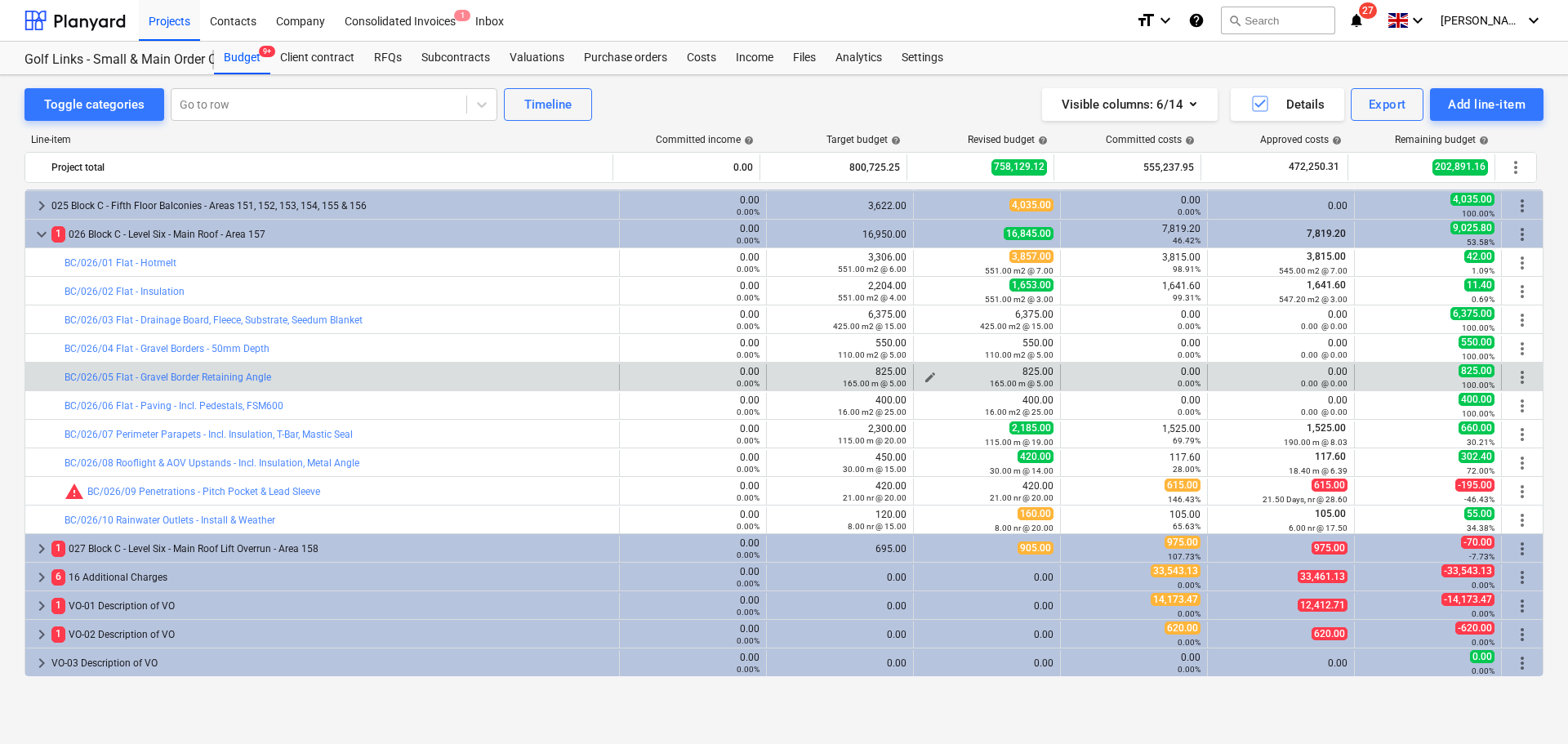
click at [992, 382] on small "165.00 m @ 5.00" at bounding box center [1021, 384] width 64 height 9
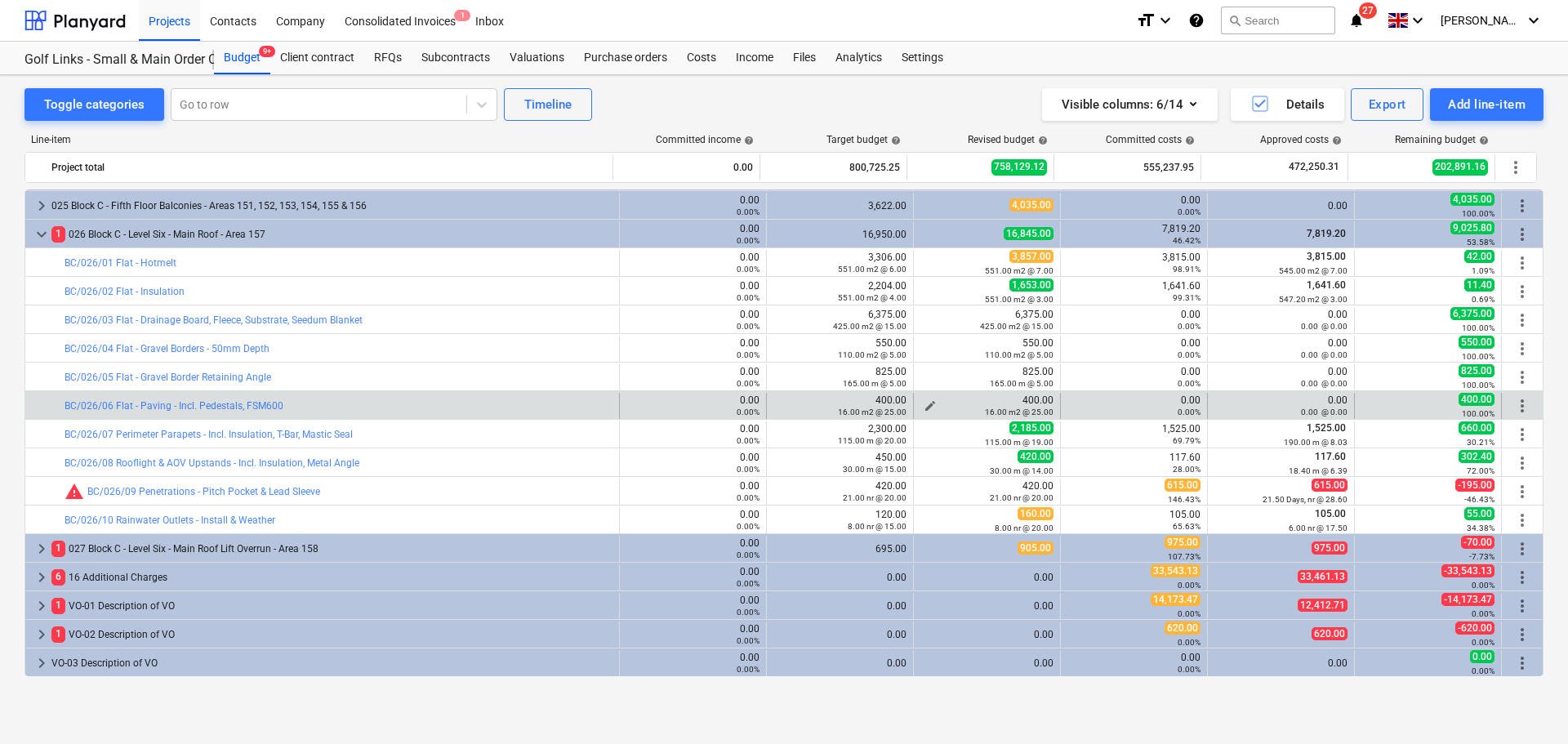
click at [997, 408] on small "16.00 m2 @ 25.00" at bounding box center [1019, 412] width 69 height 9
drag, startPoint x: 997, startPoint y: 408, endPoint x: 999, endPoint y: 399, distance: 9.2
click at [999, 408] on small "16.00 m2 @ 25.00" at bounding box center [1019, 412] width 69 height 9
click at [1006, 391] on div "bar_chart BC/026/06 Flat - Paving - Incl. Pedestals, FSM600 0.00 0.00% edit 400…" at bounding box center [784, 404] width 1517 height 28
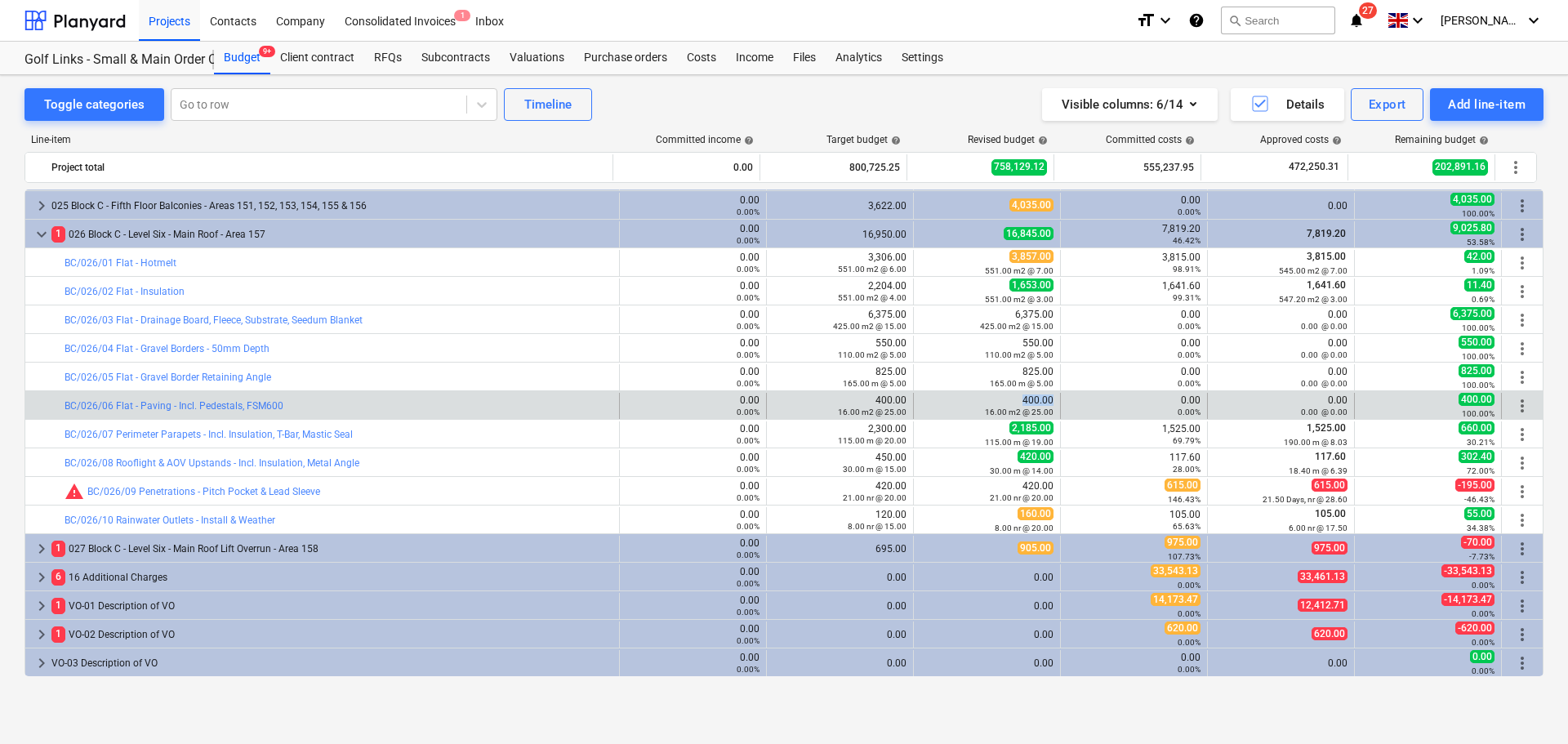
click at [1006, 391] on div "bar_chart BC/026/06 Flat - Paving - Incl. Pedestals, FSM600 0.00 0.00% edit 400…" at bounding box center [784, 404] width 1517 height 28
drag, startPoint x: 1006, startPoint y: 391, endPoint x: 997, endPoint y: 403, distance: 15.0
click at [997, 403] on div "bar_chart BC/026/06 Flat - Paving - Incl. Pedestals, FSM600 0.00 0.00% edit 400…" at bounding box center [784, 404] width 1517 height 28
click at [994, 408] on small "16.00 m2 @ 25.00" at bounding box center [1019, 412] width 69 height 9
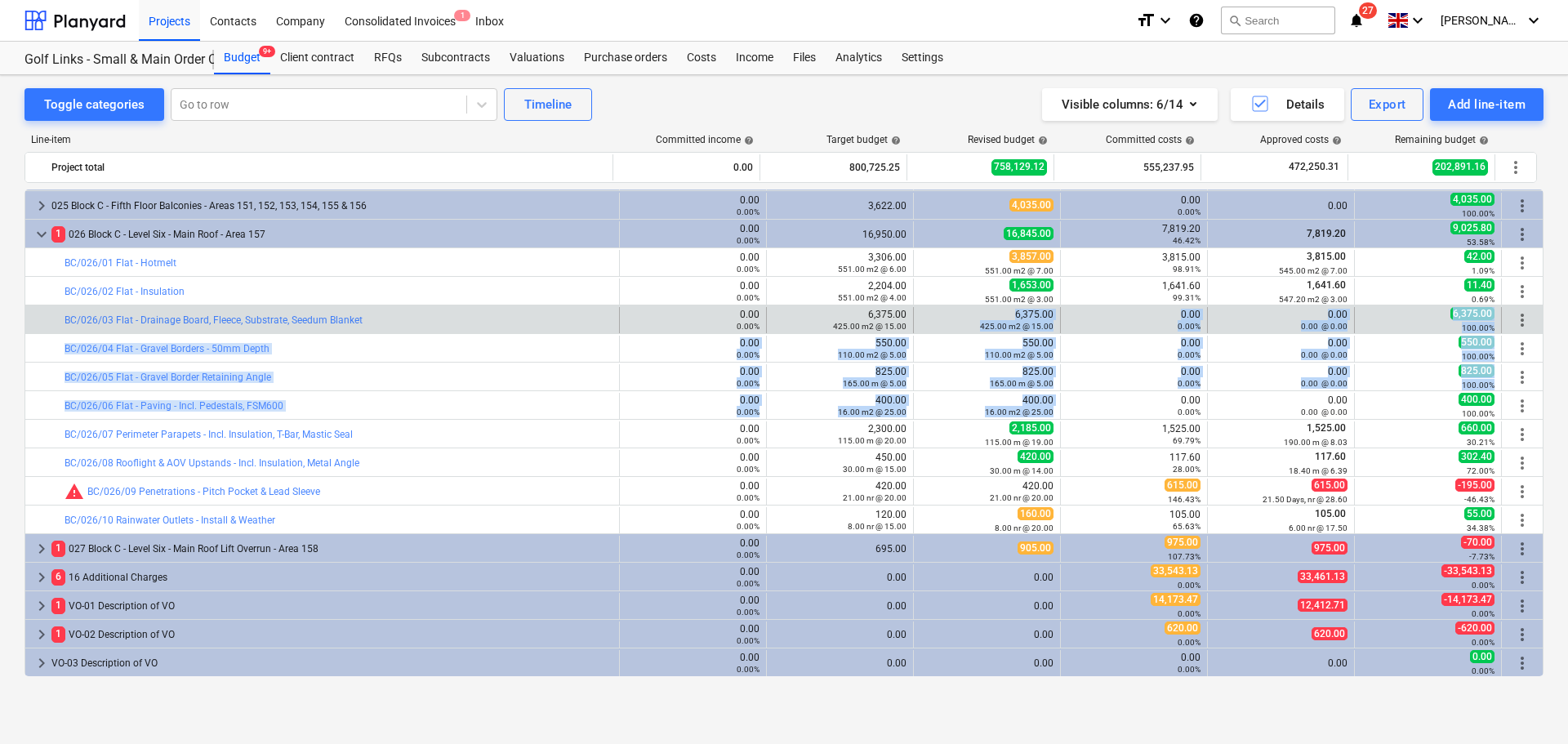
drag, startPoint x: 994, startPoint y: 407, endPoint x: 968, endPoint y: 306, distance: 104.3
click at [968, 306] on div "keyboard_arrow_right 004 Block A - Level Three Balconies - Areas 028, 029, 030,…" at bounding box center [784, 175] width 1519 height 1571
click at [968, 306] on div "bar_chart BC/026/03 Flat - Drainage Board, Fleece, Substrate, Seedum Blanket 0.…" at bounding box center [784, 318] width 1517 height 28
